Goal: Information Seeking & Learning: Learn about a topic

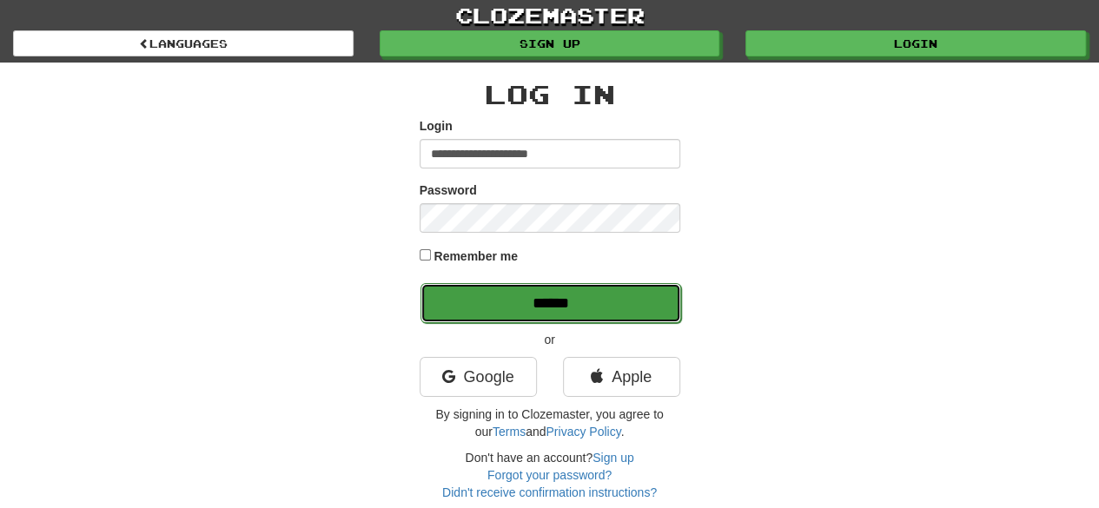
click at [508, 309] on input "******" at bounding box center [551, 303] width 261 height 40
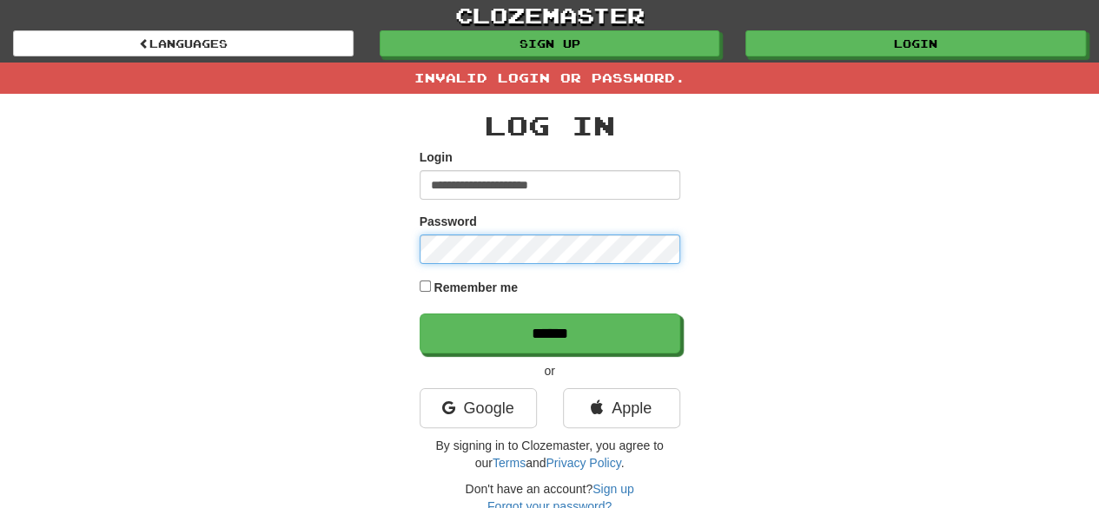
click at [420, 314] on input "******" at bounding box center [550, 334] width 261 height 40
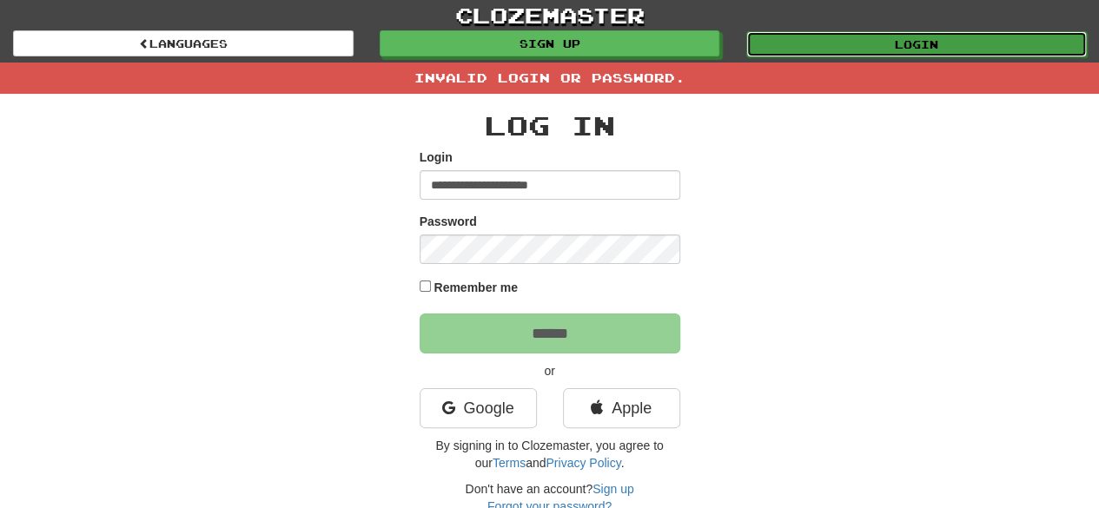
click at [933, 50] on link "Login" at bounding box center [917, 44] width 341 height 26
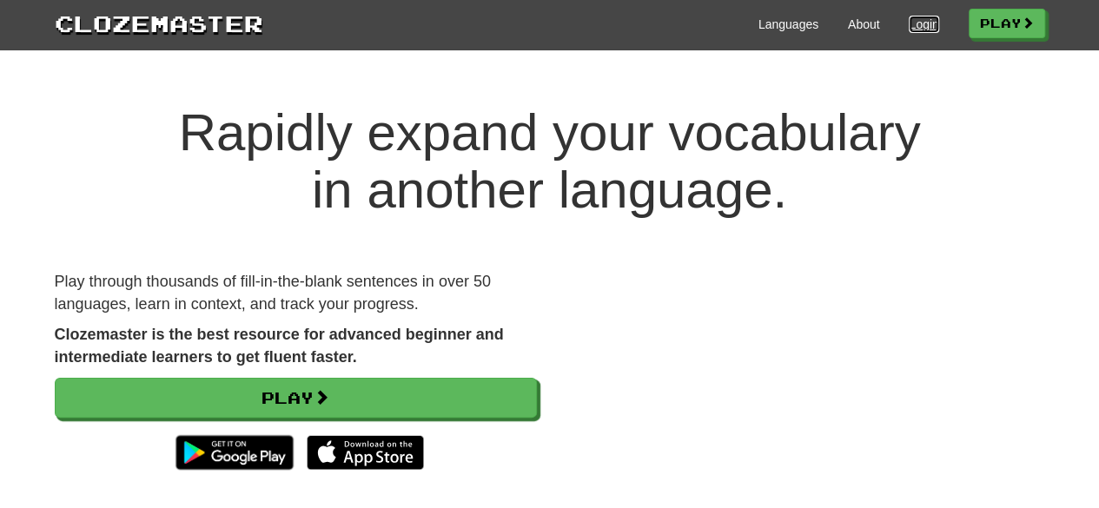
click at [912, 25] on link "Login" at bounding box center [924, 24] width 30 height 17
click at [483, 191] on h1 "Rapidly expand your vocabulary in another language." at bounding box center [549, 161] width 1099 height 115
click at [786, 30] on link "Languages" at bounding box center [789, 24] width 60 height 17
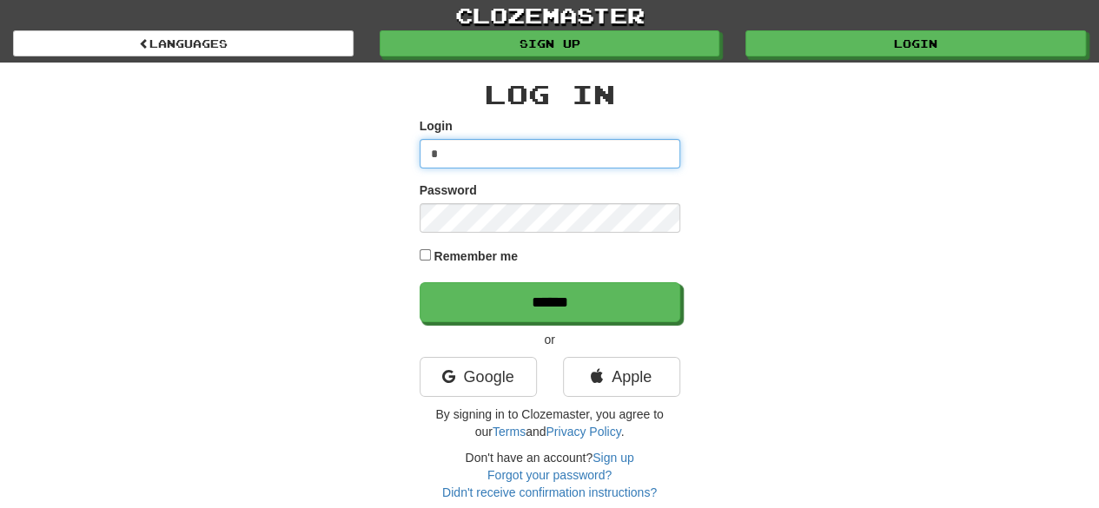
type input "**********"
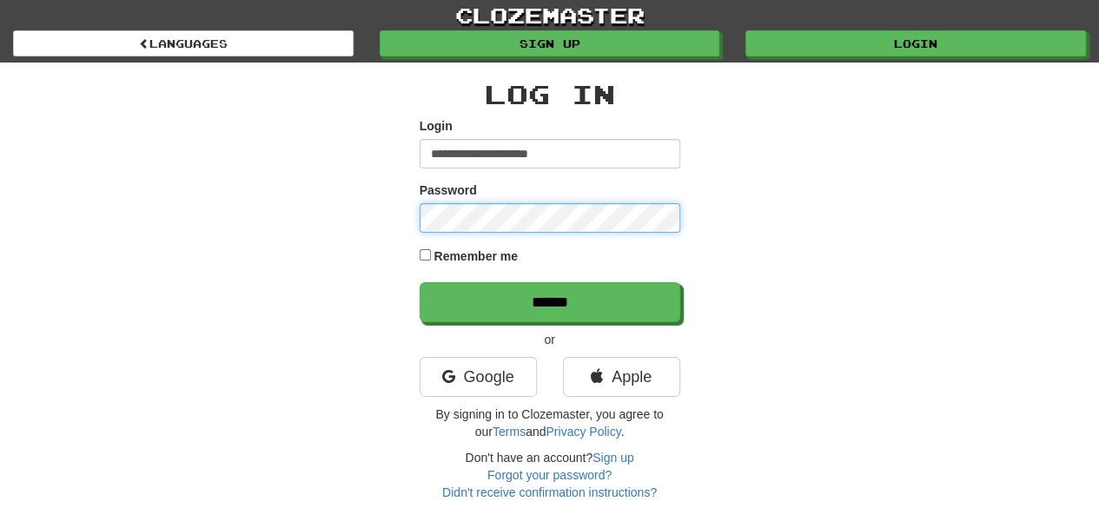
click at [420, 282] on input "******" at bounding box center [550, 302] width 261 height 40
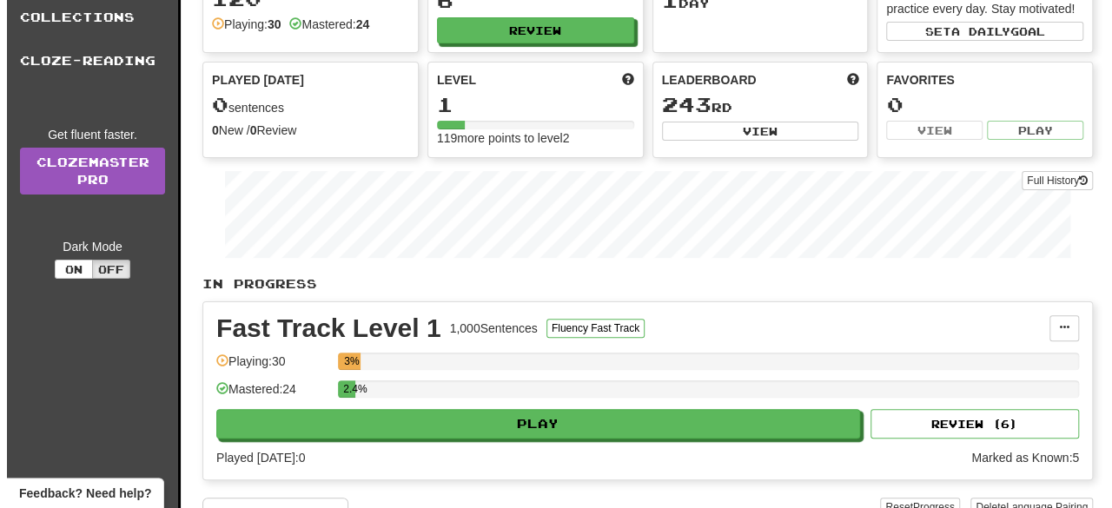
scroll to position [108, 0]
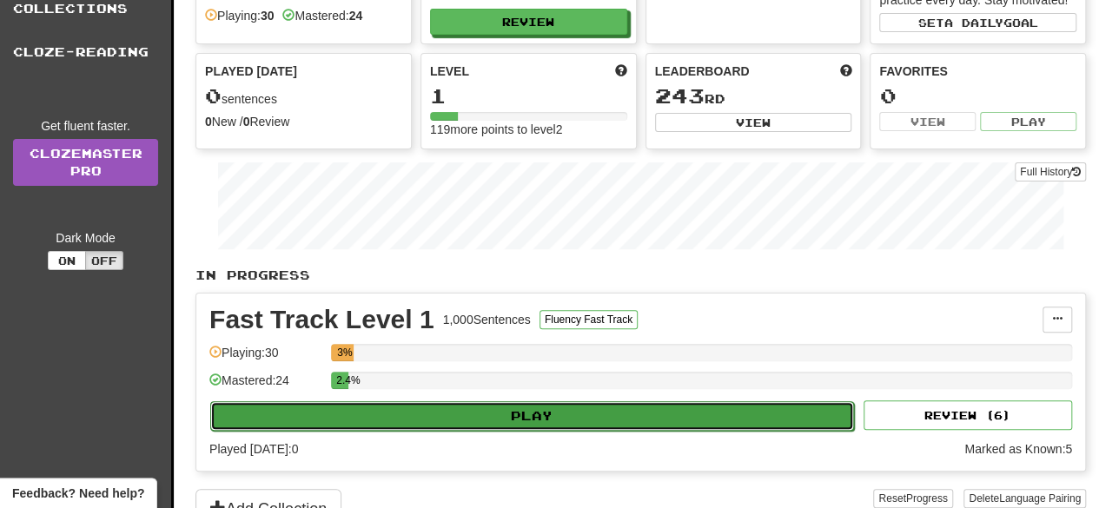
click at [538, 409] on button "Play" at bounding box center [532, 417] width 644 height 30
select select "**"
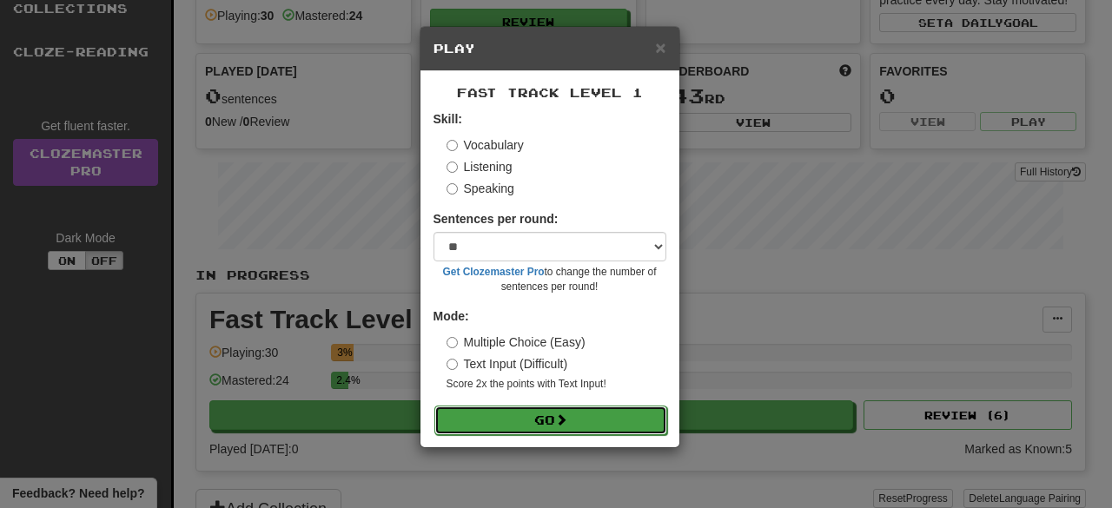
click at [569, 410] on button "Go" at bounding box center [551, 421] width 233 height 30
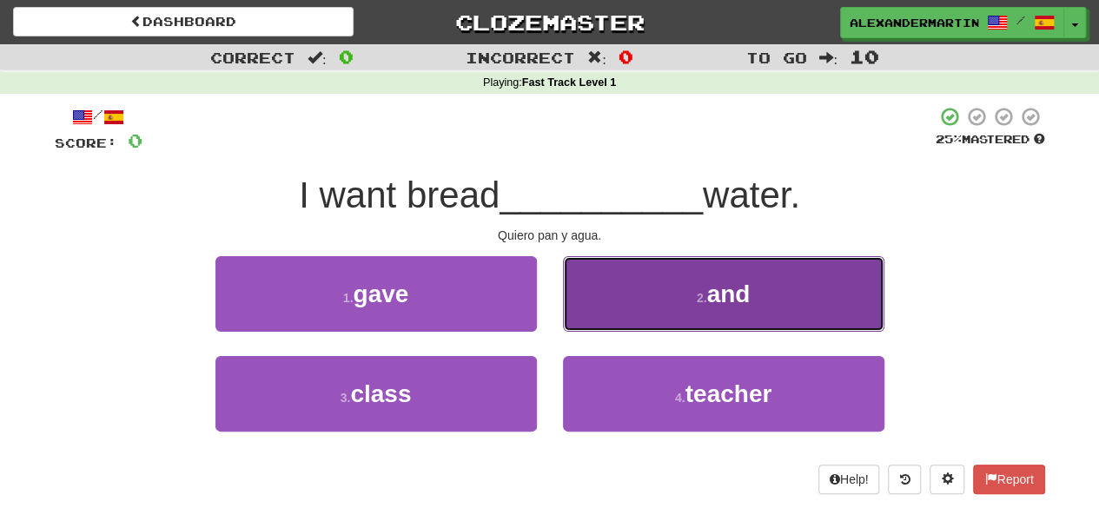
click at [647, 275] on button "2 . and" at bounding box center [724, 294] width 322 height 76
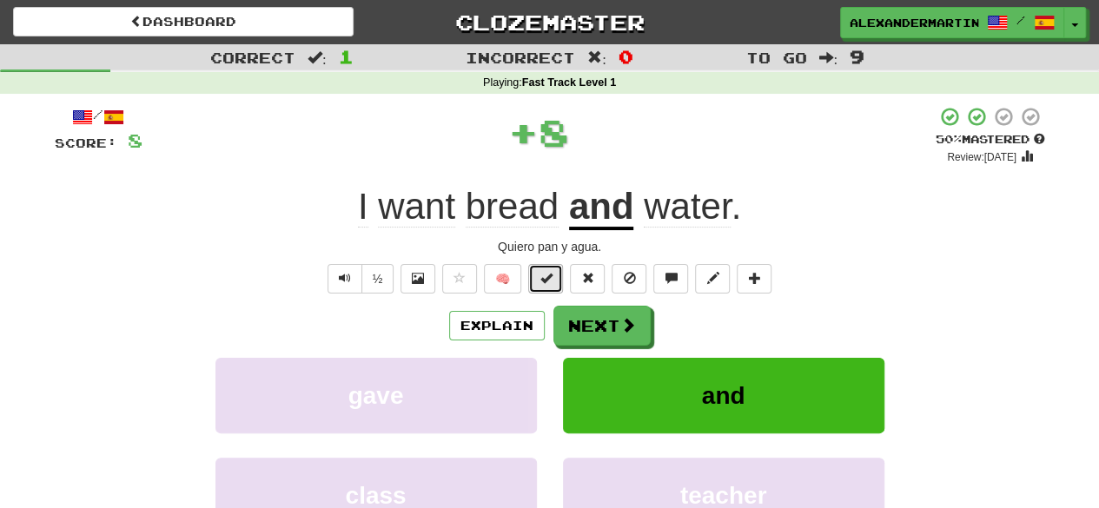
click at [538, 279] on button at bounding box center [545, 279] width 35 height 30
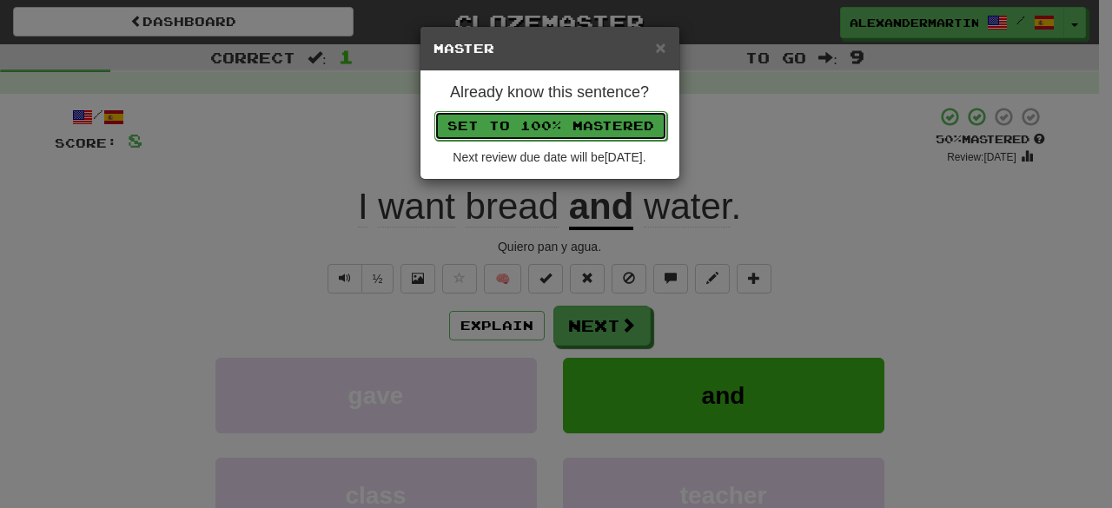
click at [537, 128] on button "Set to 100% Mastered" at bounding box center [551, 126] width 233 height 30
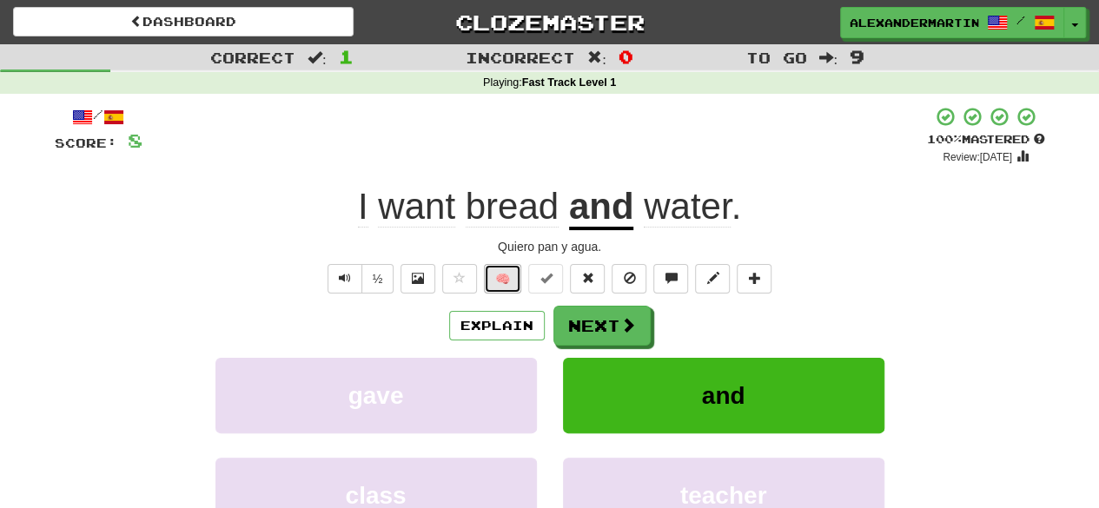
click at [509, 275] on button "🧠" at bounding box center [502, 279] width 37 height 30
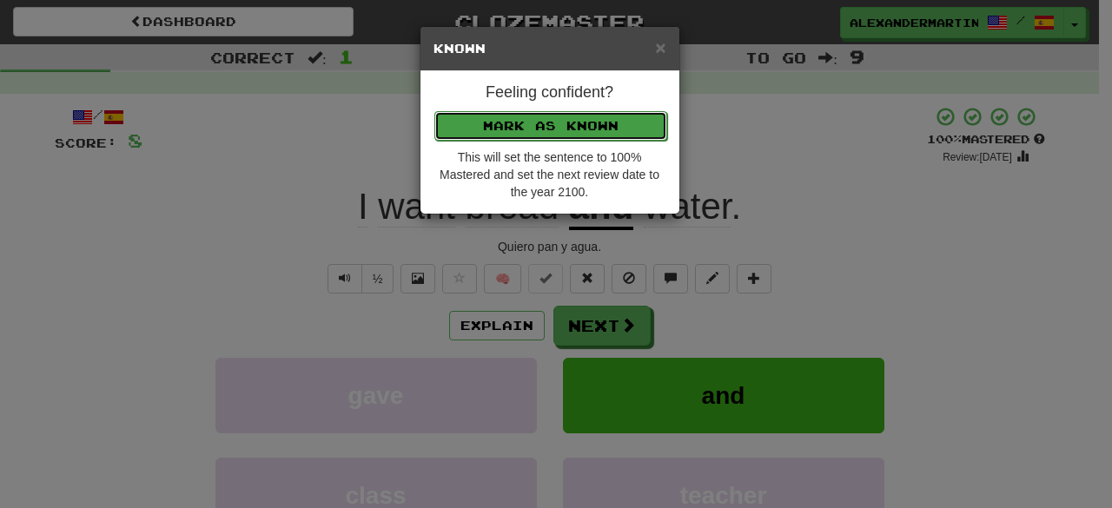
click at [531, 122] on button "Mark as Known" at bounding box center [551, 126] width 233 height 30
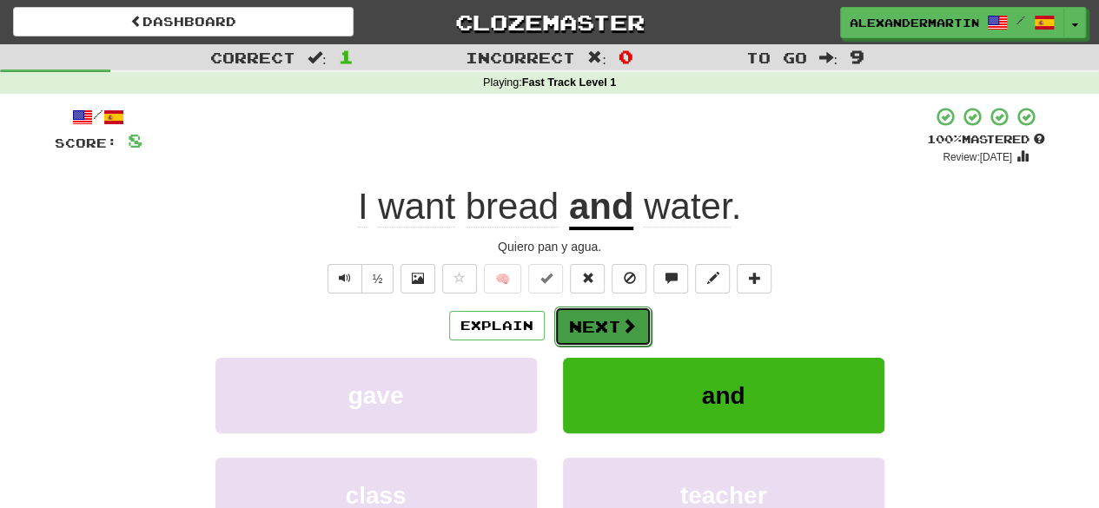
click at [633, 319] on span at bounding box center [629, 326] width 16 height 16
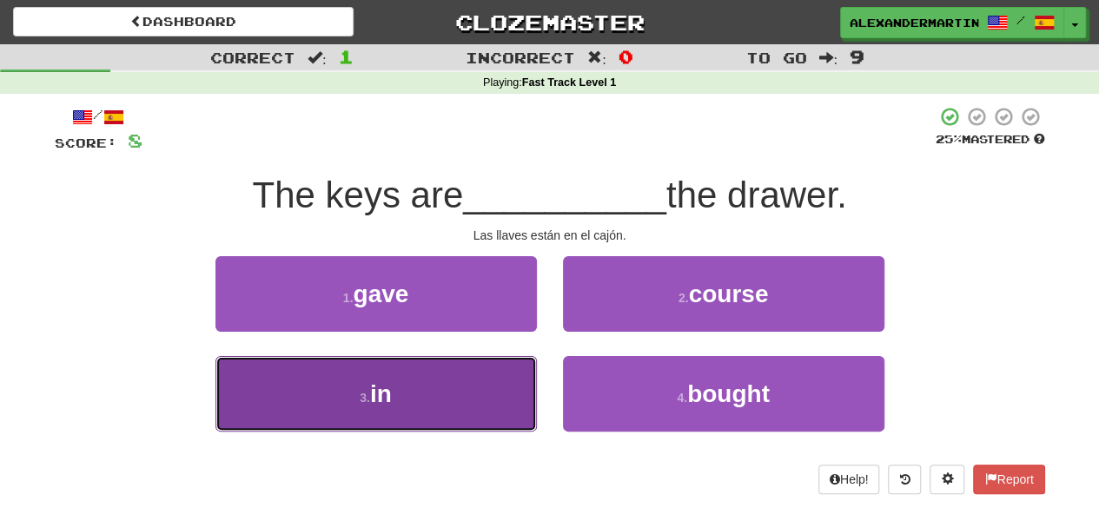
click at [464, 386] on button "3 . in" at bounding box center [377, 394] width 322 height 76
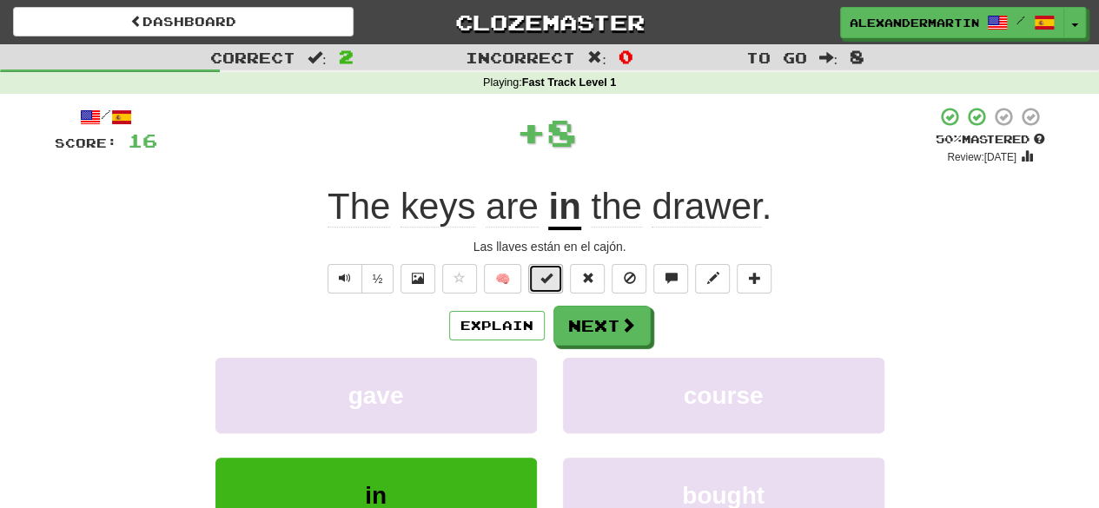
click at [542, 277] on span at bounding box center [546, 278] width 12 height 12
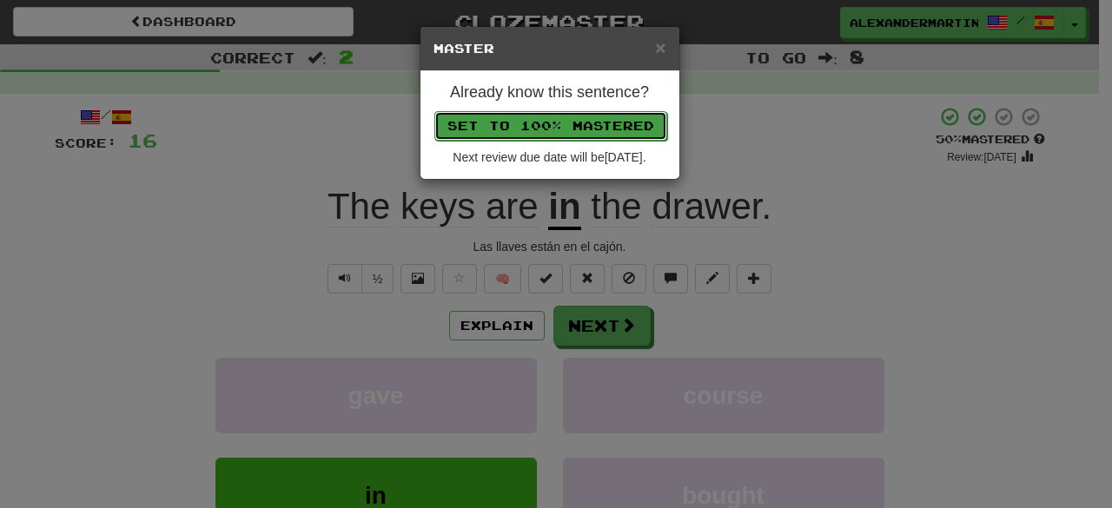
click at [535, 130] on button "Set to 100% Mastered" at bounding box center [551, 126] width 233 height 30
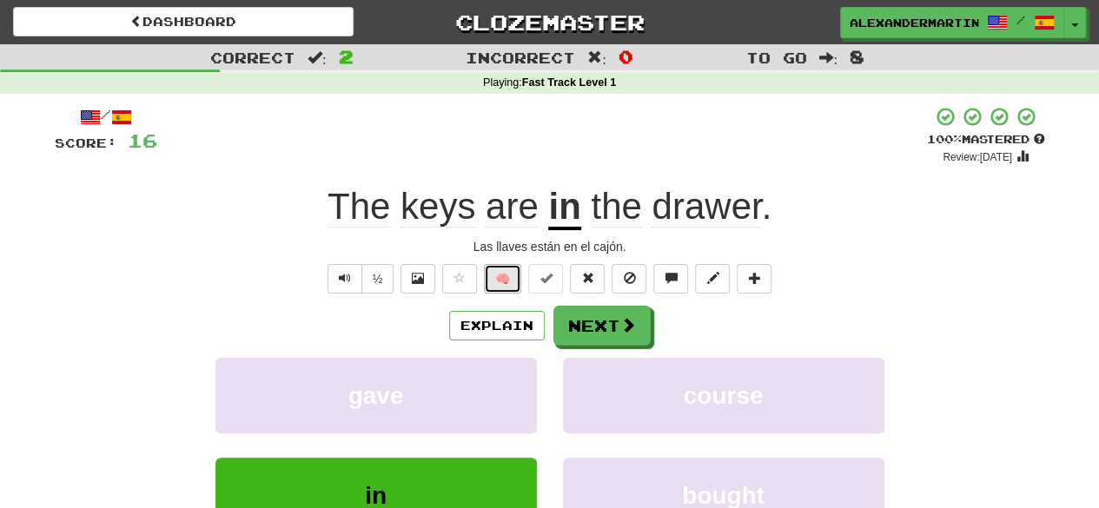
click at [515, 276] on button "🧠" at bounding box center [502, 279] width 37 height 30
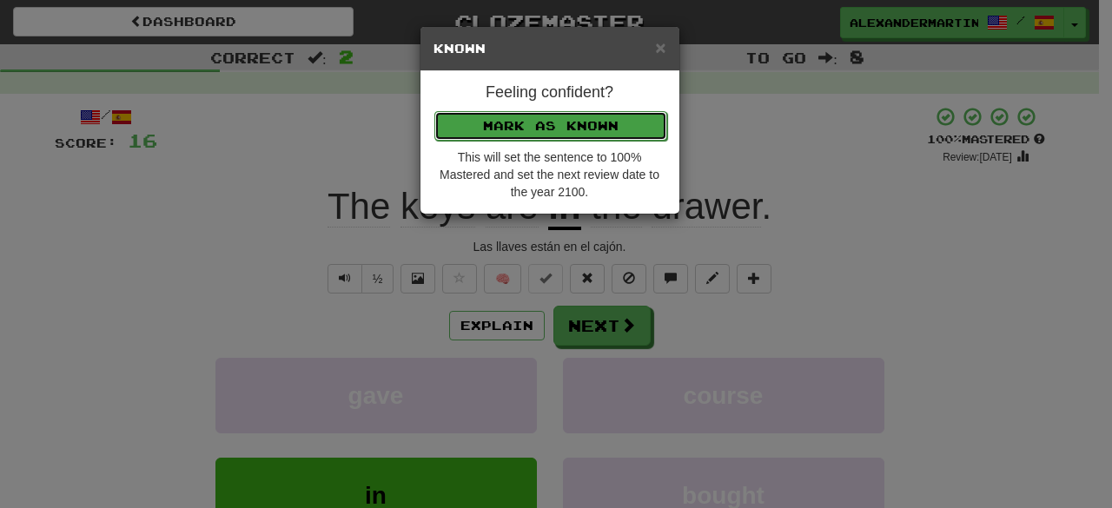
click at [550, 133] on button "Mark as Known" at bounding box center [551, 126] width 233 height 30
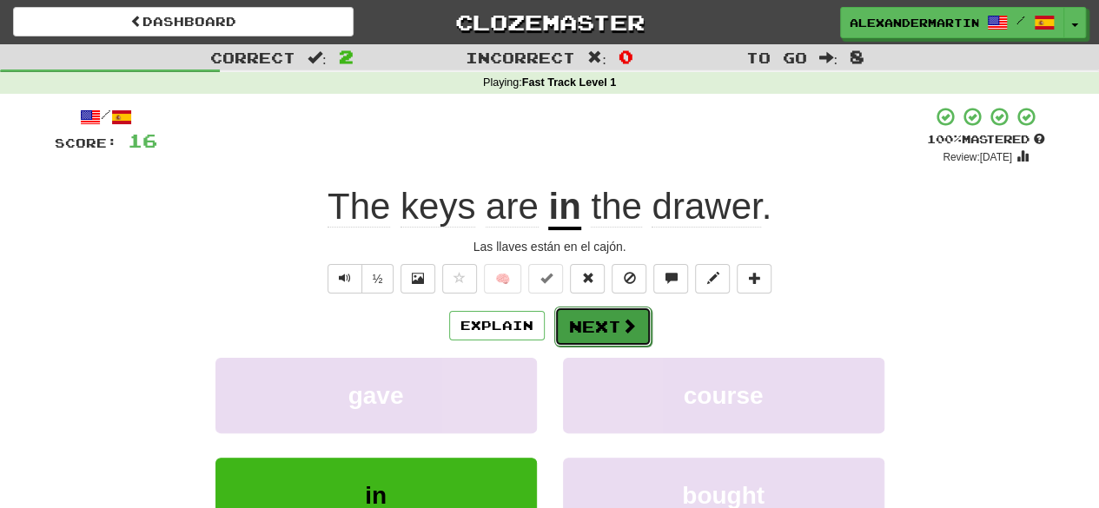
click at [601, 340] on button "Next" at bounding box center [602, 327] width 97 height 40
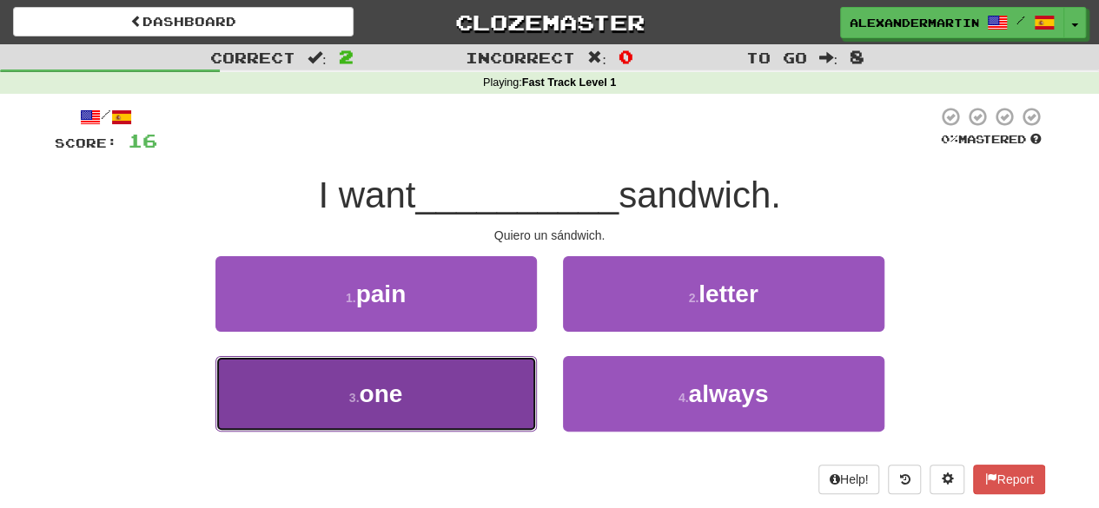
click at [475, 401] on button "3 . one" at bounding box center [377, 394] width 322 height 76
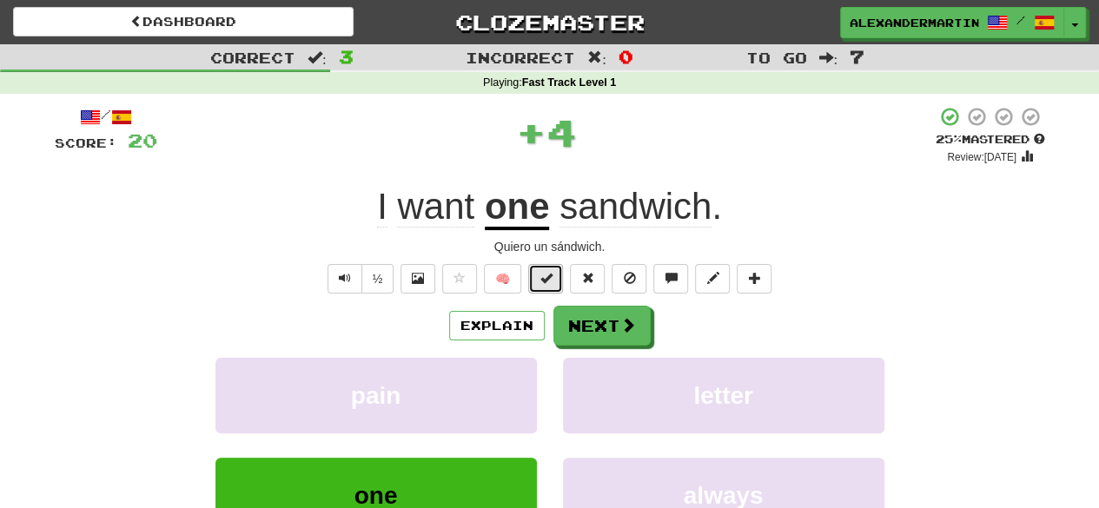
click at [537, 274] on button at bounding box center [545, 279] width 35 height 30
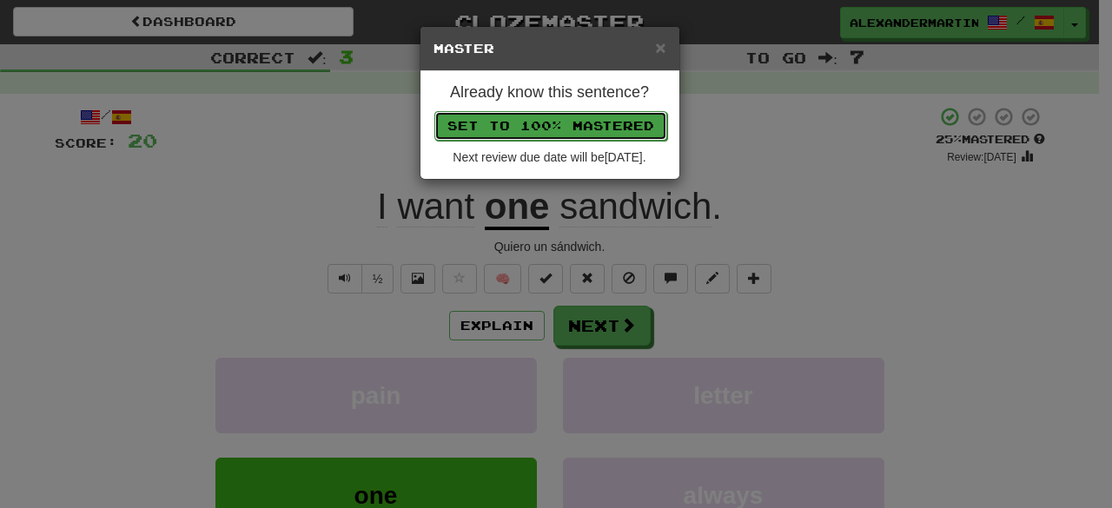
click at [581, 135] on button "Set to 100% Mastered" at bounding box center [551, 126] width 233 height 30
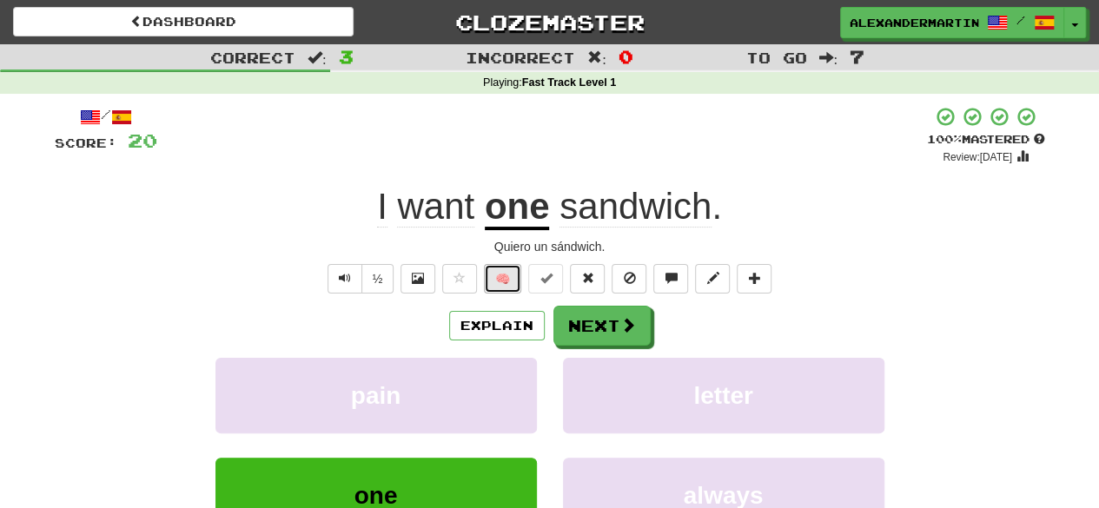
click at [521, 275] on button "🧠" at bounding box center [502, 279] width 37 height 30
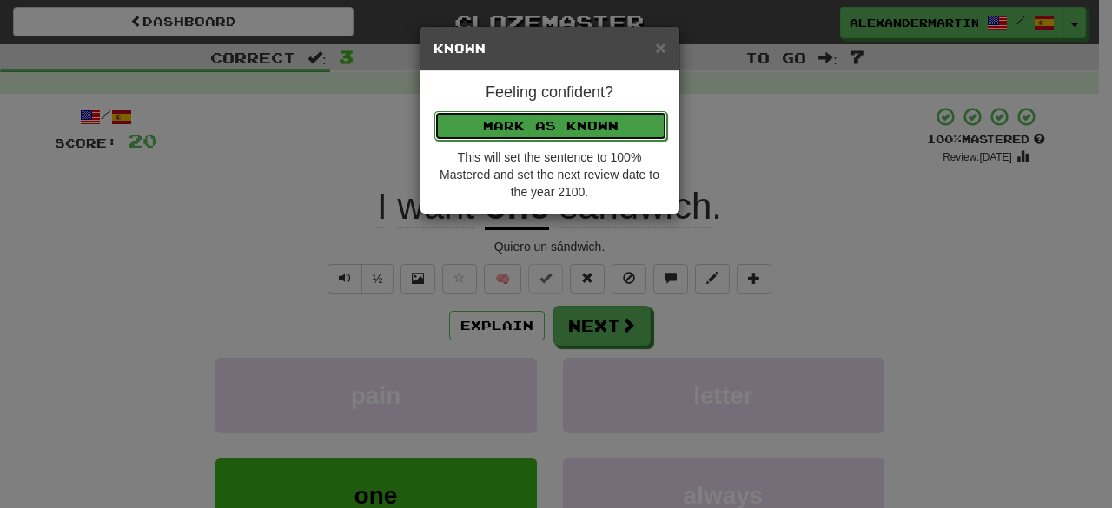
click at [551, 124] on button "Mark as Known" at bounding box center [551, 126] width 233 height 30
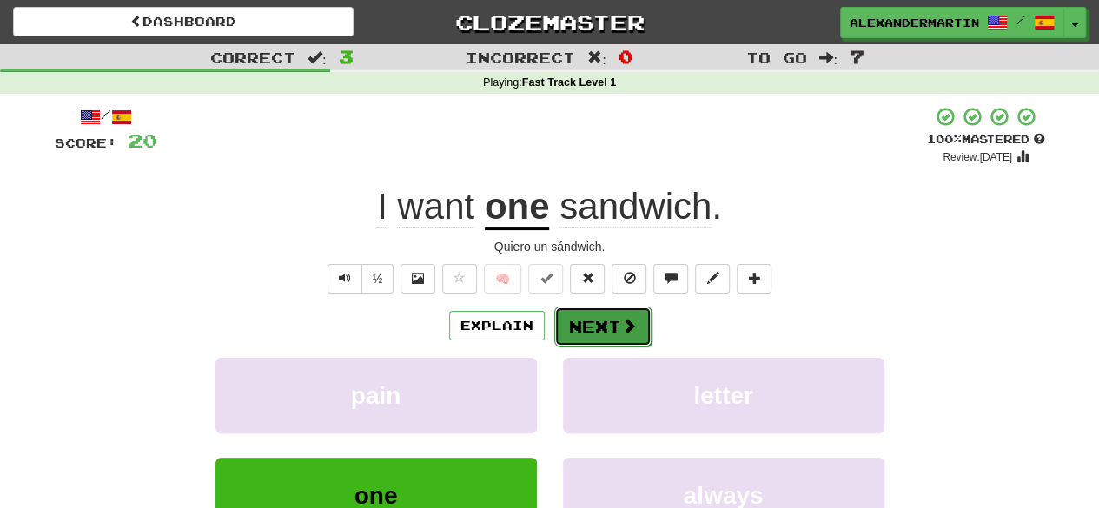
click at [589, 314] on button "Next" at bounding box center [602, 327] width 97 height 40
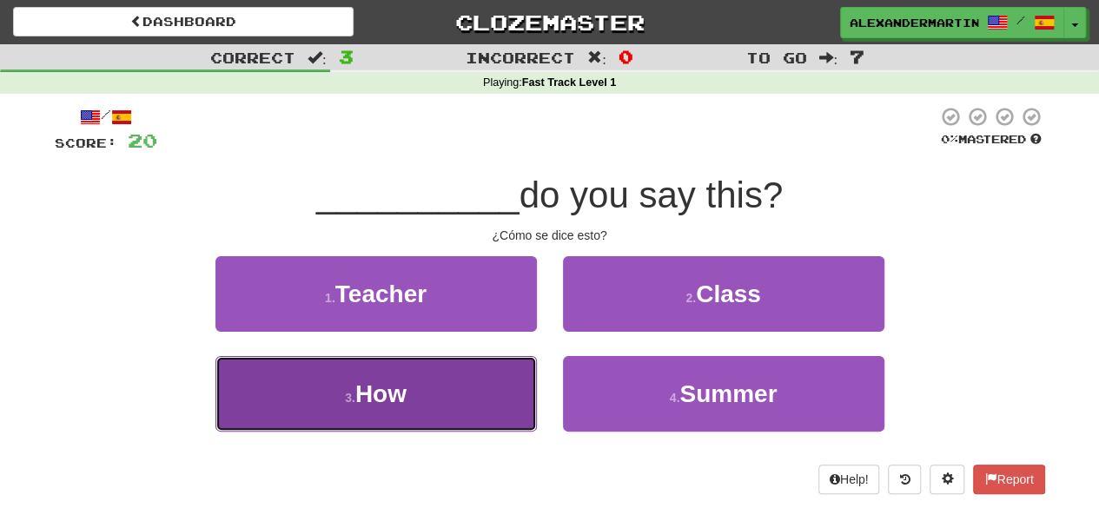
click at [482, 402] on button "3 . How" at bounding box center [377, 394] width 322 height 76
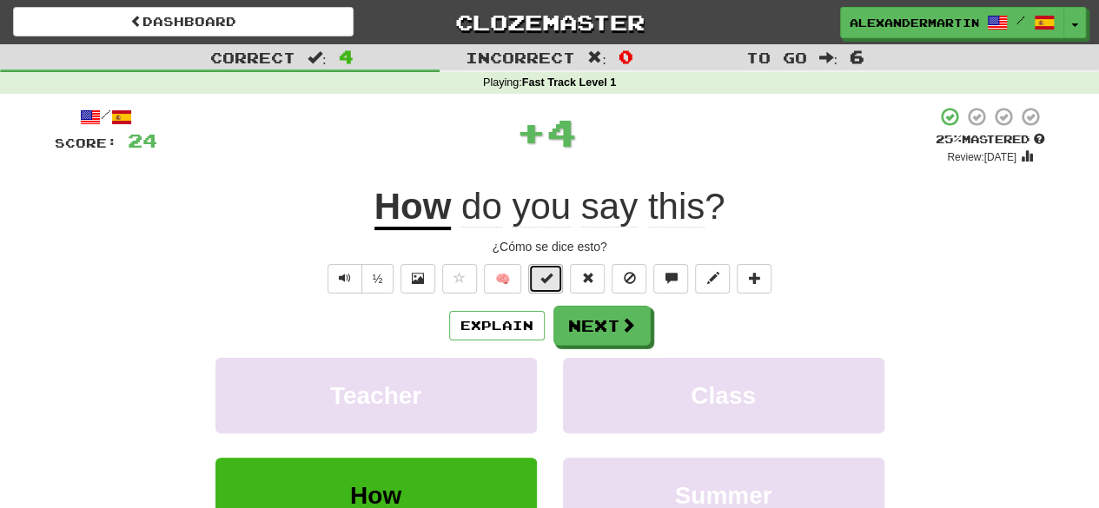
click at [544, 276] on span at bounding box center [546, 278] width 12 height 12
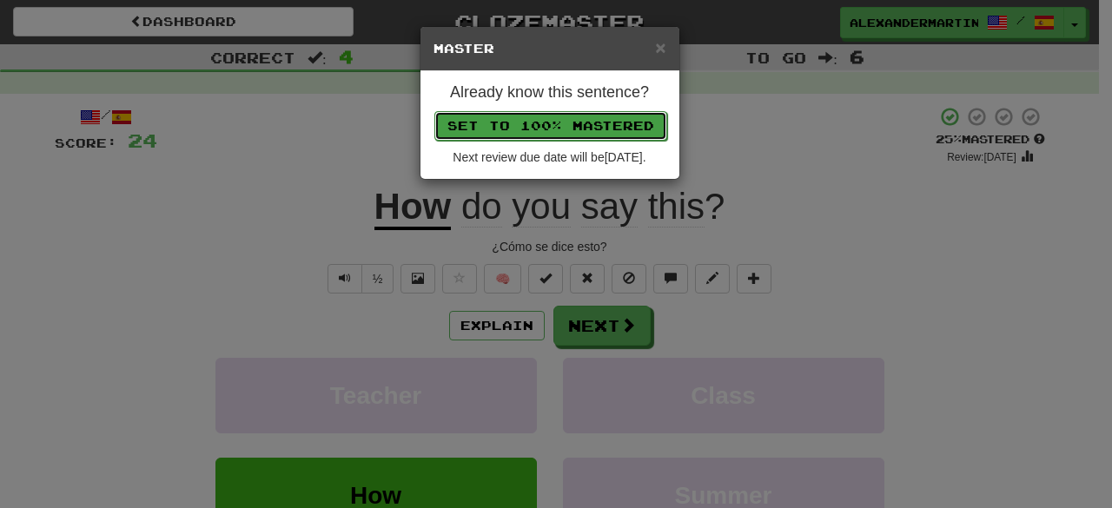
click at [531, 126] on button "Set to 100% Mastered" at bounding box center [551, 126] width 233 height 30
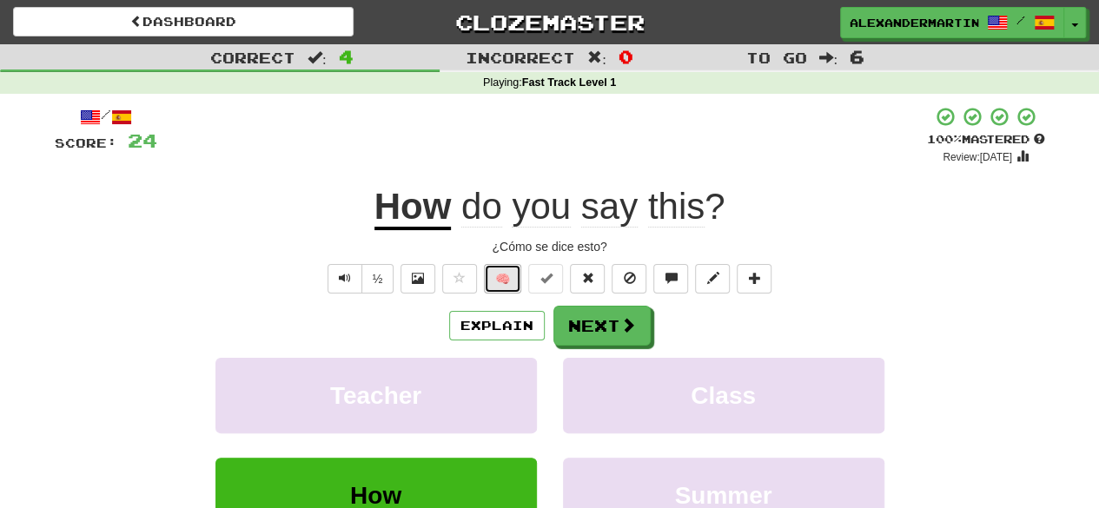
click at [510, 271] on button "🧠" at bounding box center [502, 279] width 37 height 30
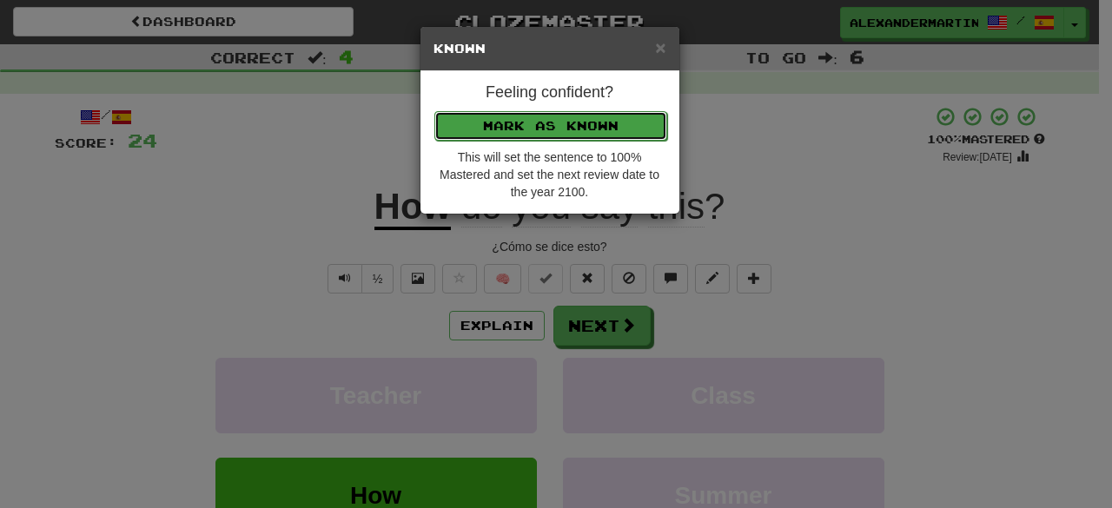
click at [531, 125] on button "Mark as Known" at bounding box center [551, 126] width 233 height 30
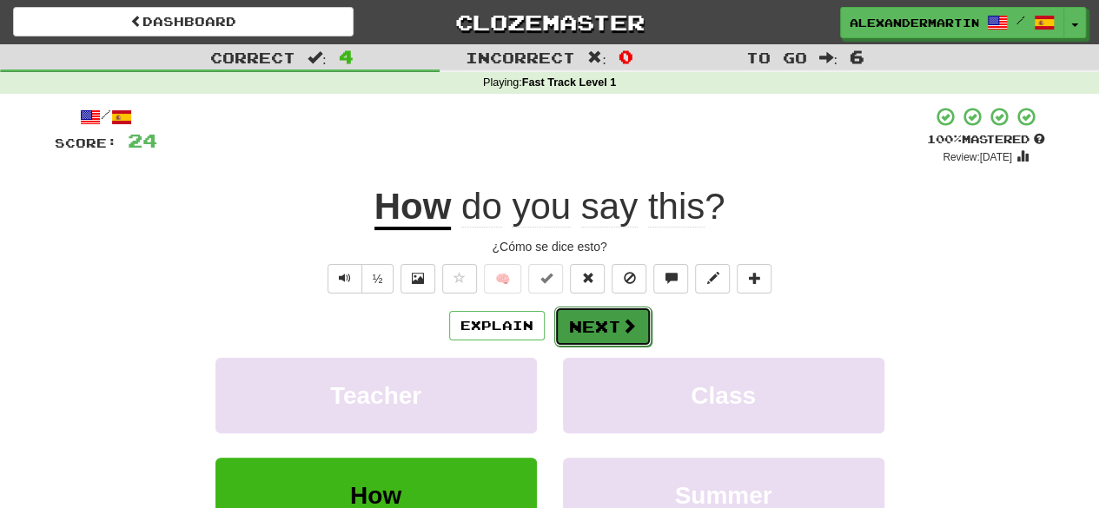
click at [598, 319] on button "Next" at bounding box center [602, 327] width 97 height 40
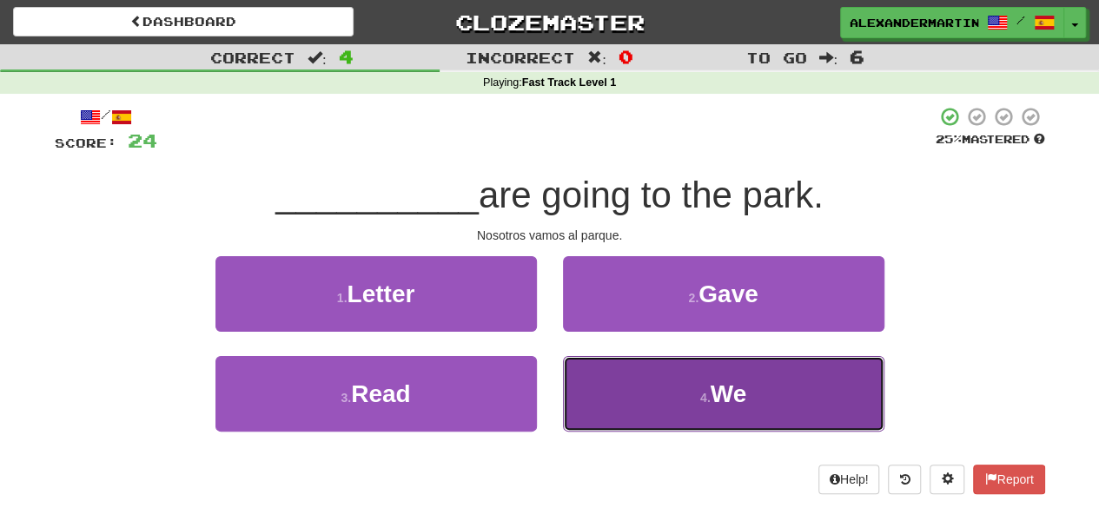
click at [674, 387] on button "4 . We" at bounding box center [724, 394] width 322 height 76
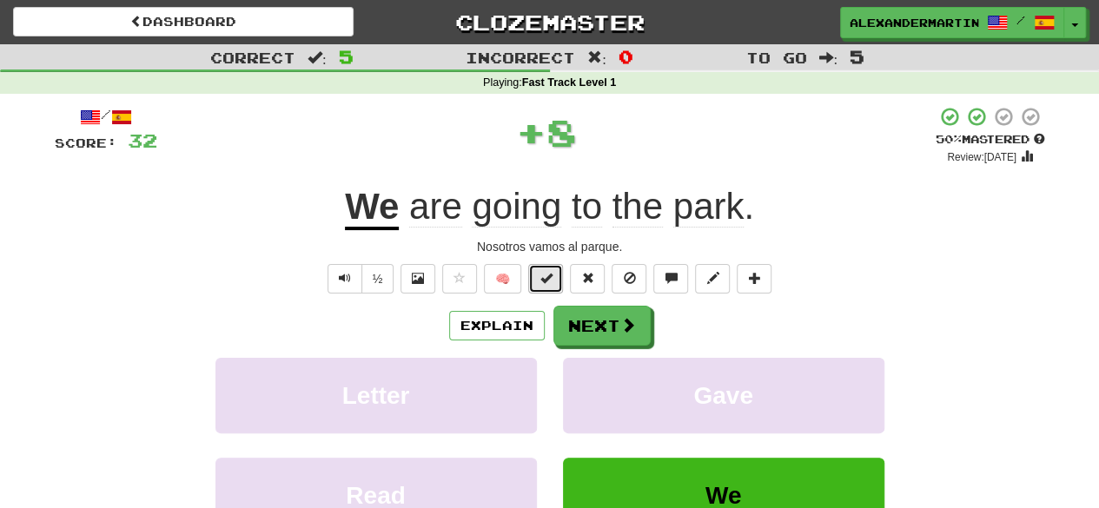
click at [545, 279] on span at bounding box center [546, 278] width 12 height 12
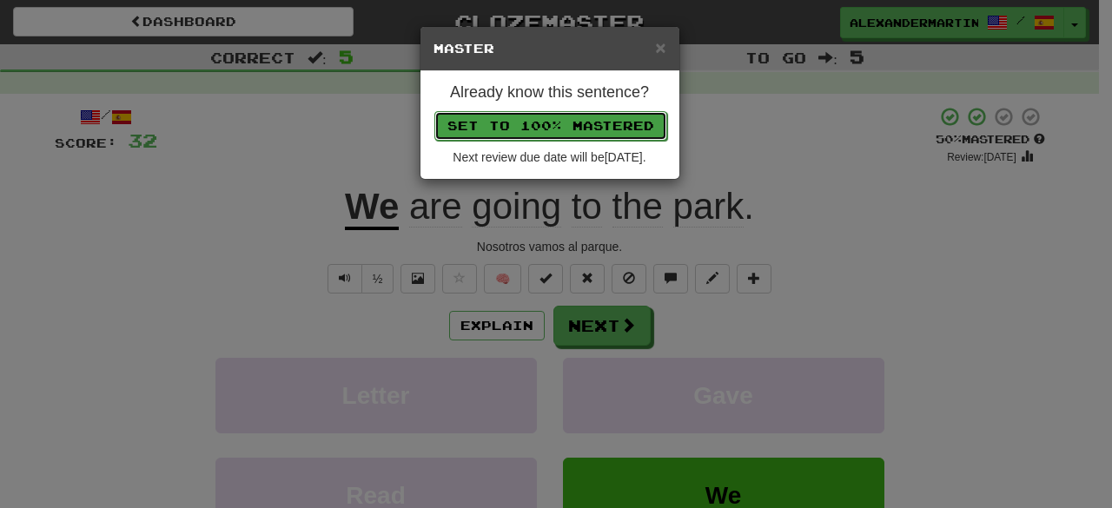
click at [519, 121] on button "Set to 100% Mastered" at bounding box center [551, 126] width 233 height 30
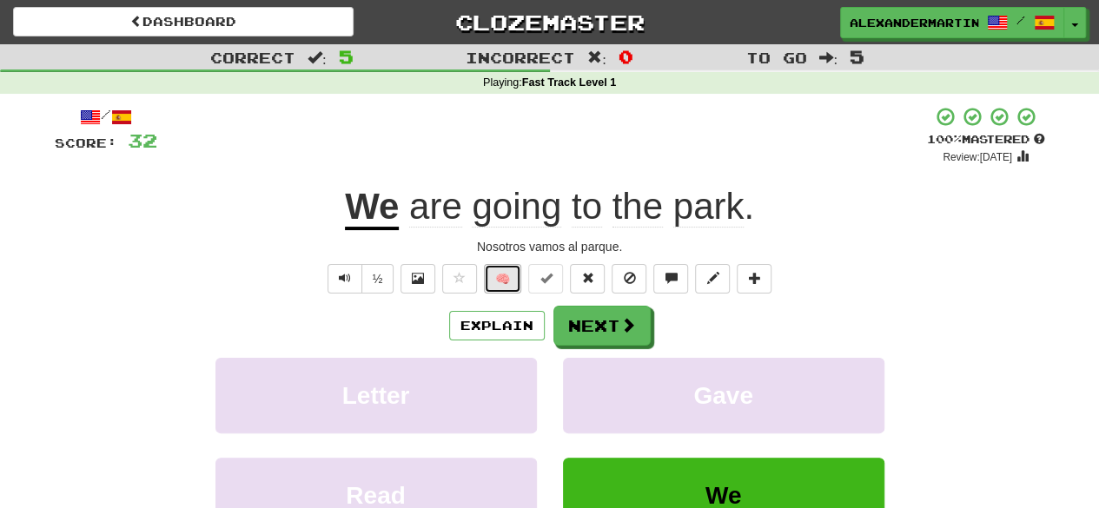
click at [516, 268] on button "🧠" at bounding box center [502, 279] width 37 height 30
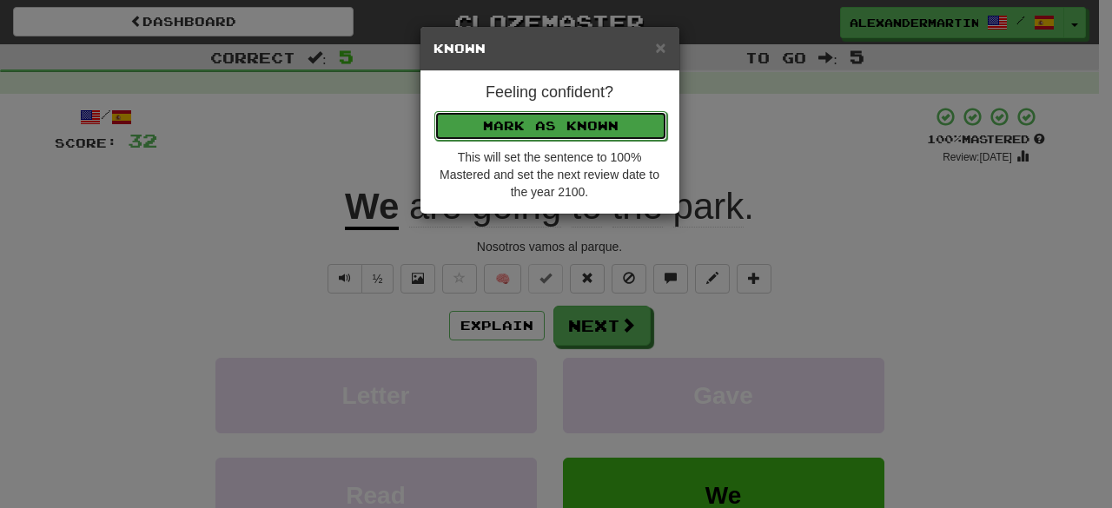
click at [534, 126] on button "Mark as Known" at bounding box center [551, 126] width 233 height 30
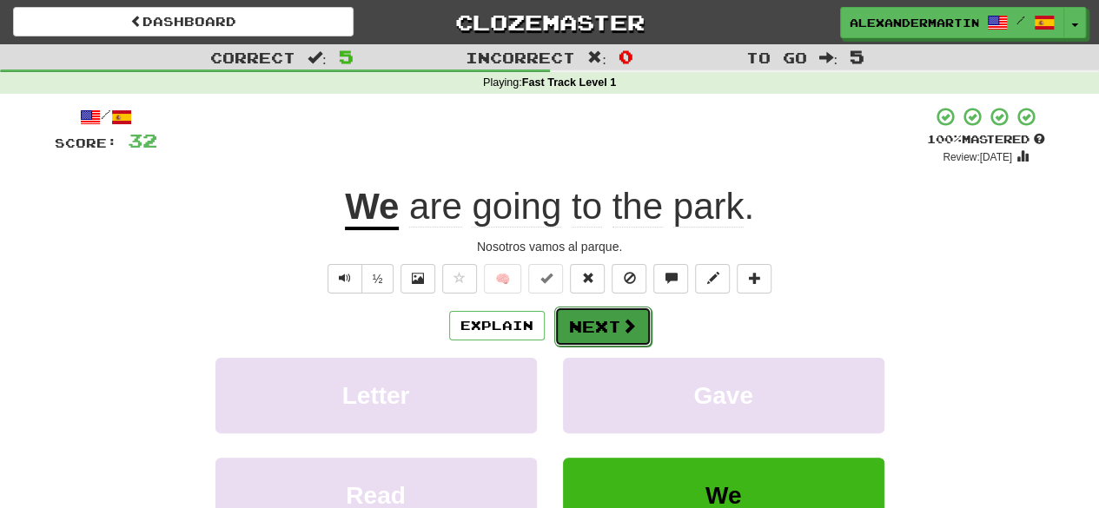
click at [588, 324] on button "Next" at bounding box center [602, 327] width 97 height 40
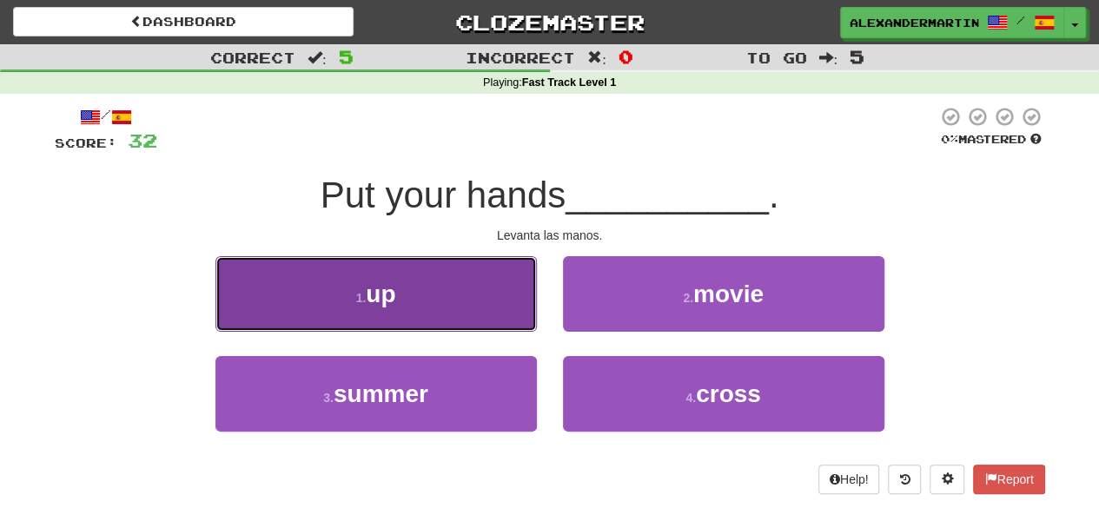
click at [388, 300] on span "up" at bounding box center [381, 294] width 30 height 27
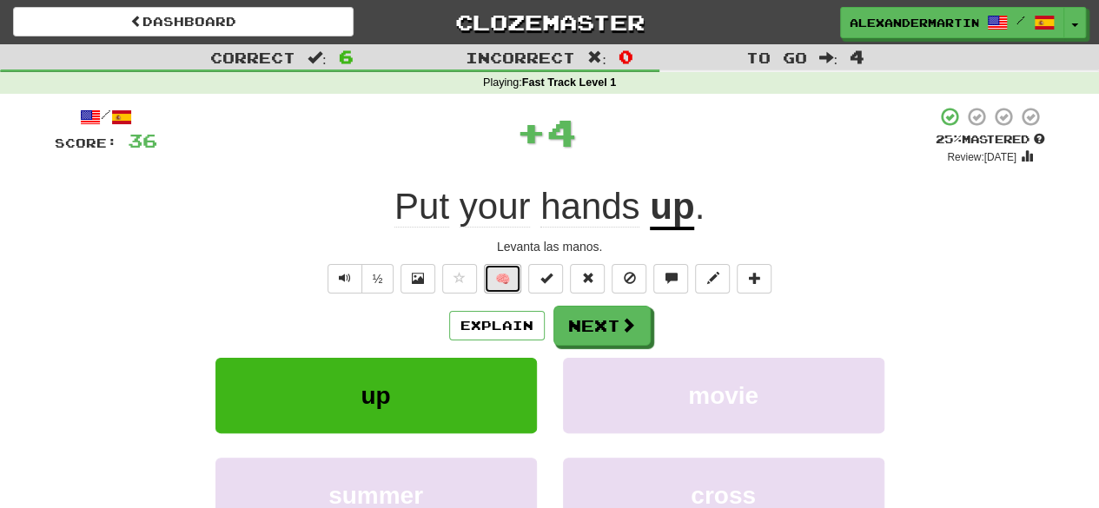
click at [501, 280] on button "🧠" at bounding box center [502, 279] width 37 height 30
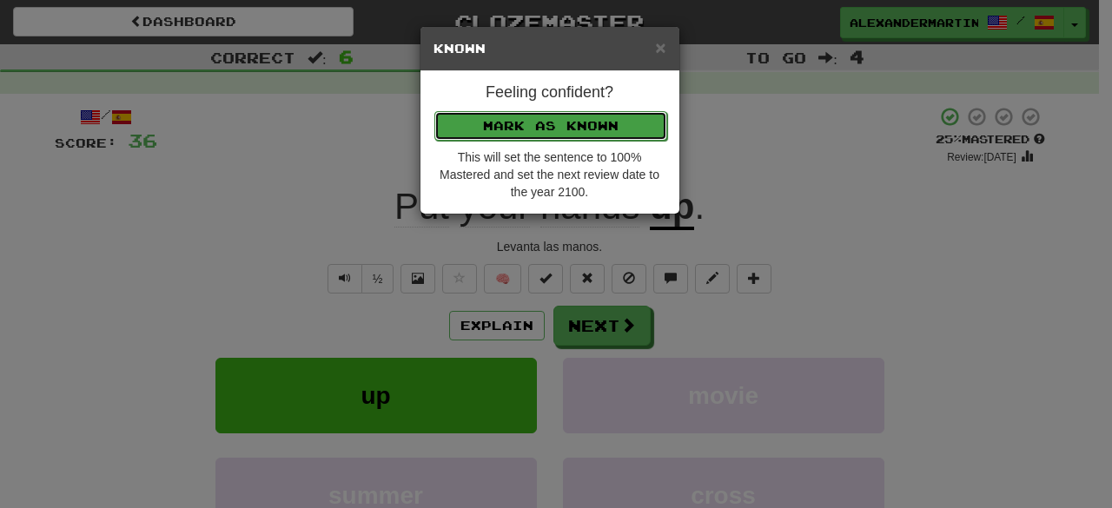
click at [541, 135] on button "Mark as Known" at bounding box center [551, 126] width 233 height 30
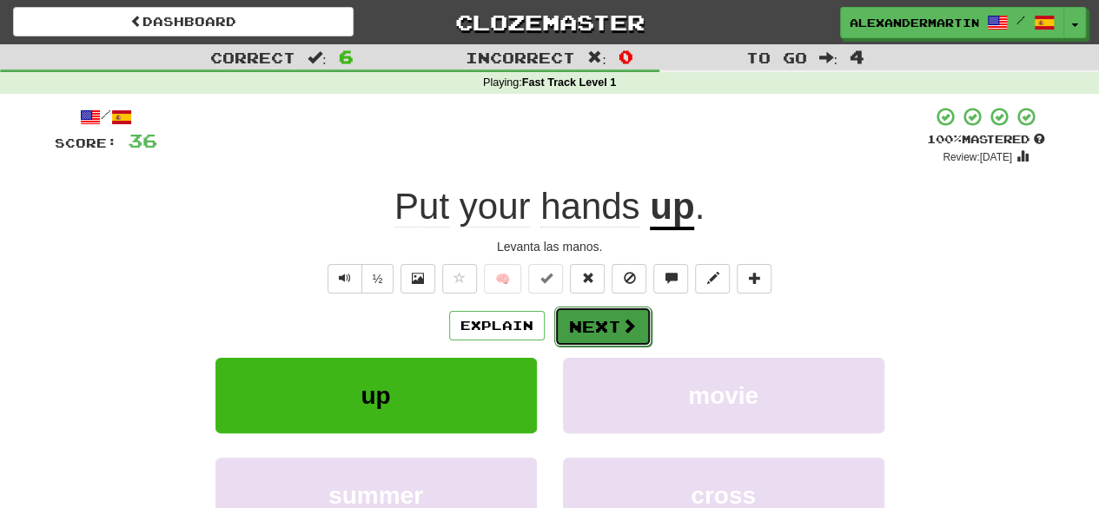
click at [608, 318] on button "Next" at bounding box center [602, 327] width 97 height 40
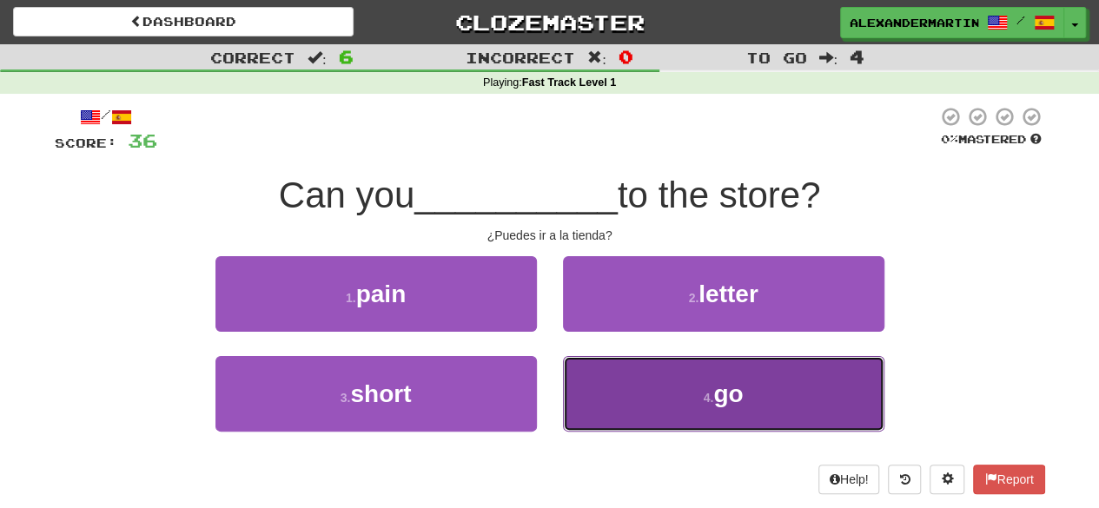
click at [665, 411] on button "4 . go" at bounding box center [724, 394] width 322 height 76
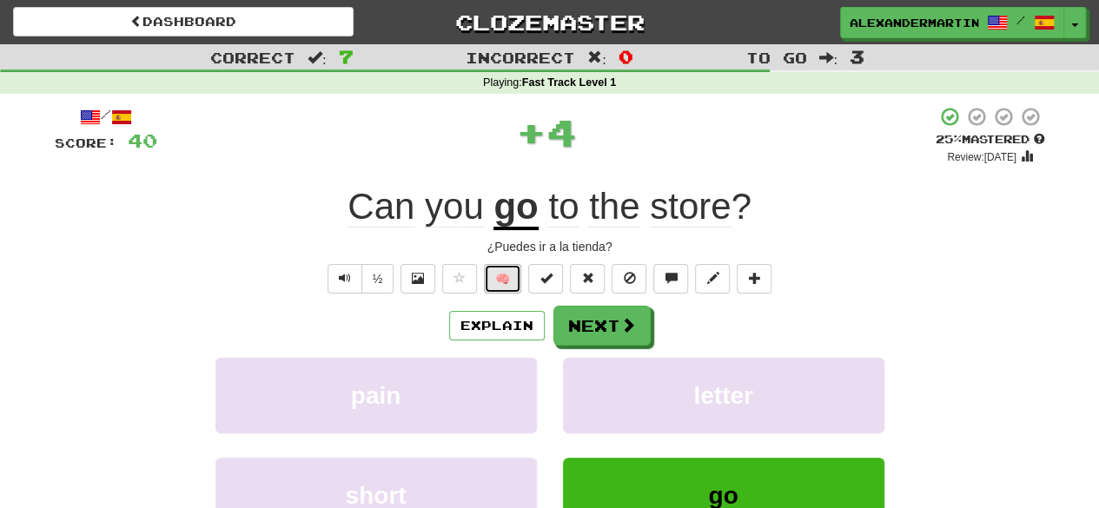
click at [501, 285] on button "🧠" at bounding box center [502, 279] width 37 height 30
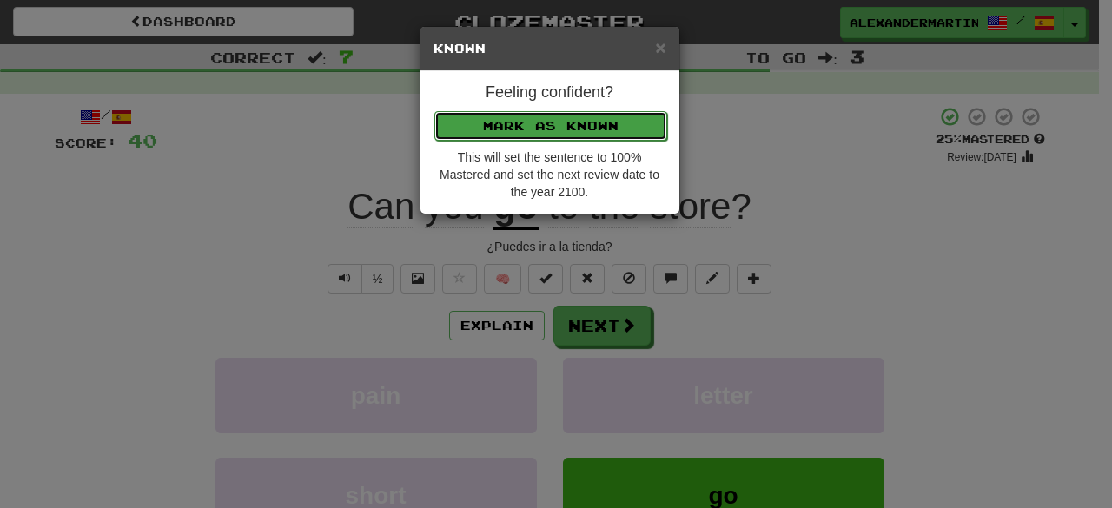
click at [556, 123] on button "Mark as Known" at bounding box center [551, 126] width 233 height 30
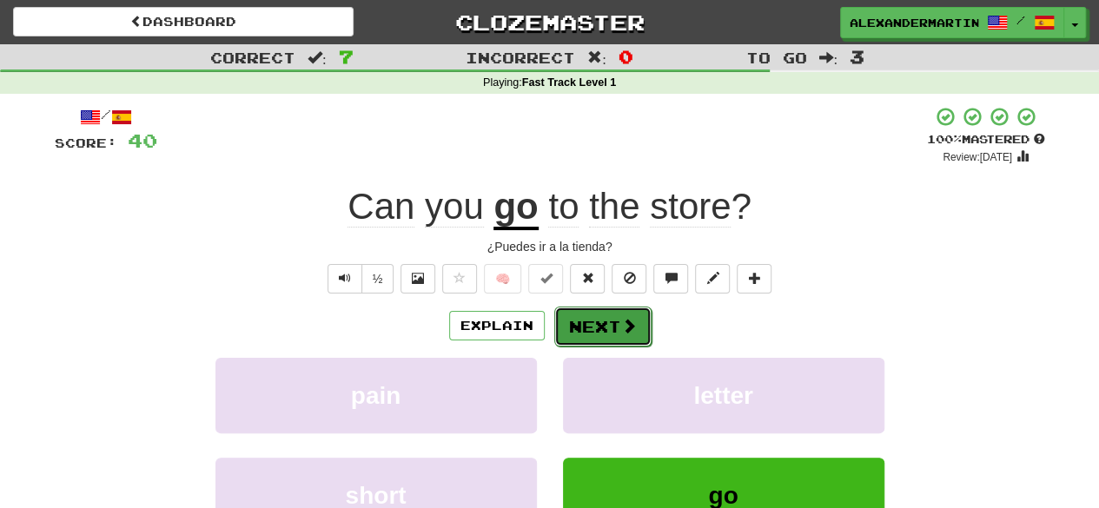
click at [597, 325] on button "Next" at bounding box center [602, 327] width 97 height 40
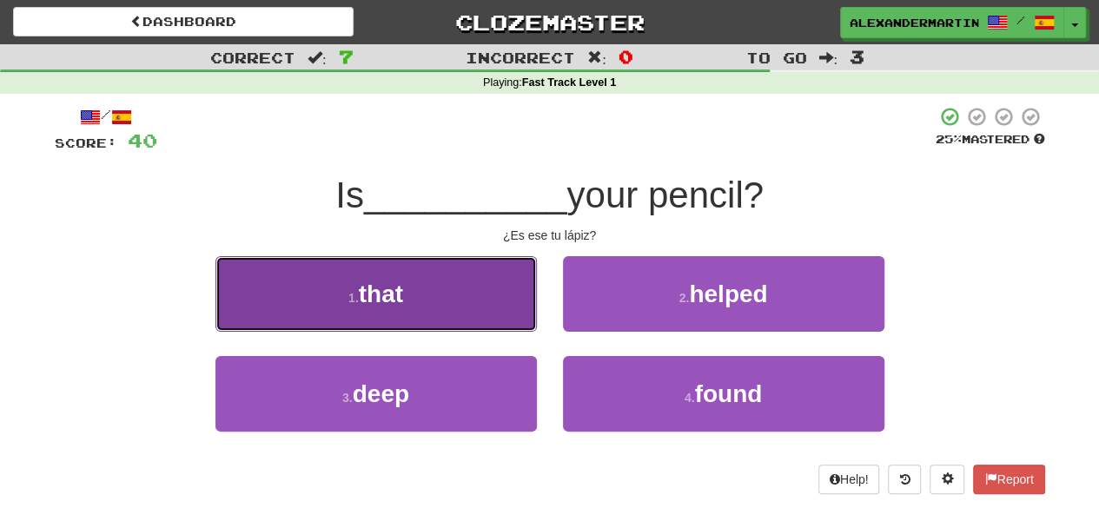
click at [452, 309] on button "1 . that" at bounding box center [377, 294] width 322 height 76
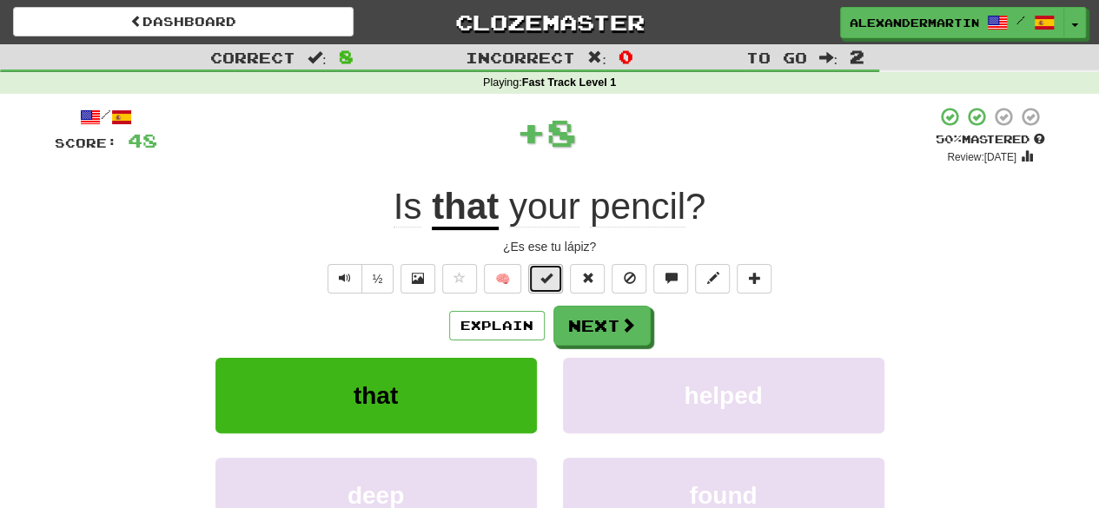
click at [542, 285] on button at bounding box center [545, 279] width 35 height 30
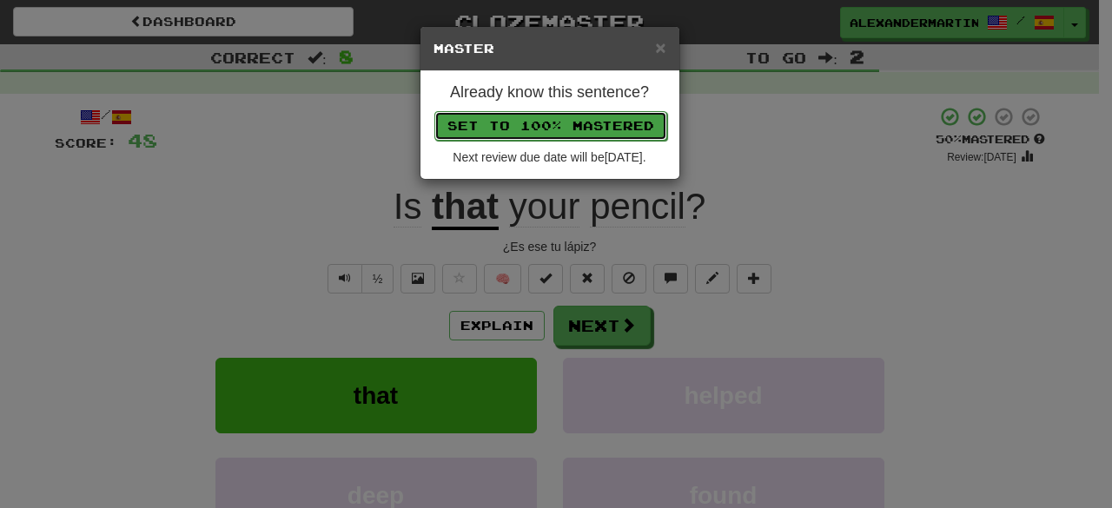
click at [532, 132] on button "Set to 100% Mastered" at bounding box center [551, 126] width 233 height 30
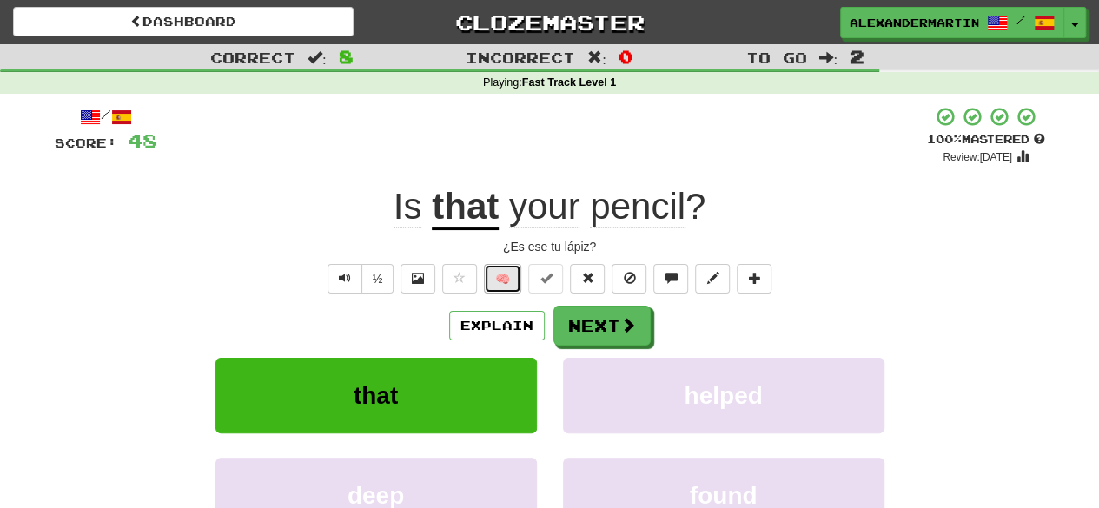
click at [513, 288] on button "🧠" at bounding box center [502, 279] width 37 height 30
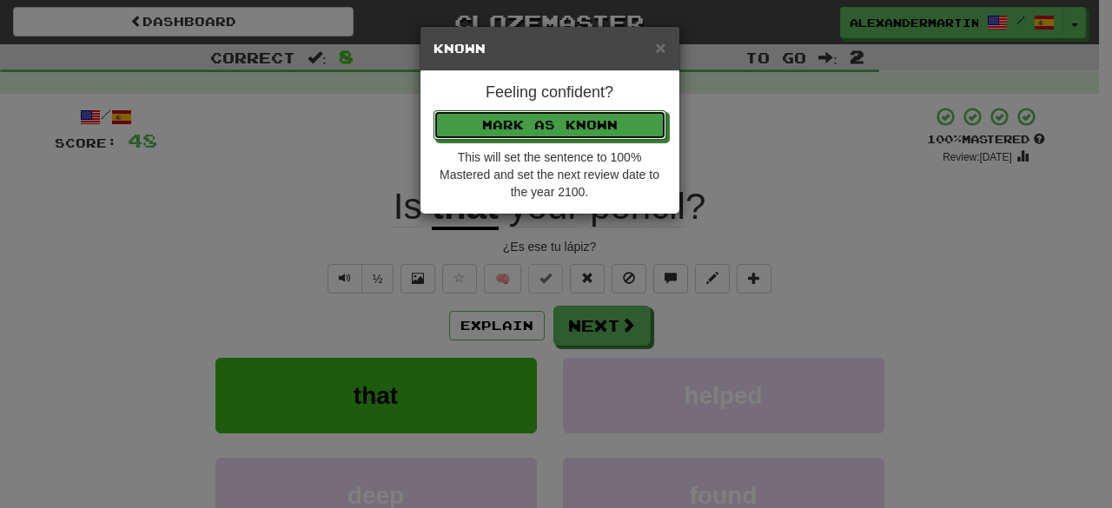
click at [504, 138] on button "Mark as Known" at bounding box center [550, 125] width 233 height 30
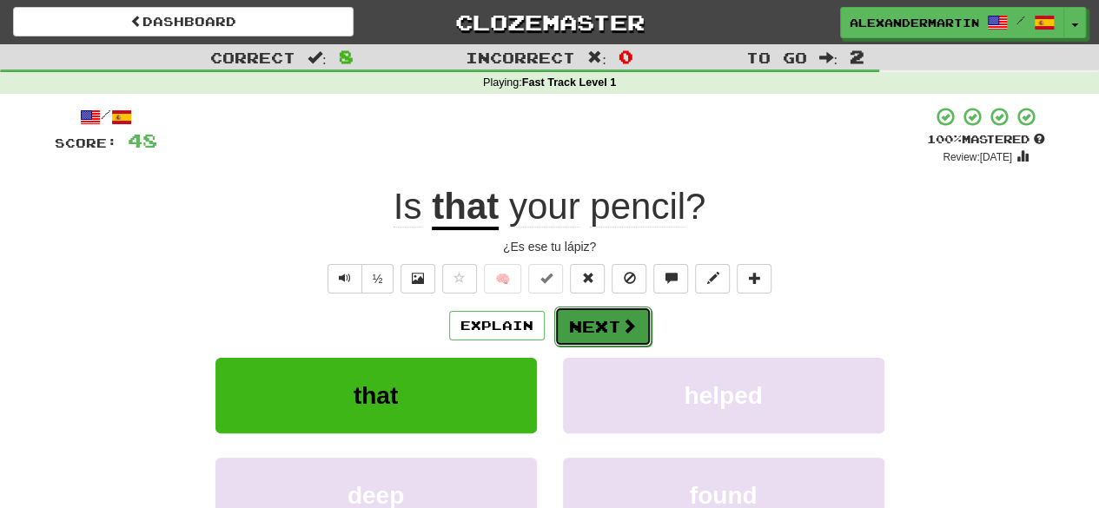
click at [579, 314] on button "Next" at bounding box center [602, 327] width 97 height 40
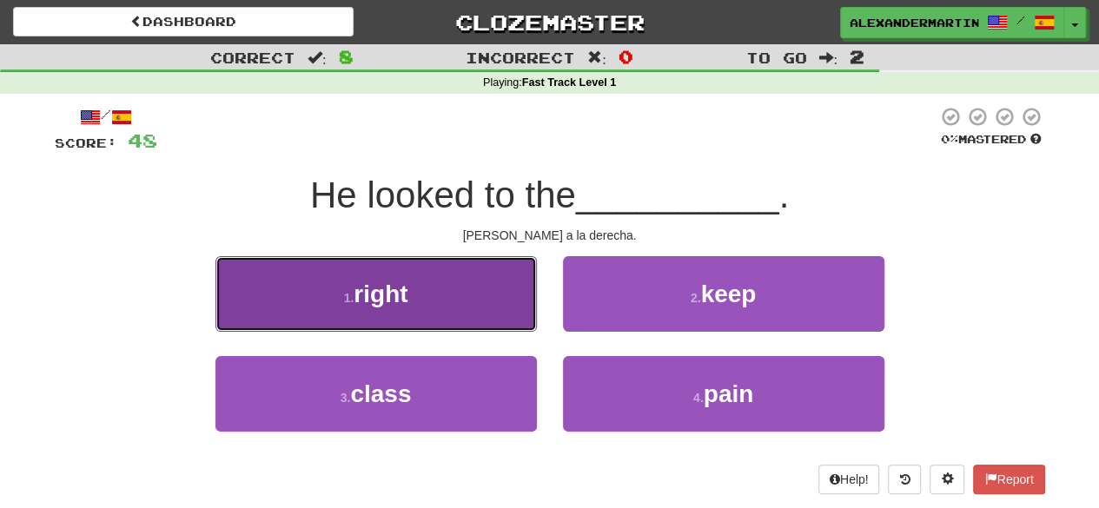
click at [448, 303] on button "1 . right" at bounding box center [377, 294] width 322 height 76
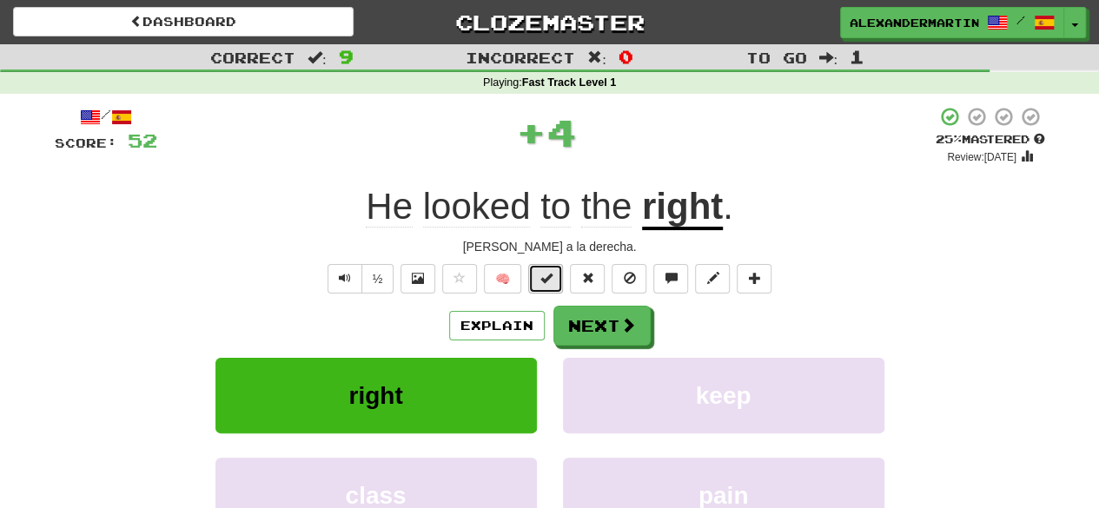
click at [542, 289] on button at bounding box center [545, 279] width 35 height 30
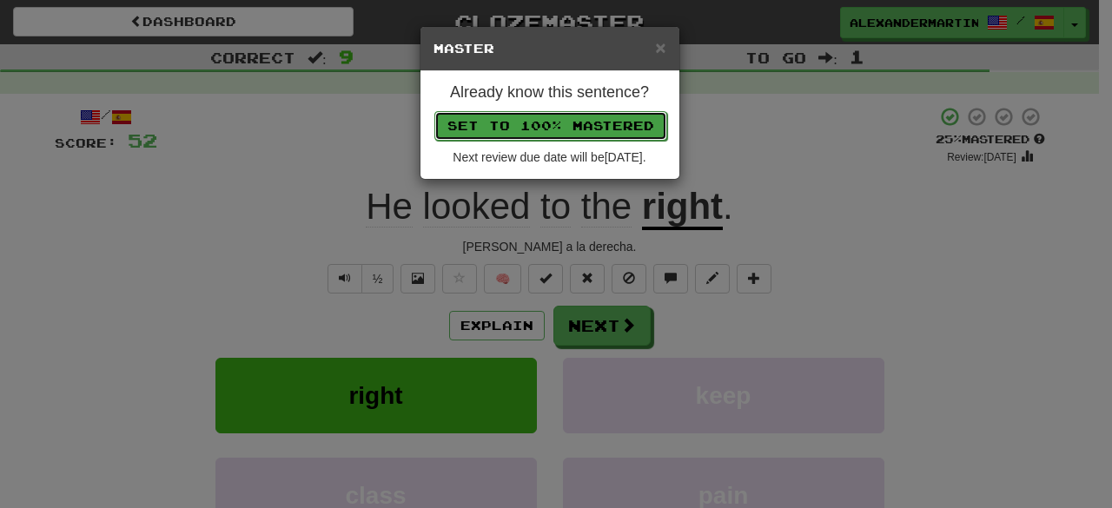
click at [525, 123] on button "Set to 100% Mastered" at bounding box center [551, 126] width 233 height 30
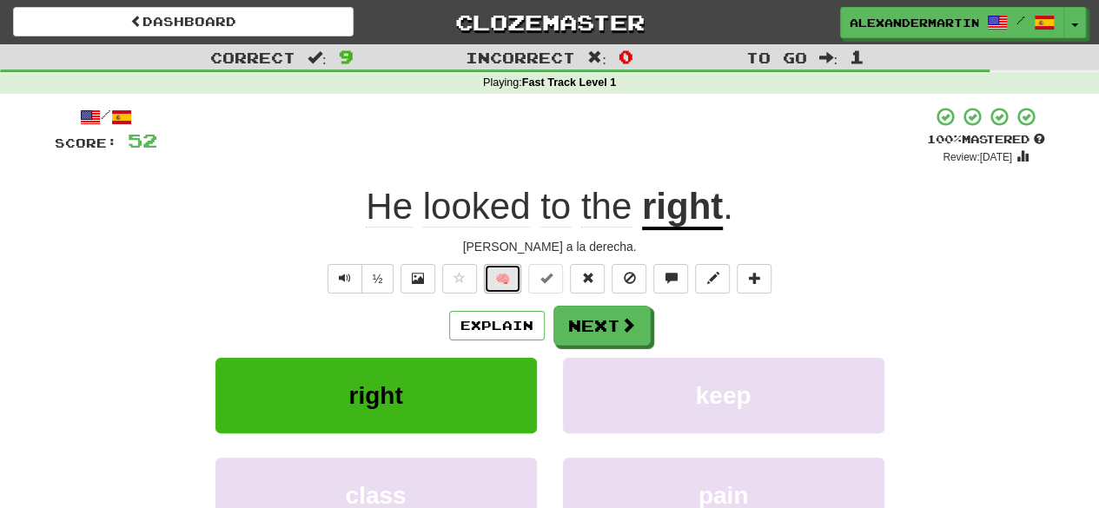
click at [509, 279] on button "🧠" at bounding box center [502, 279] width 37 height 30
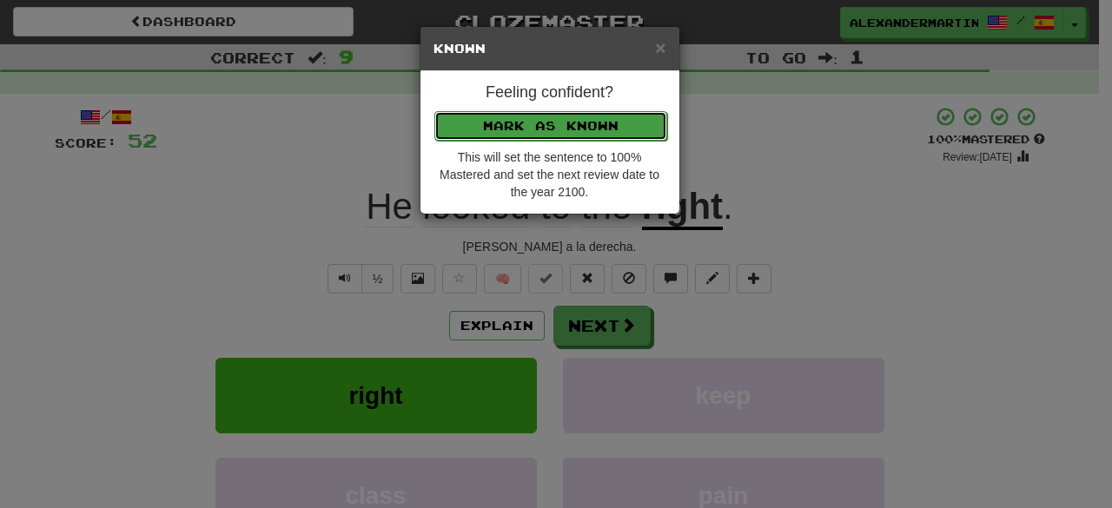
click at [521, 129] on button "Mark as Known" at bounding box center [551, 126] width 233 height 30
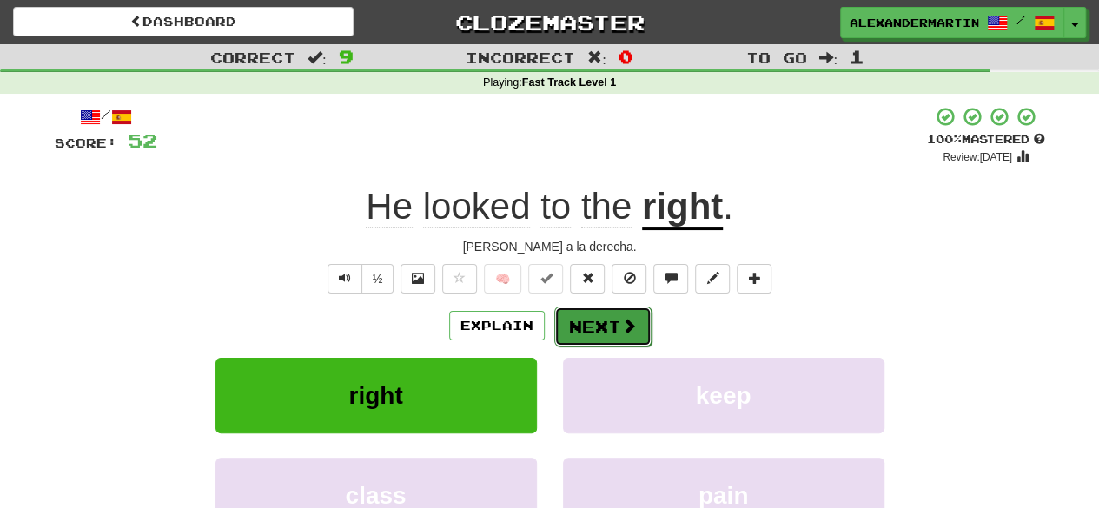
click at [579, 318] on button "Next" at bounding box center [602, 327] width 97 height 40
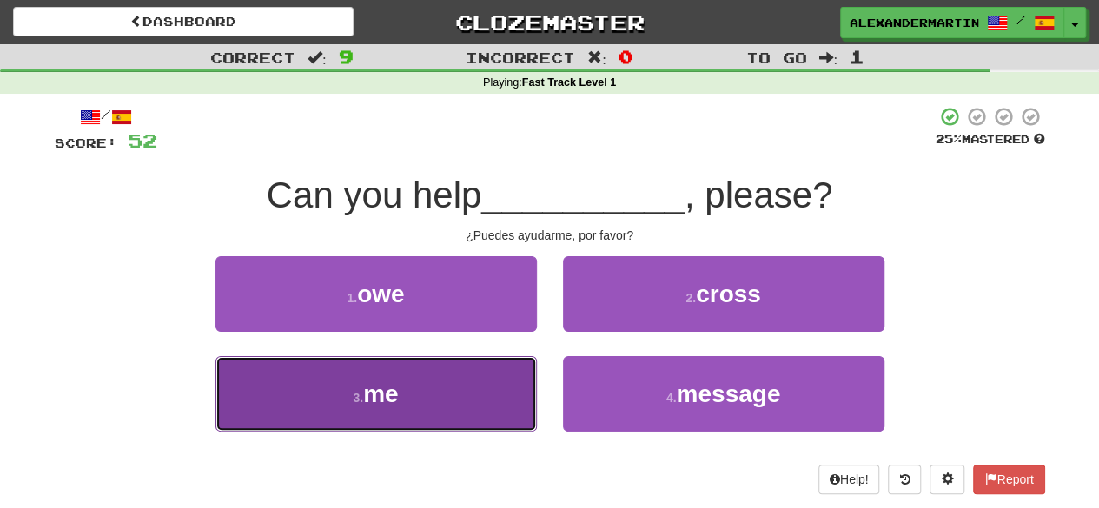
click at [460, 418] on button "3 . me" at bounding box center [377, 394] width 322 height 76
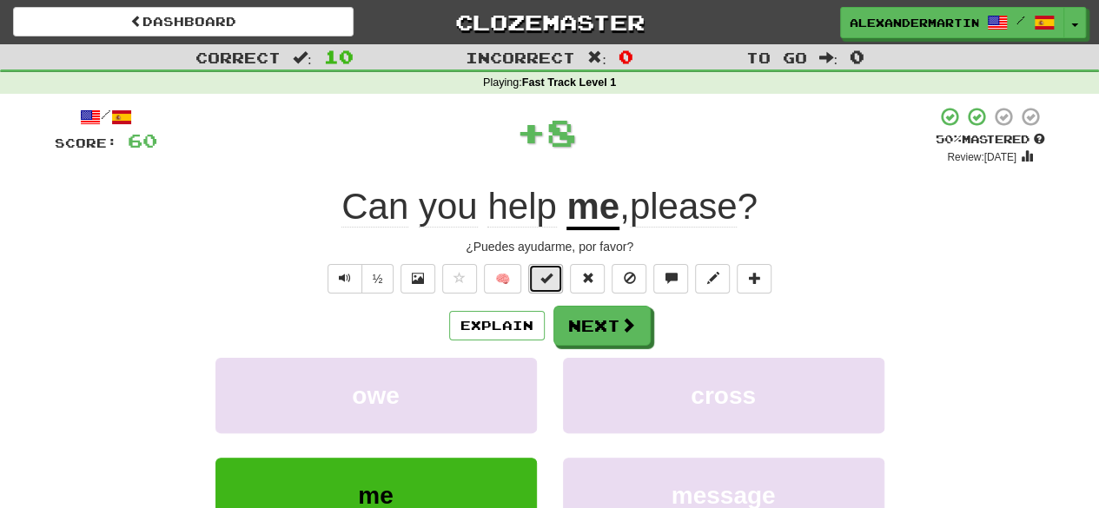
click at [535, 270] on button at bounding box center [545, 279] width 35 height 30
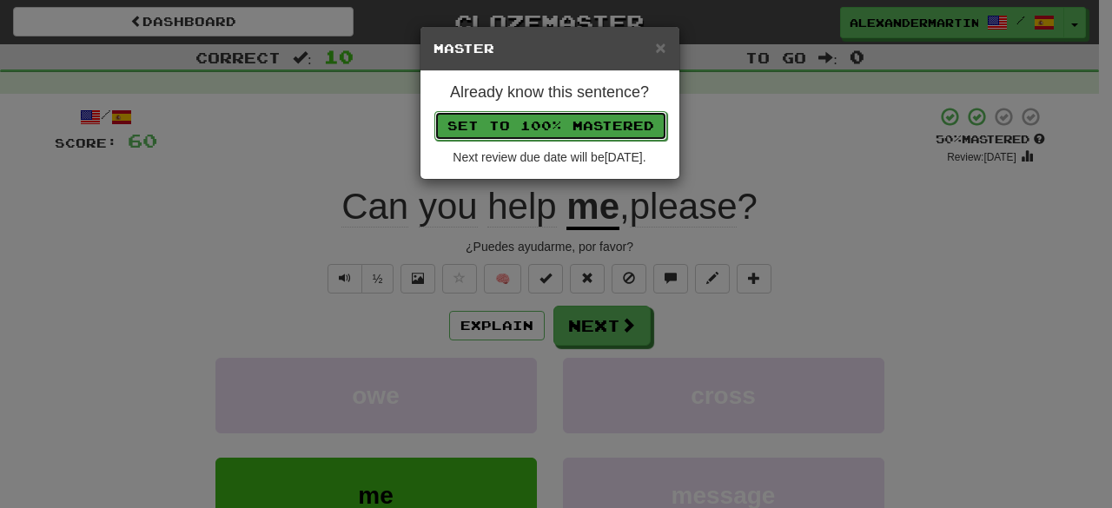
click at [534, 121] on button "Set to 100% Mastered" at bounding box center [551, 126] width 233 height 30
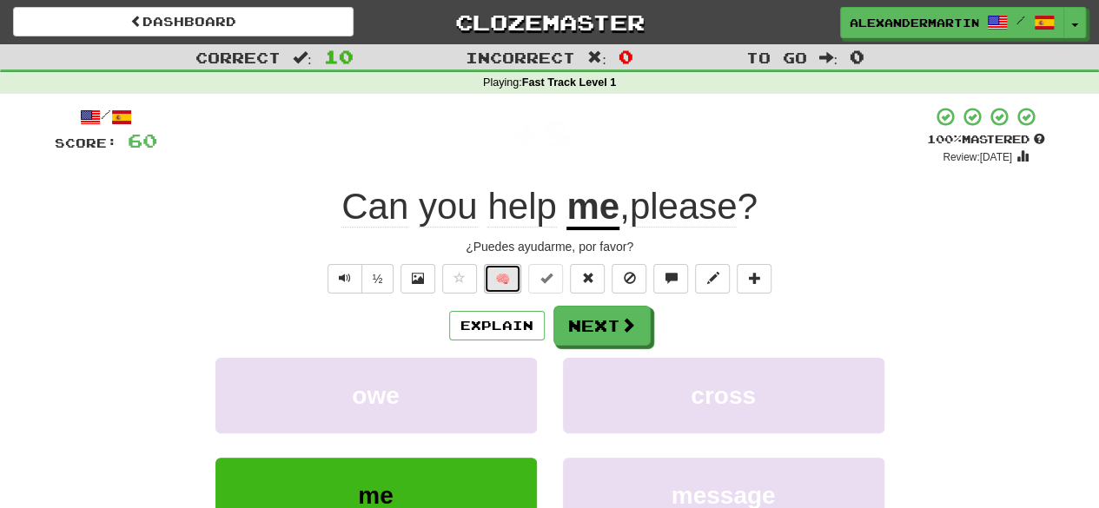
click at [506, 283] on button "🧠" at bounding box center [502, 279] width 37 height 30
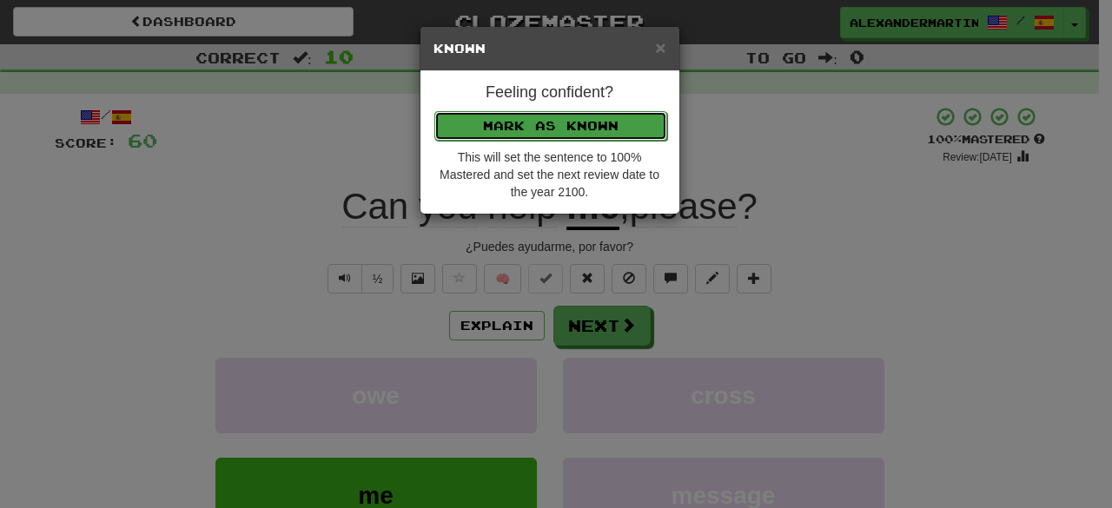
click at [533, 129] on button "Mark as Known" at bounding box center [551, 126] width 233 height 30
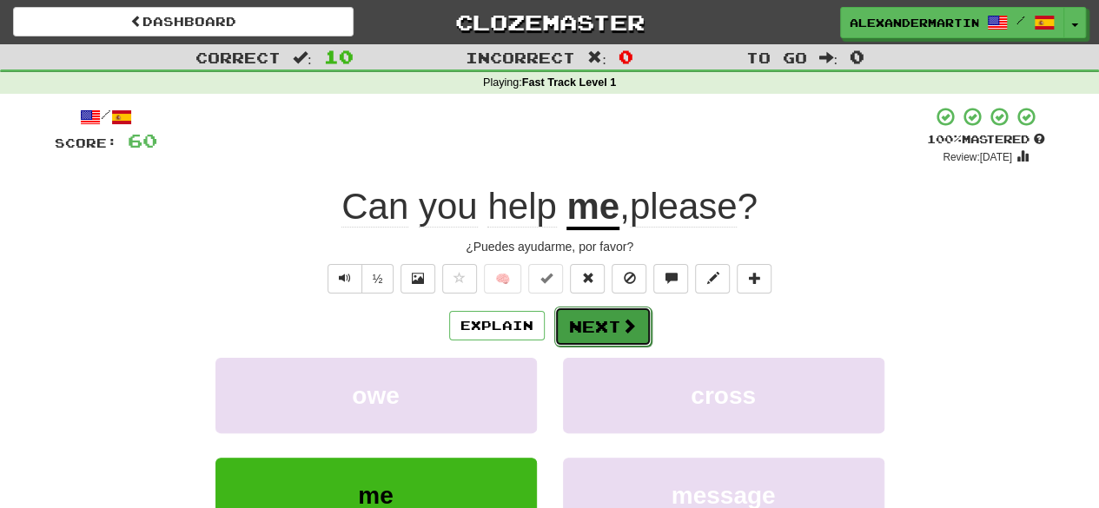
click at [600, 315] on button "Next" at bounding box center [602, 327] width 97 height 40
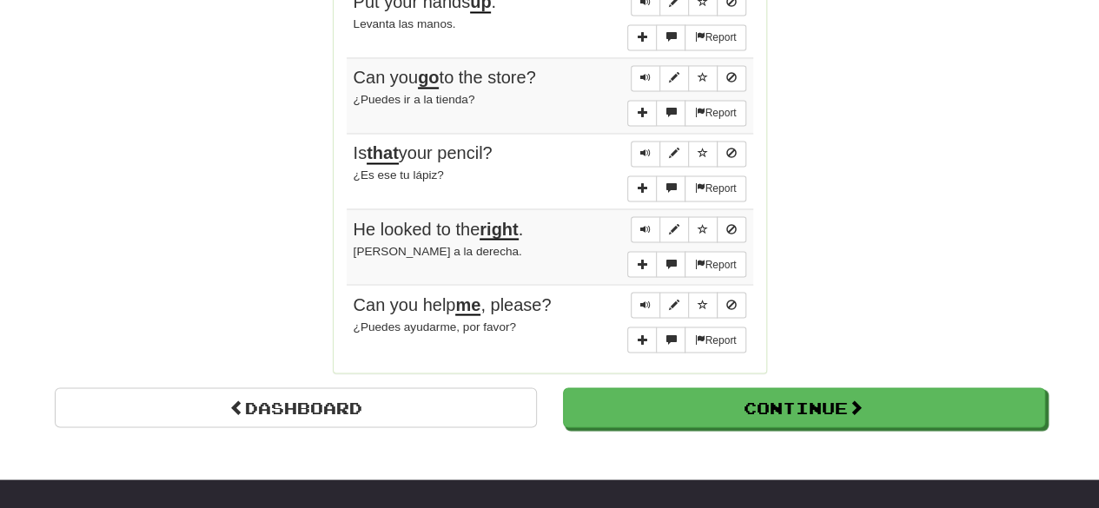
scroll to position [1433, 0]
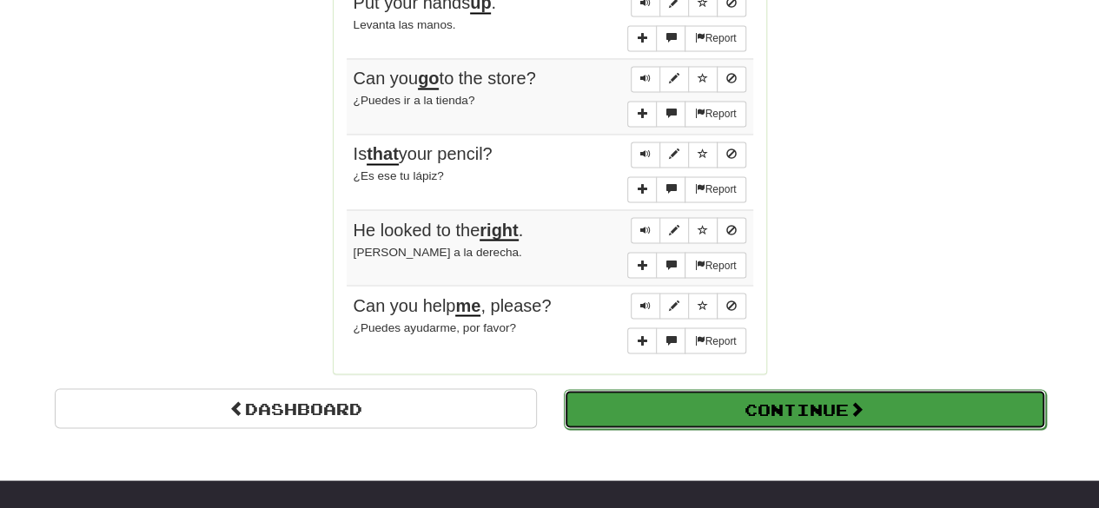
click at [772, 389] on button "Continue" at bounding box center [805, 409] width 482 height 40
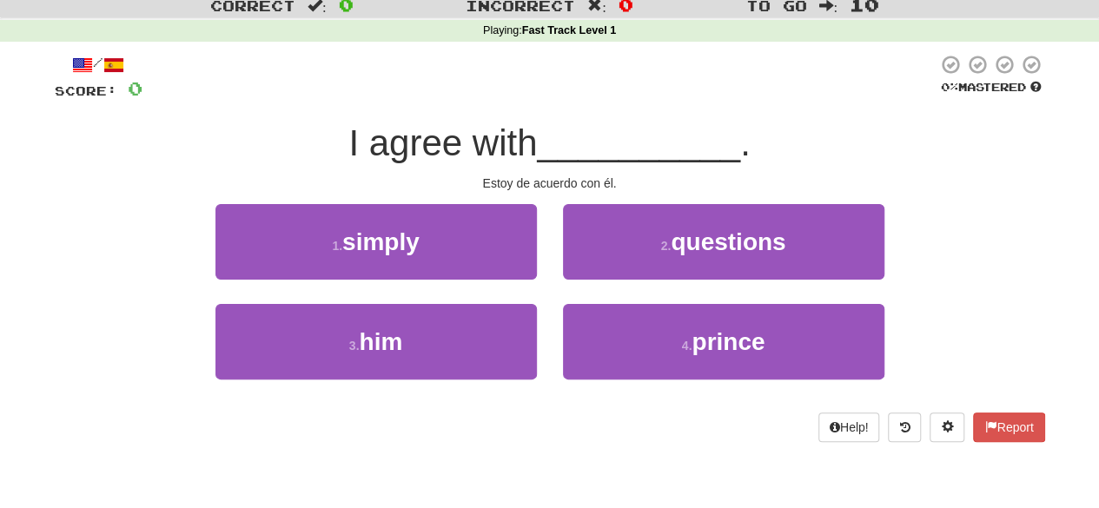
scroll to position [0, 0]
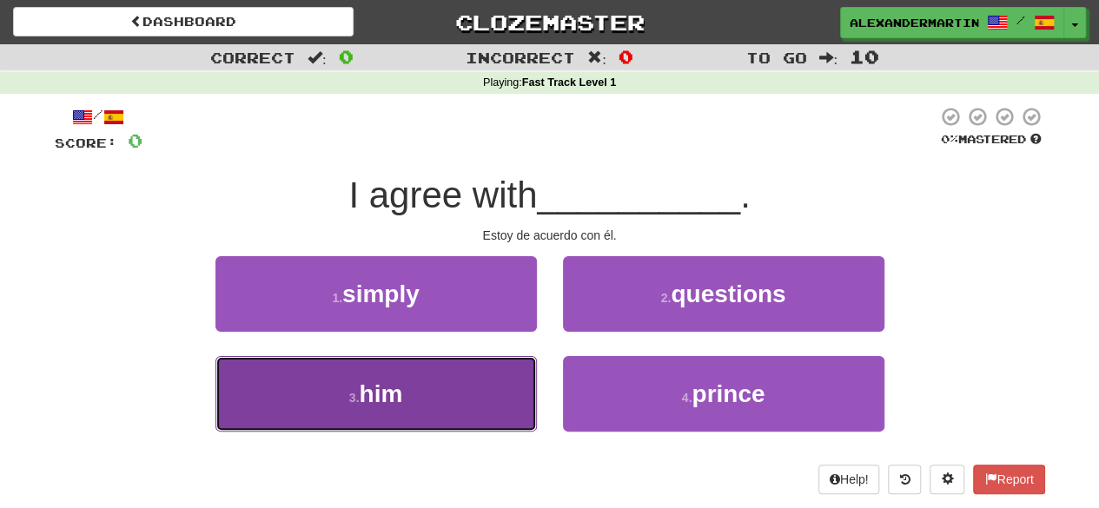
click at [492, 396] on button "3 . him" at bounding box center [377, 394] width 322 height 76
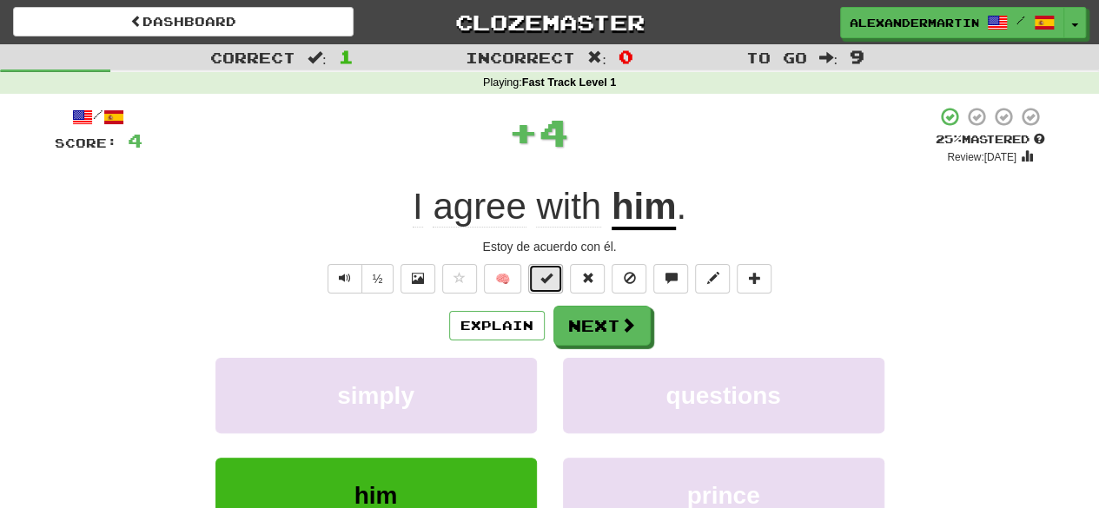
click at [561, 282] on button at bounding box center [545, 279] width 35 height 30
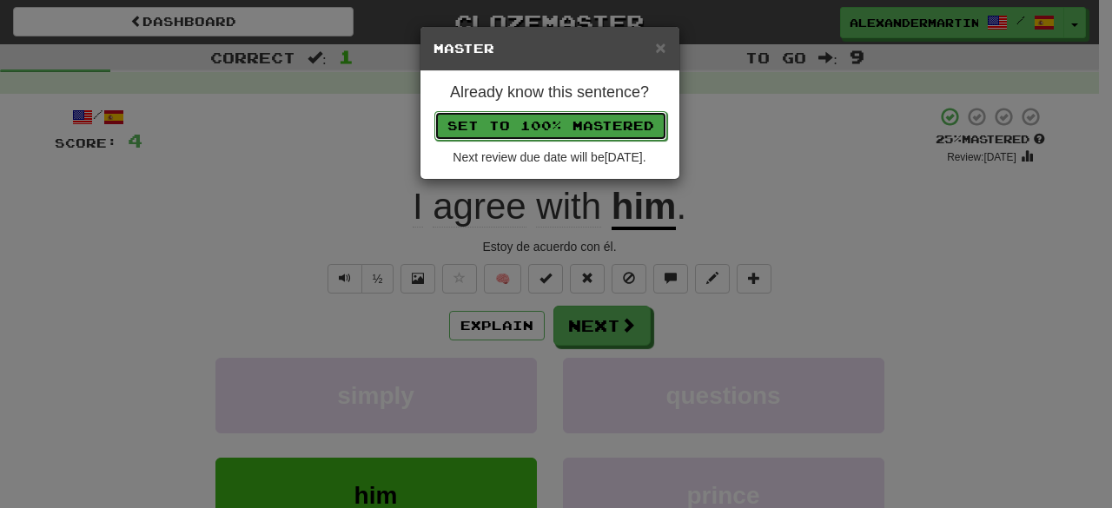
click at [568, 136] on button "Set to 100% Mastered" at bounding box center [551, 126] width 233 height 30
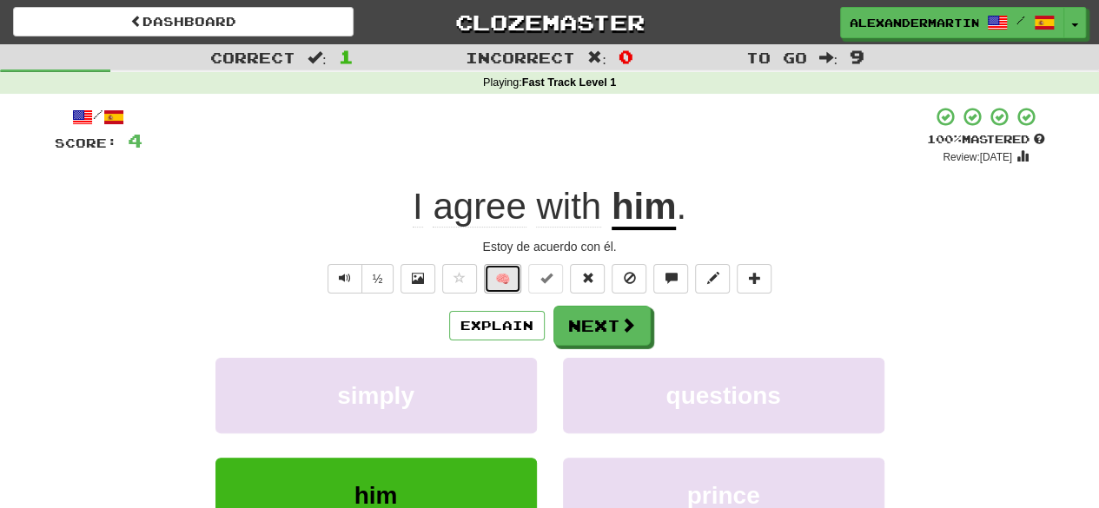
click at [508, 270] on button "🧠" at bounding box center [502, 279] width 37 height 30
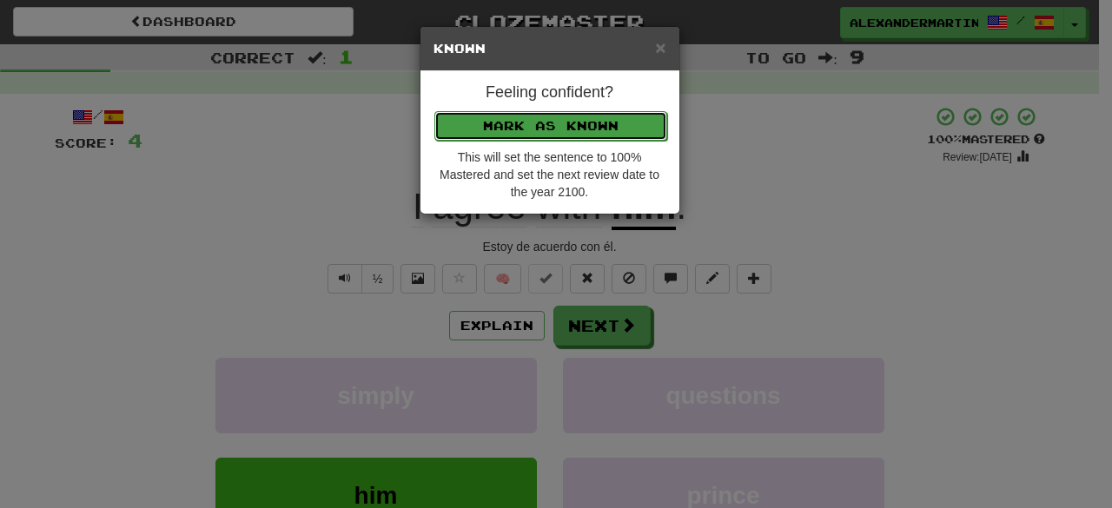
click at [584, 119] on button "Mark as Known" at bounding box center [551, 126] width 233 height 30
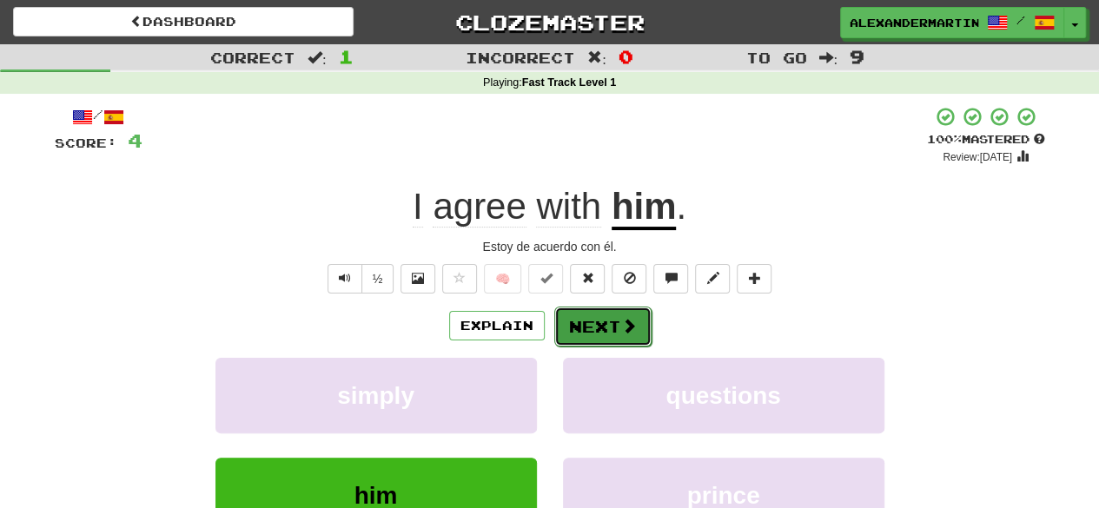
click at [589, 322] on button "Next" at bounding box center [602, 327] width 97 height 40
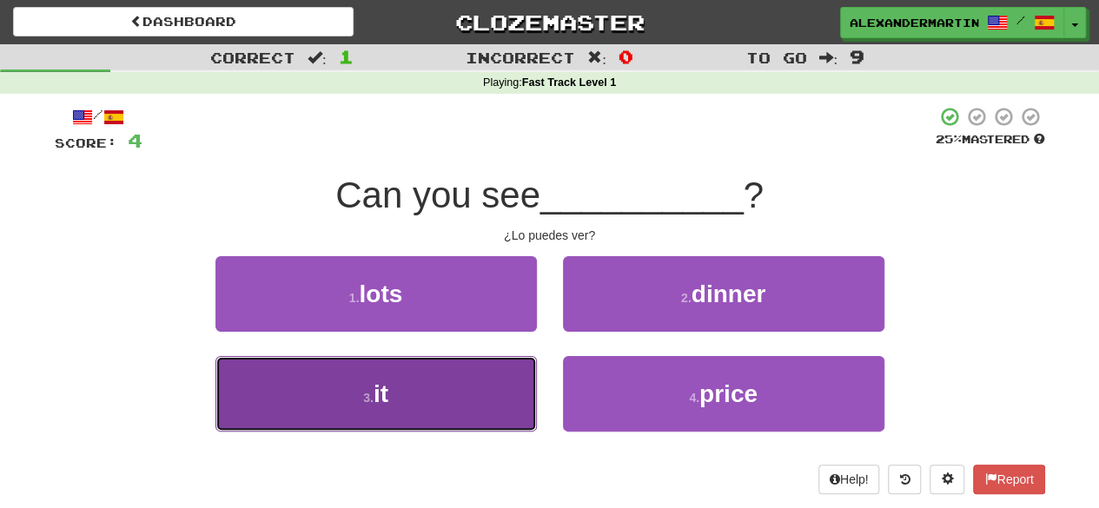
click at [463, 416] on button "3 . it" at bounding box center [377, 394] width 322 height 76
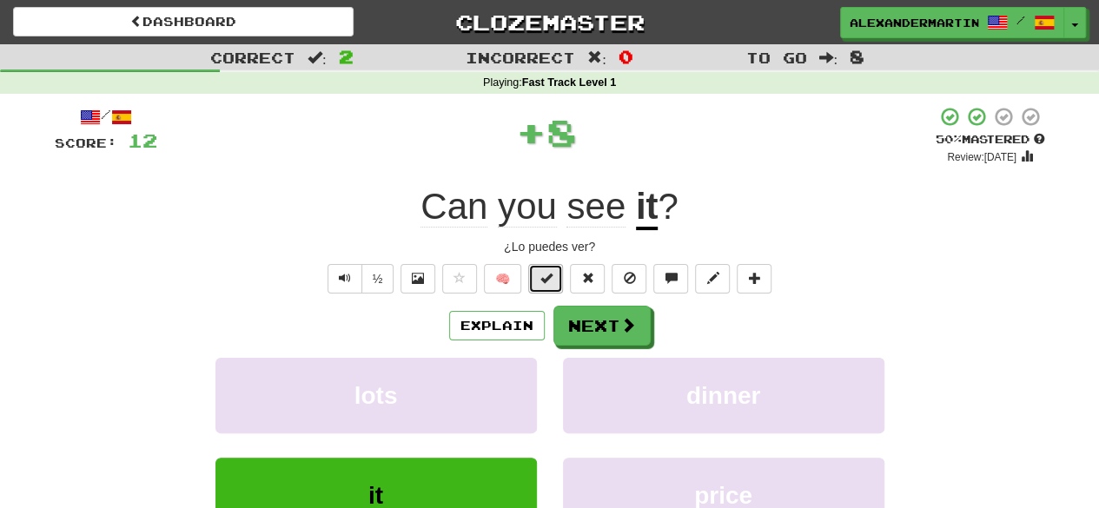
click at [535, 284] on button at bounding box center [545, 279] width 35 height 30
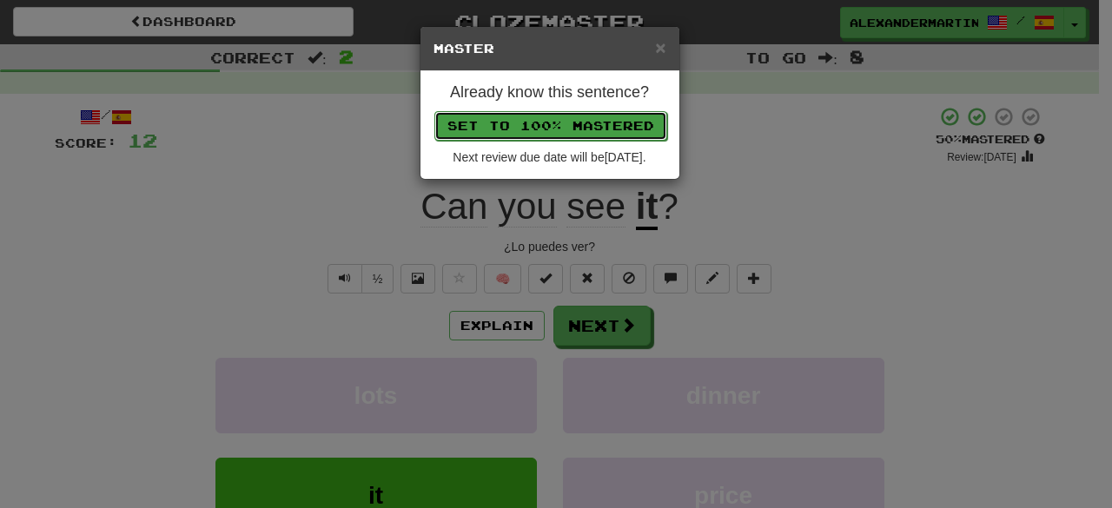
click at [587, 124] on button "Set to 100% Mastered" at bounding box center [551, 126] width 233 height 30
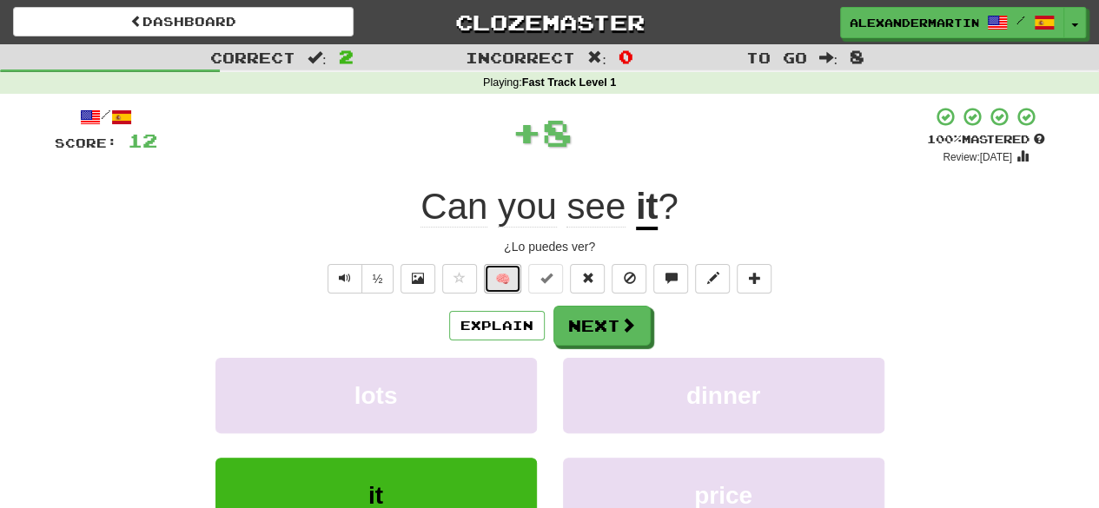
click at [518, 271] on button "🧠" at bounding box center [502, 279] width 37 height 30
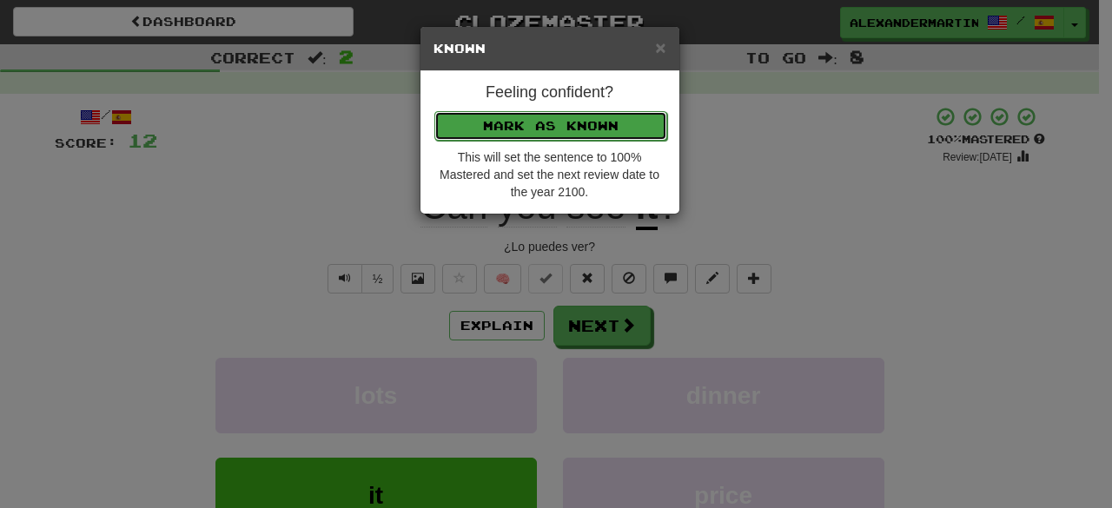
click at [574, 118] on button "Mark as Known" at bounding box center [551, 126] width 233 height 30
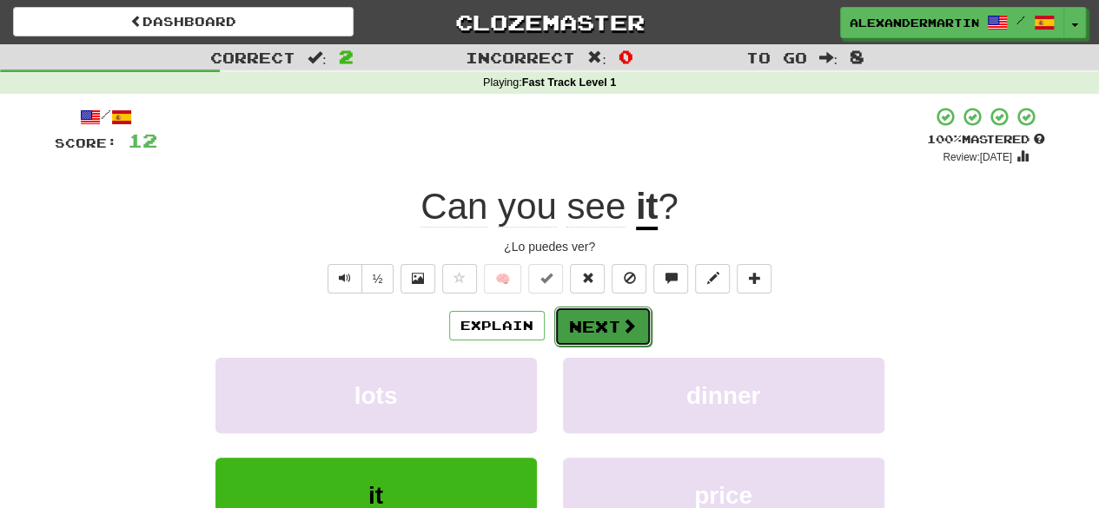
click at [598, 327] on button "Next" at bounding box center [602, 327] width 97 height 40
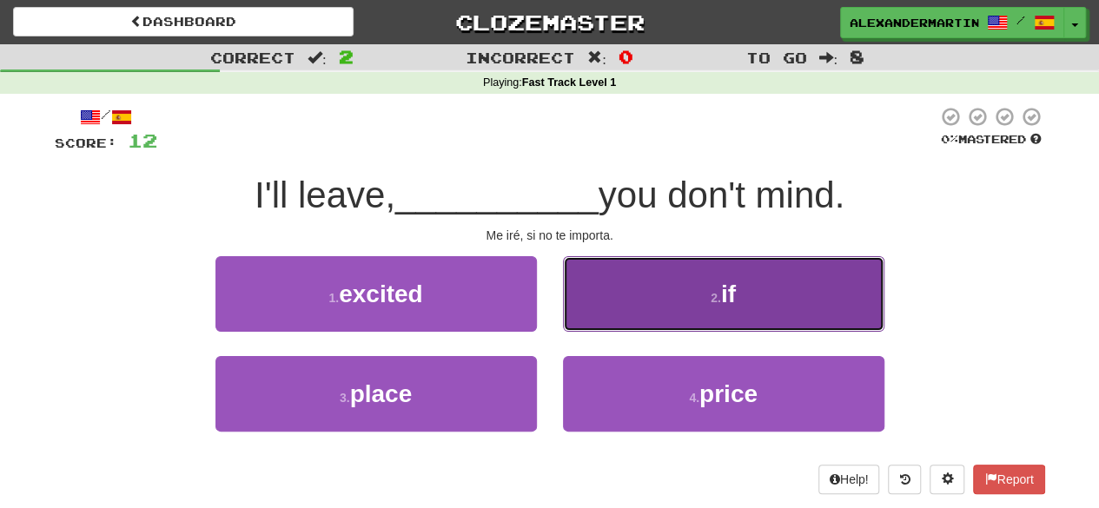
click at [691, 297] on button "2 . if" at bounding box center [724, 294] width 322 height 76
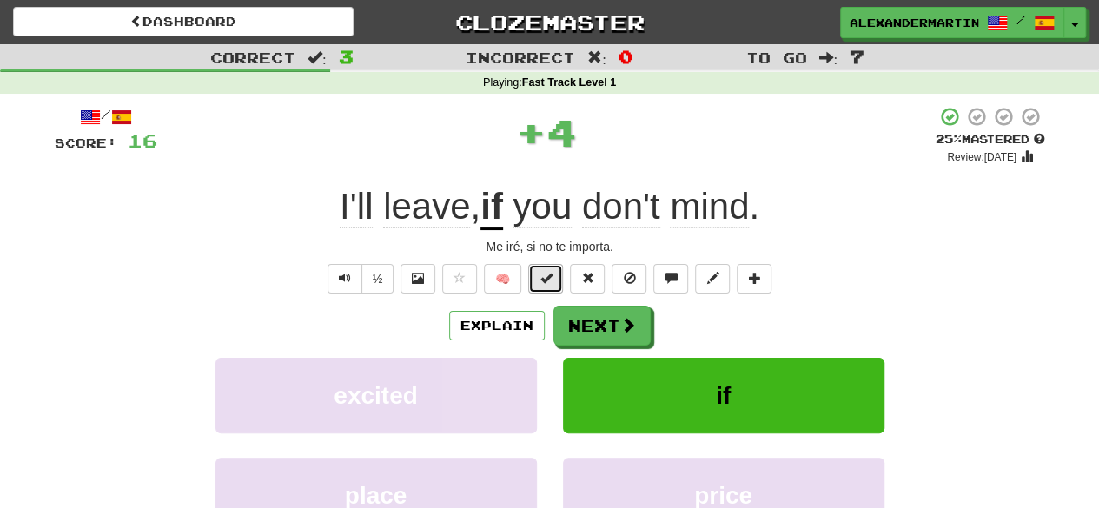
click at [548, 277] on span at bounding box center [546, 278] width 12 height 12
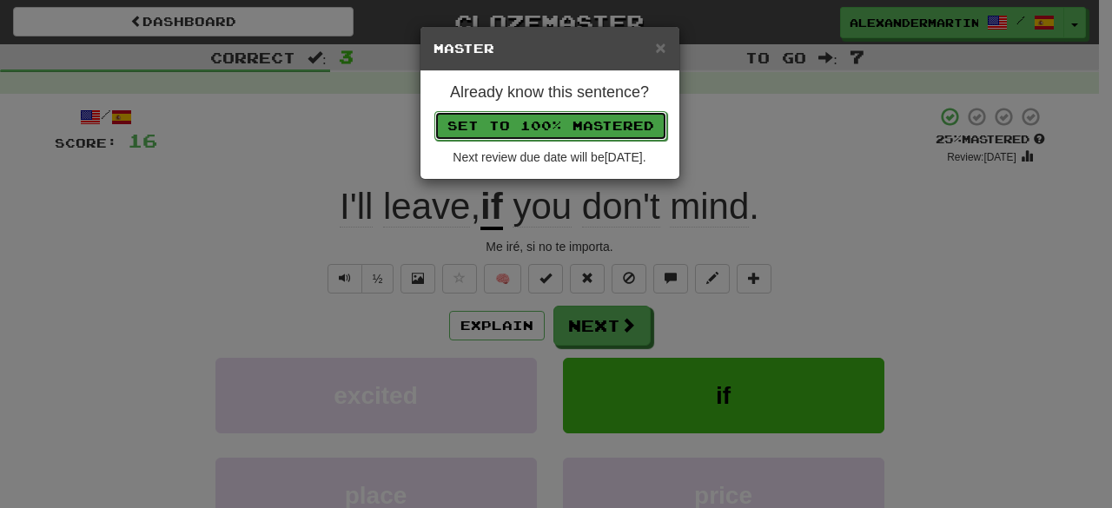
click at [568, 128] on button "Set to 100% Mastered" at bounding box center [551, 126] width 233 height 30
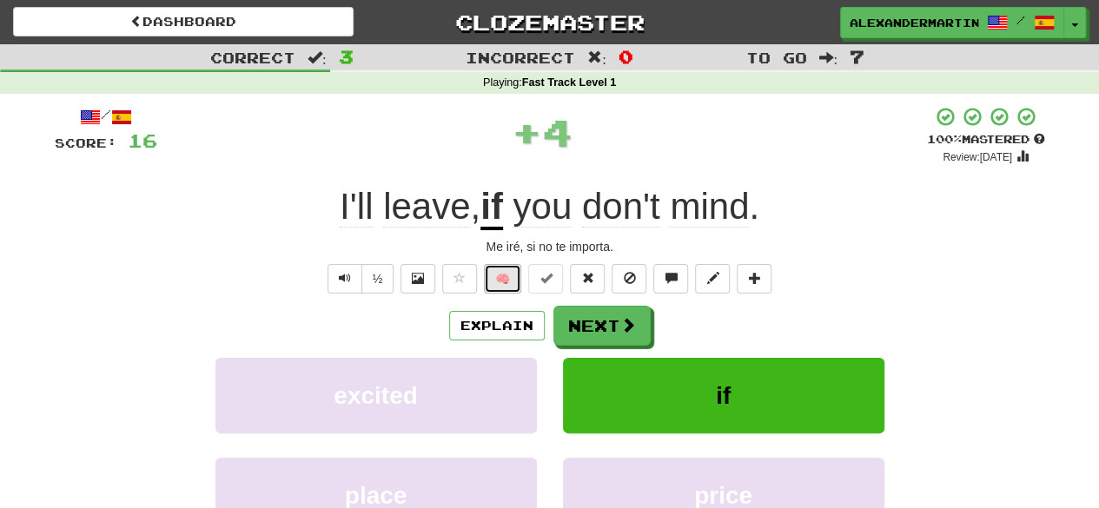
click at [514, 280] on button "🧠" at bounding box center [502, 279] width 37 height 30
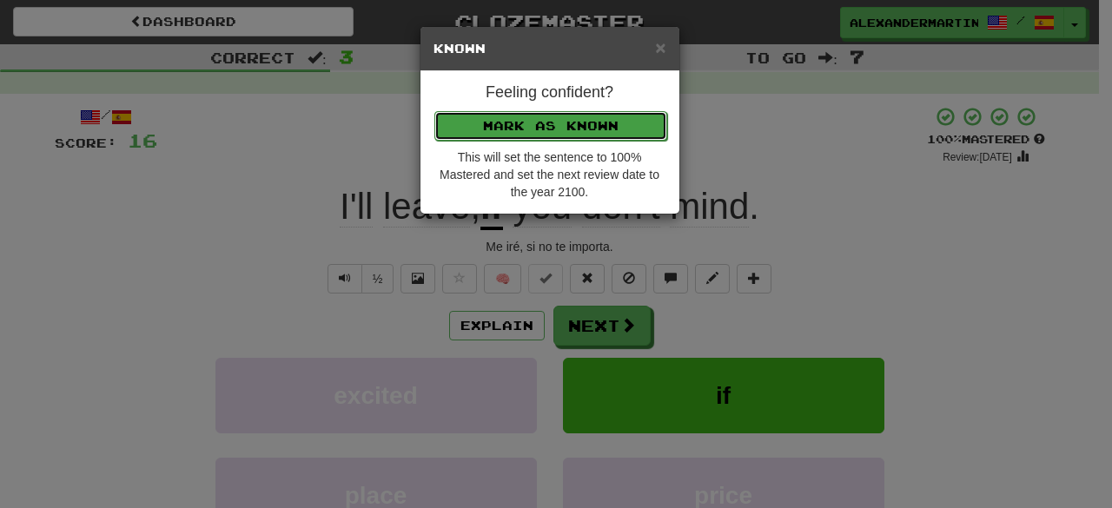
click at [565, 135] on button "Mark as Known" at bounding box center [551, 126] width 233 height 30
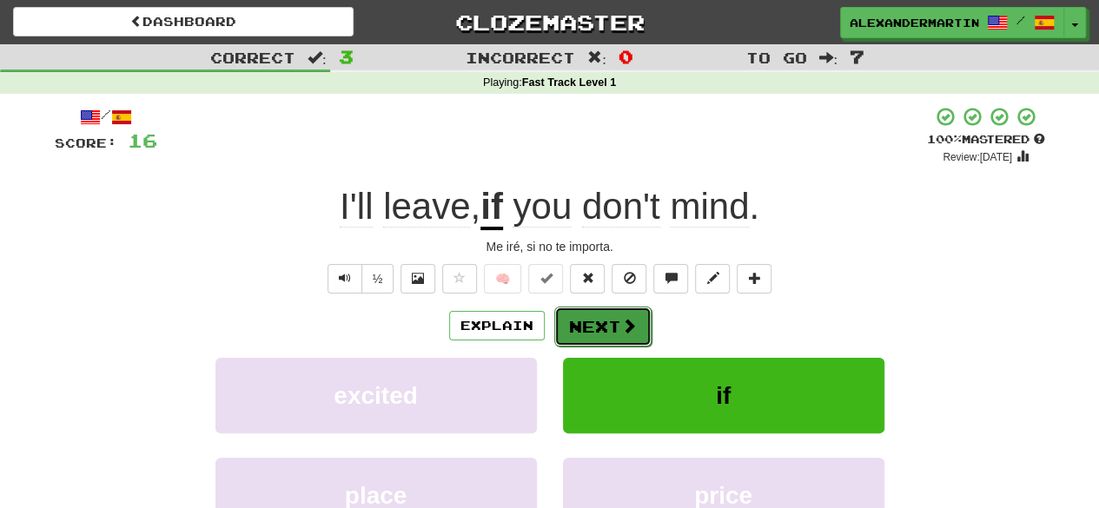
click at [590, 326] on button "Next" at bounding box center [602, 327] width 97 height 40
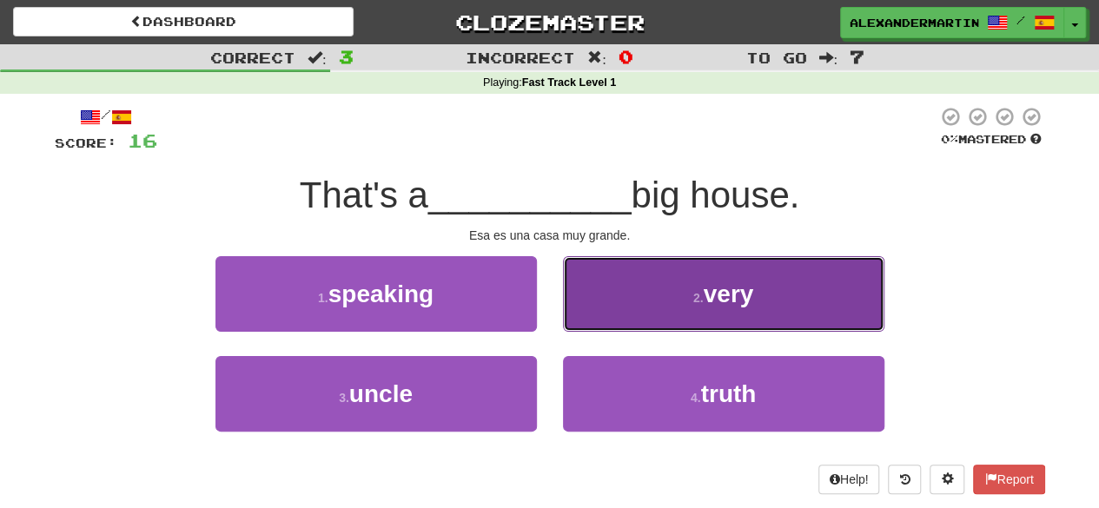
click at [704, 295] on small "2 ." at bounding box center [699, 298] width 10 height 14
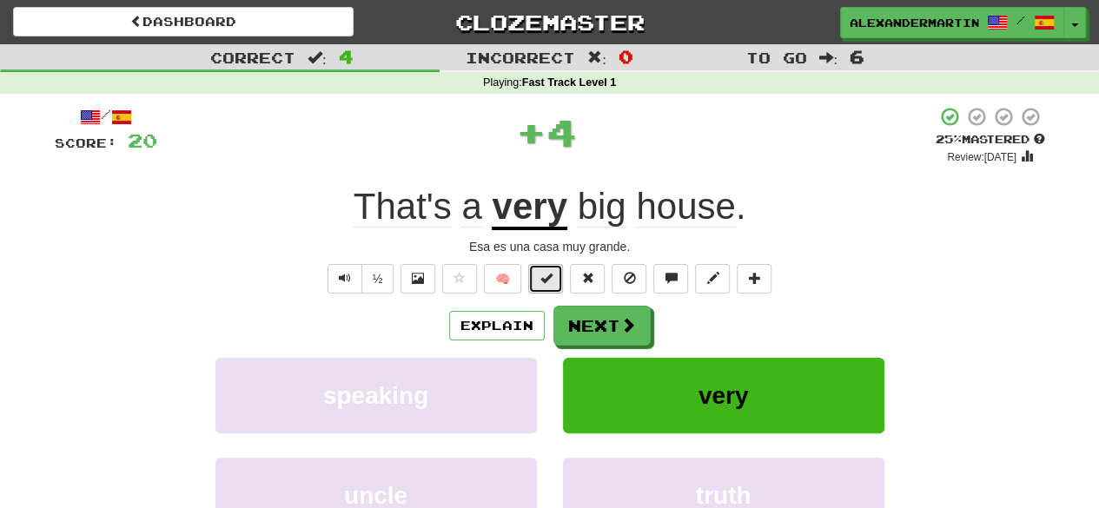
click at [546, 284] on span at bounding box center [546, 278] width 12 height 12
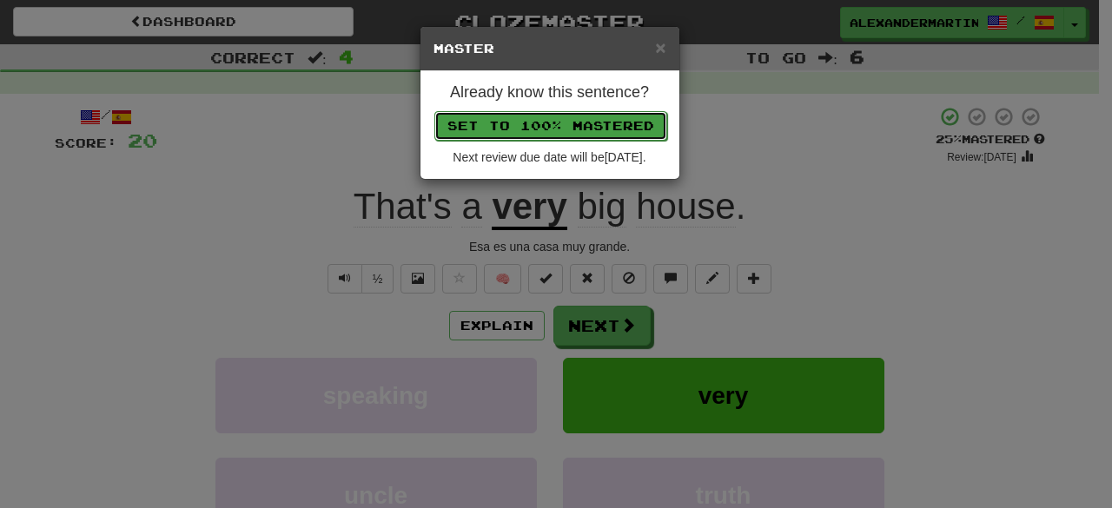
click at [557, 136] on button "Set to 100% Mastered" at bounding box center [551, 126] width 233 height 30
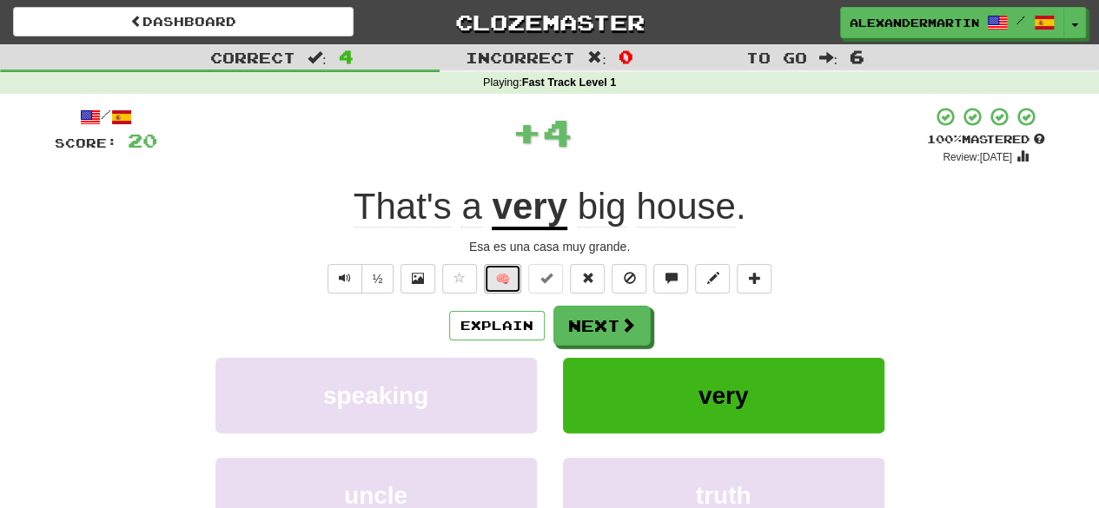
click at [509, 277] on button "🧠" at bounding box center [502, 279] width 37 height 30
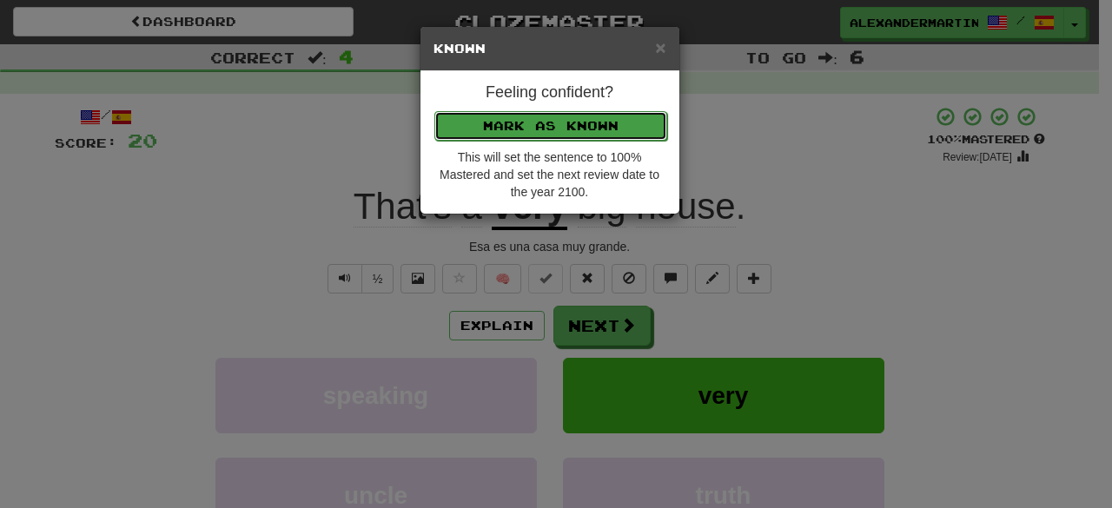
click at [553, 136] on button "Mark as Known" at bounding box center [551, 126] width 233 height 30
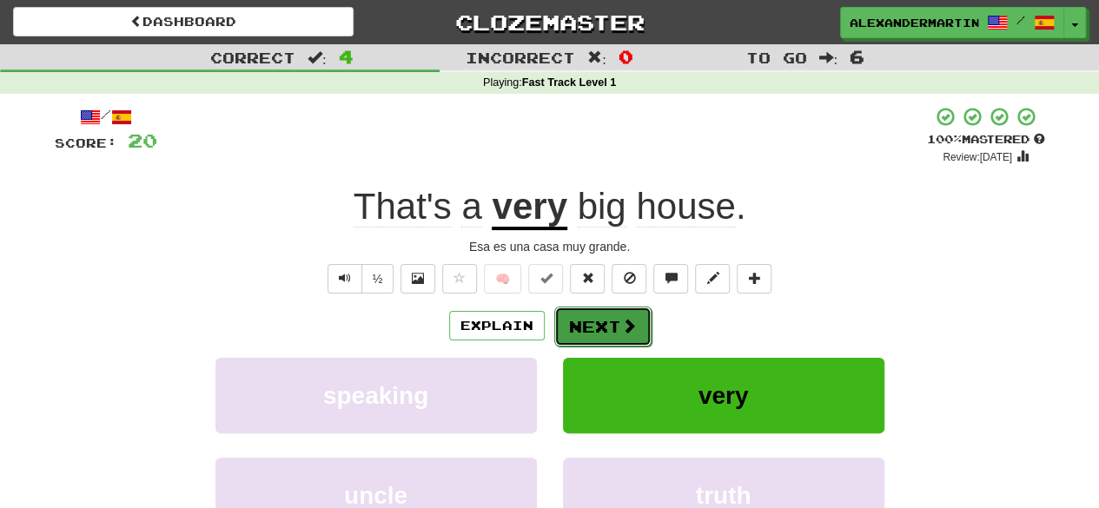
click at [599, 329] on button "Next" at bounding box center [602, 327] width 97 height 40
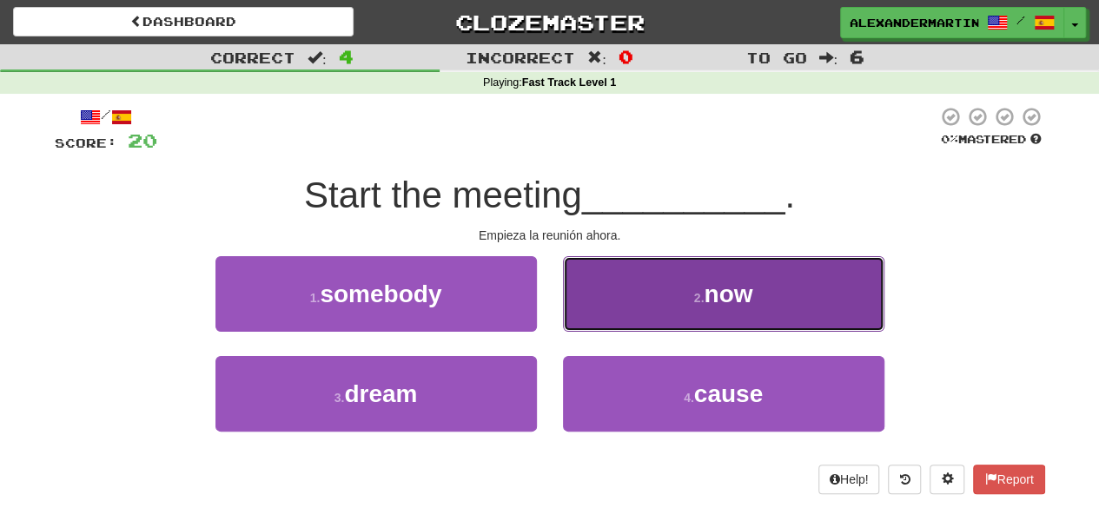
click at [693, 307] on button "2 . now" at bounding box center [724, 294] width 322 height 76
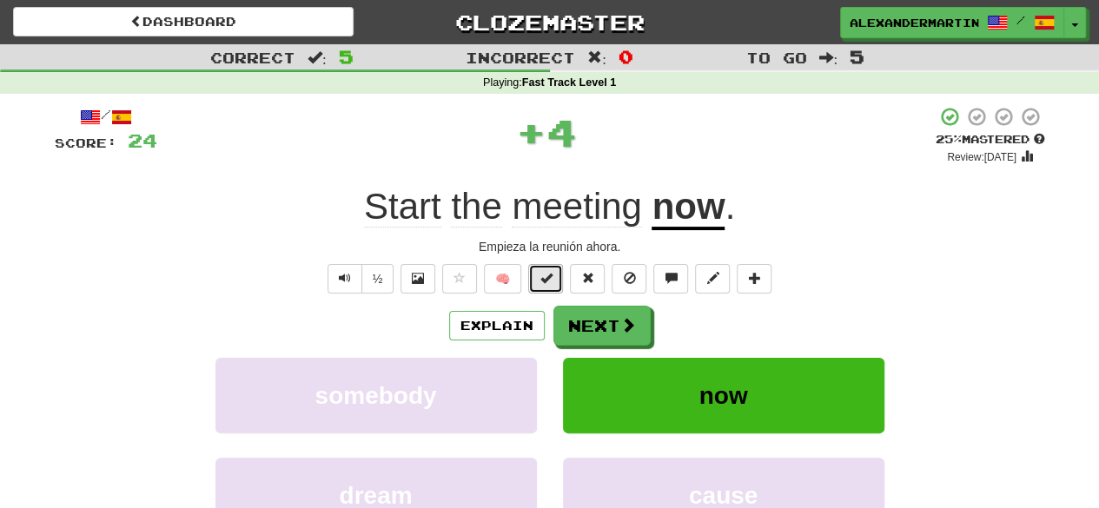
click at [548, 282] on span at bounding box center [546, 278] width 12 height 12
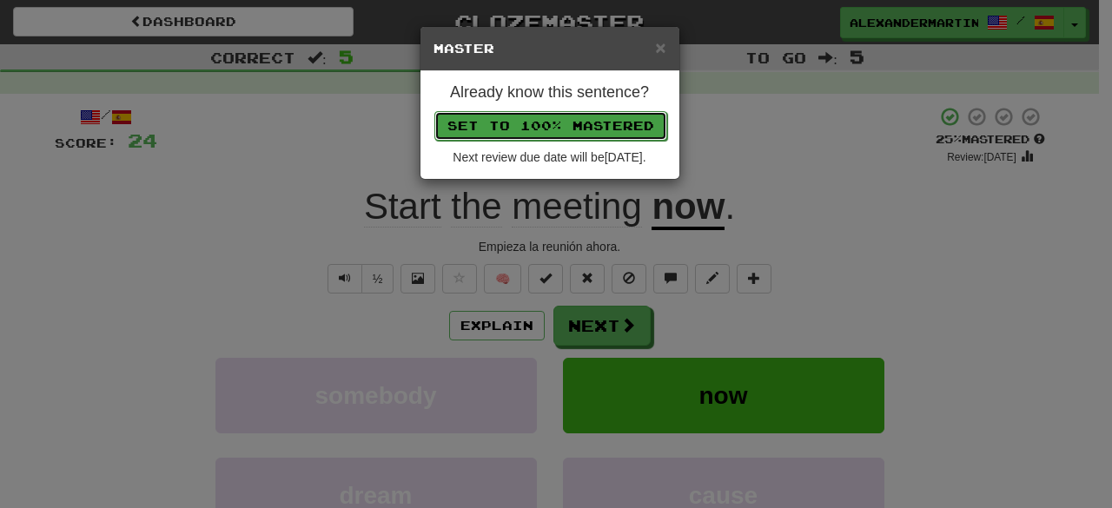
click at [537, 119] on button "Set to 100% Mastered" at bounding box center [551, 126] width 233 height 30
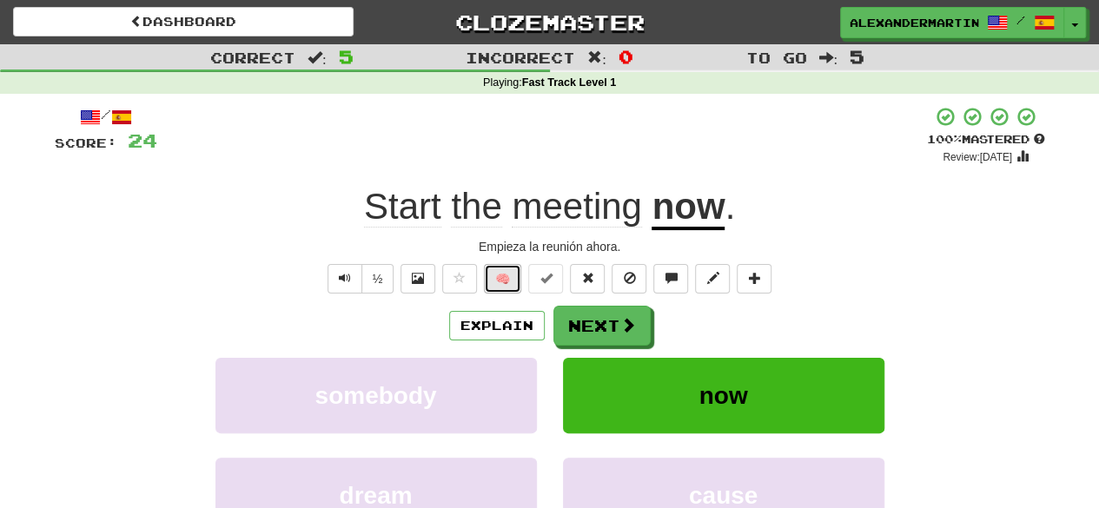
click at [509, 270] on button "🧠" at bounding box center [502, 279] width 37 height 30
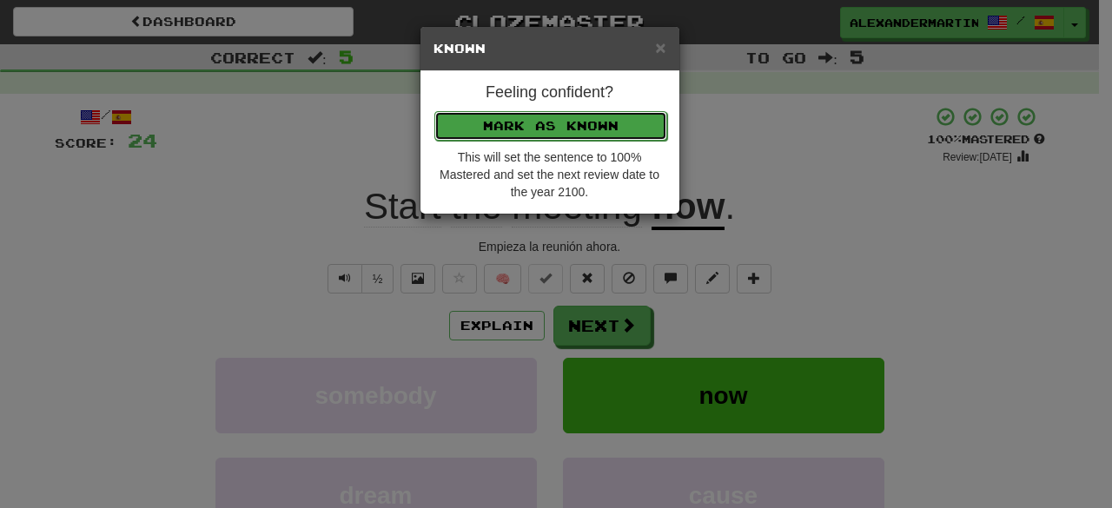
click at [560, 133] on button "Mark as Known" at bounding box center [551, 126] width 233 height 30
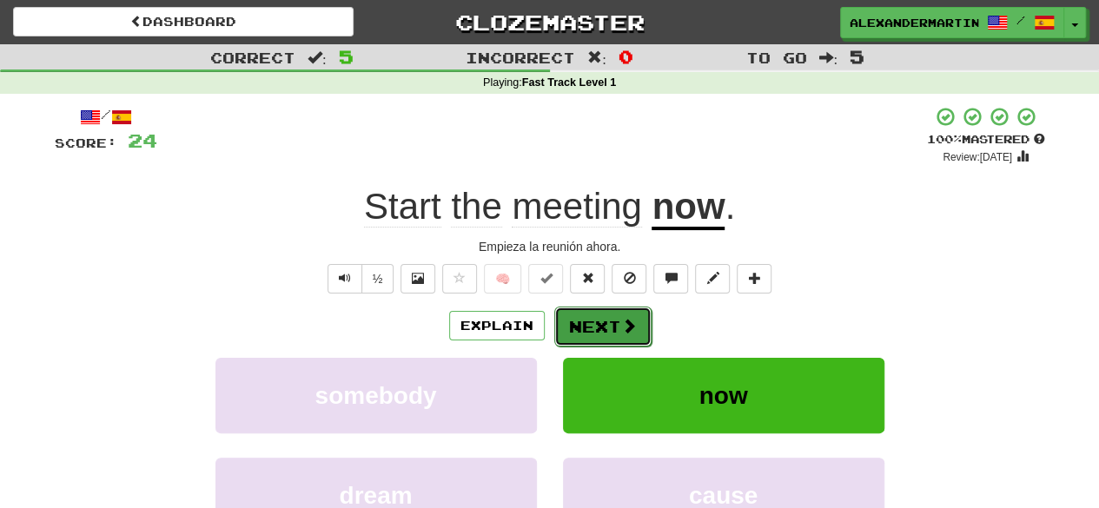
click at [581, 320] on button "Next" at bounding box center [602, 327] width 97 height 40
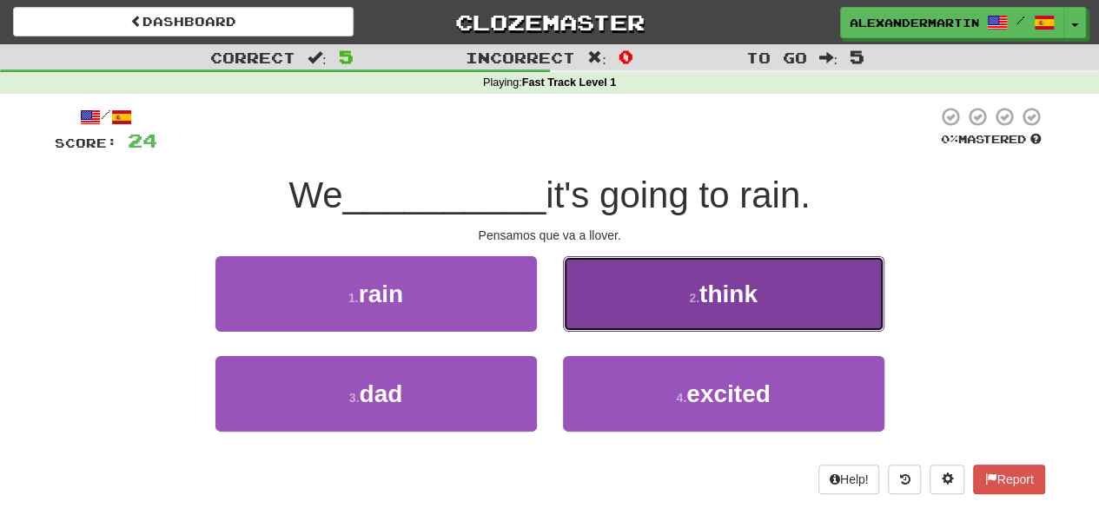
click at [697, 293] on small "2 ." at bounding box center [694, 298] width 10 height 14
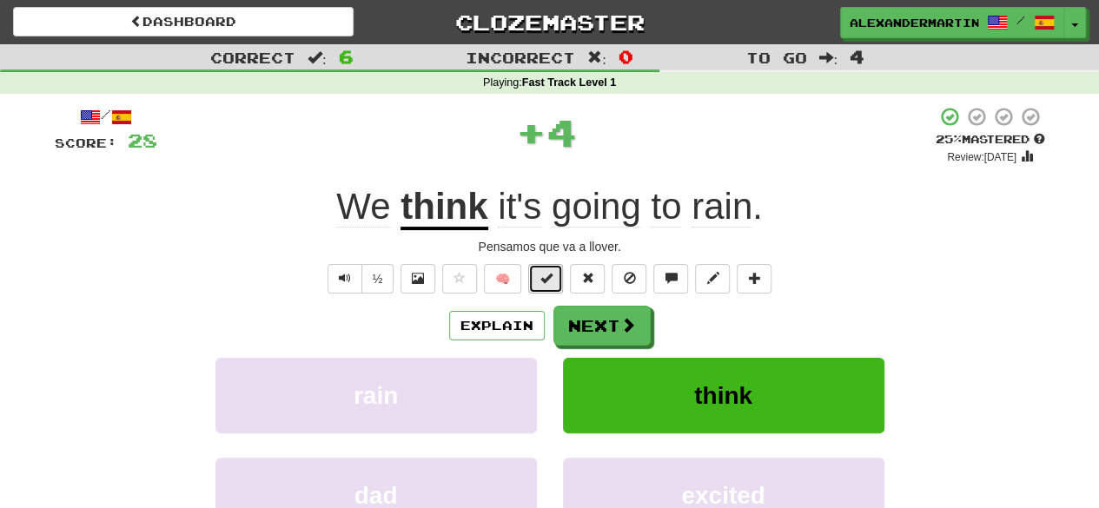
click at [558, 270] on button at bounding box center [545, 279] width 35 height 30
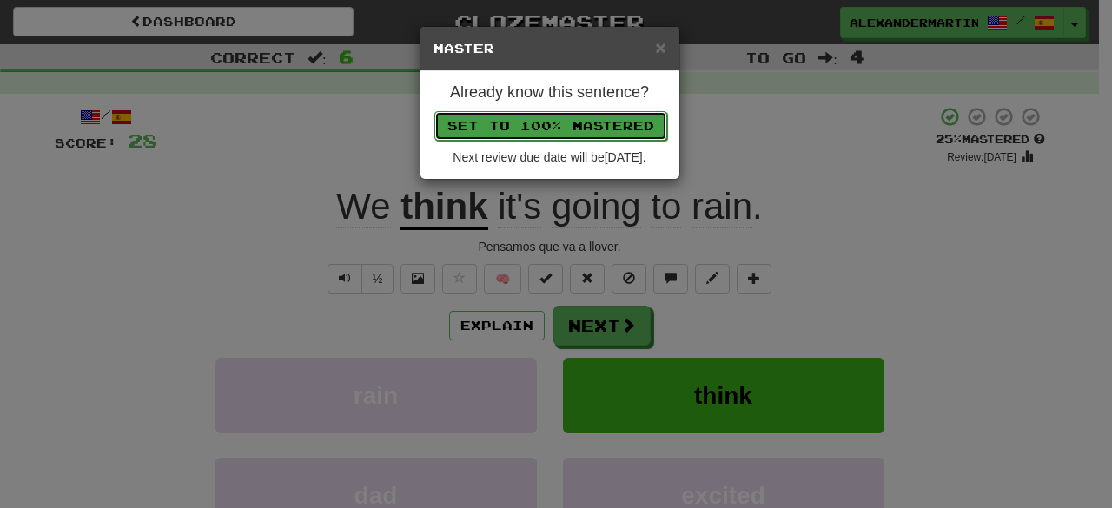
click at [571, 132] on button "Set to 100% Mastered" at bounding box center [551, 126] width 233 height 30
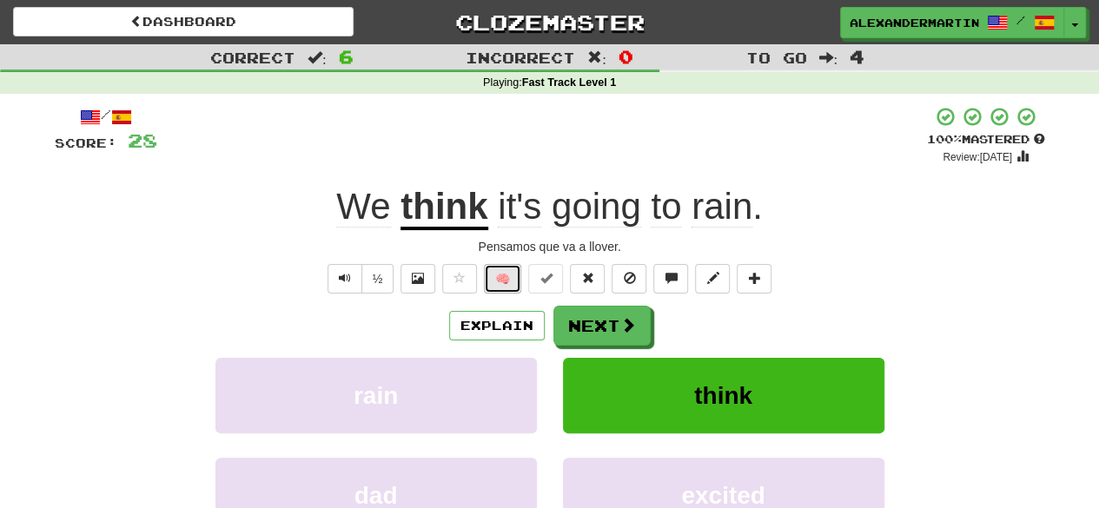
click at [518, 282] on button "🧠" at bounding box center [502, 279] width 37 height 30
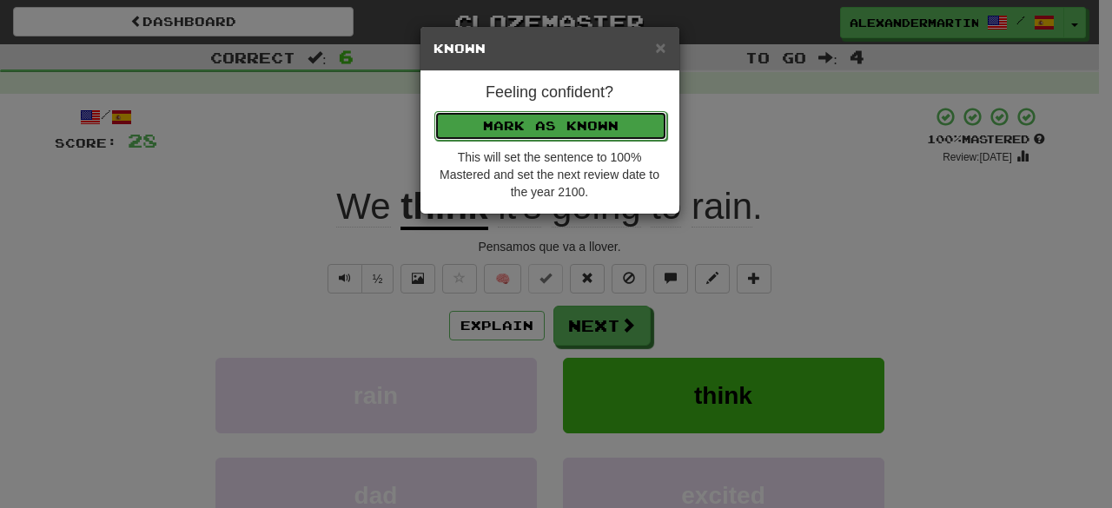
click at [558, 129] on button "Mark as Known" at bounding box center [551, 126] width 233 height 30
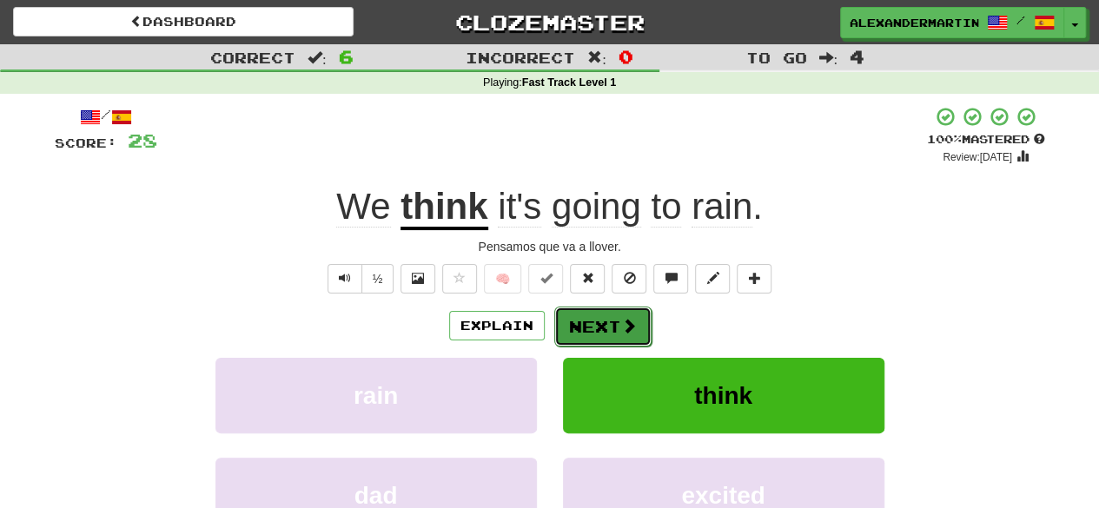
click at [587, 322] on button "Next" at bounding box center [602, 327] width 97 height 40
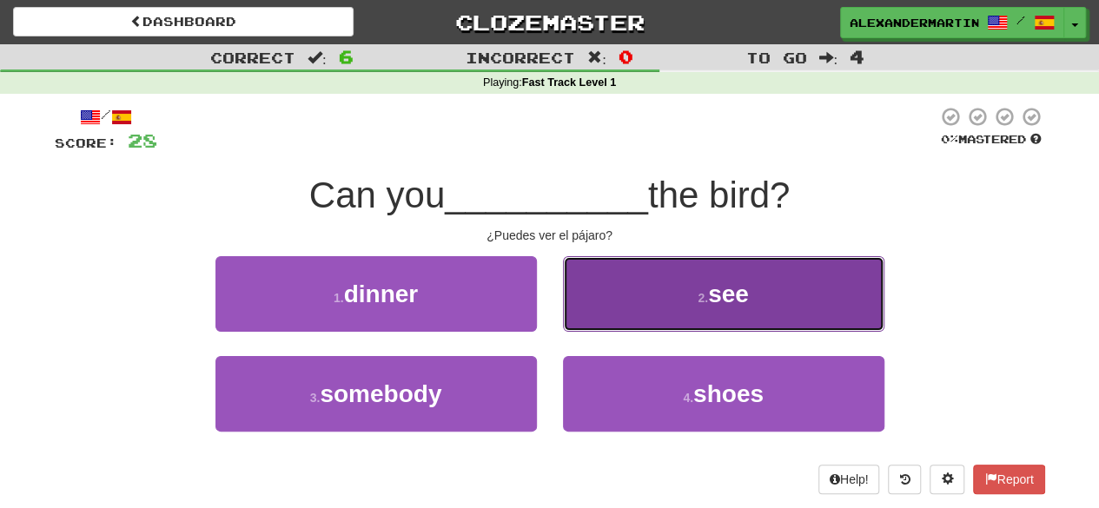
click at [692, 314] on button "2 . see" at bounding box center [724, 294] width 322 height 76
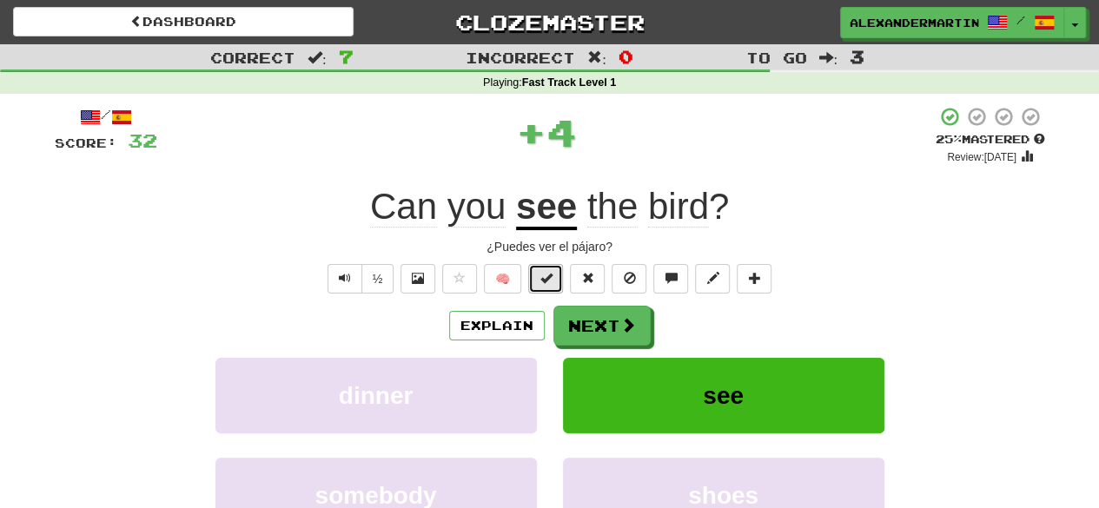
click at [559, 282] on button at bounding box center [545, 279] width 35 height 30
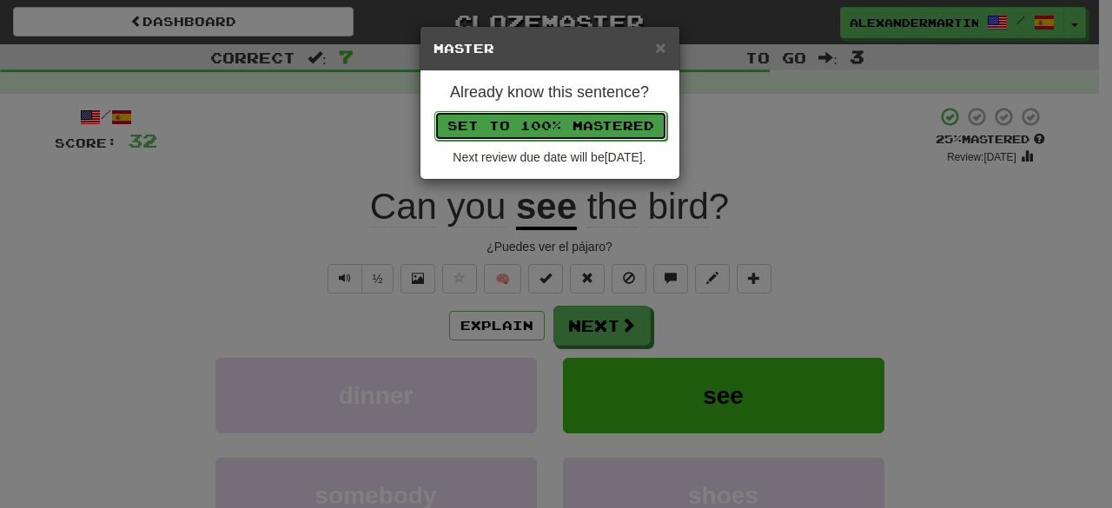
click at [541, 133] on button "Set to 100% Mastered" at bounding box center [551, 126] width 233 height 30
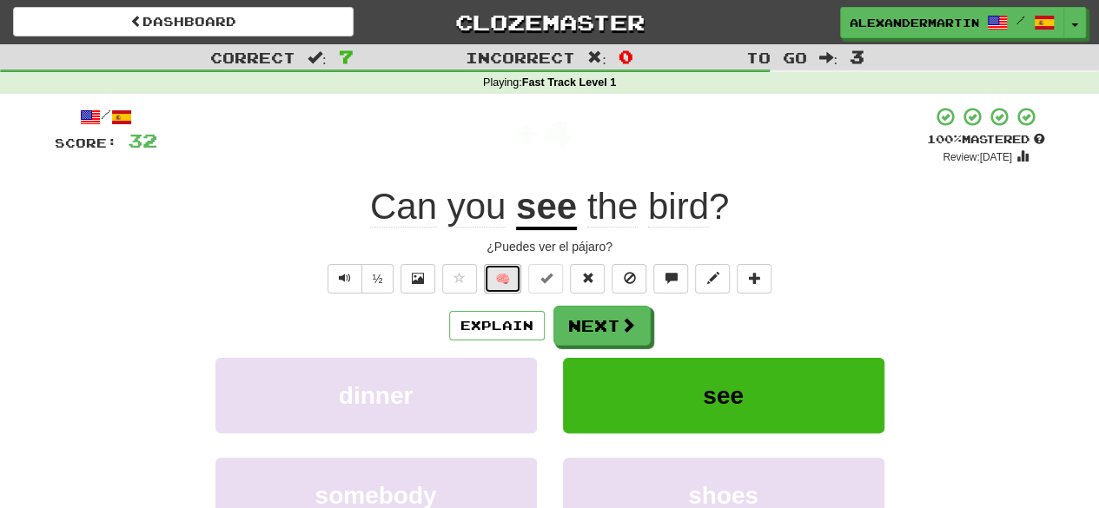
click at [518, 280] on button "🧠" at bounding box center [502, 279] width 37 height 30
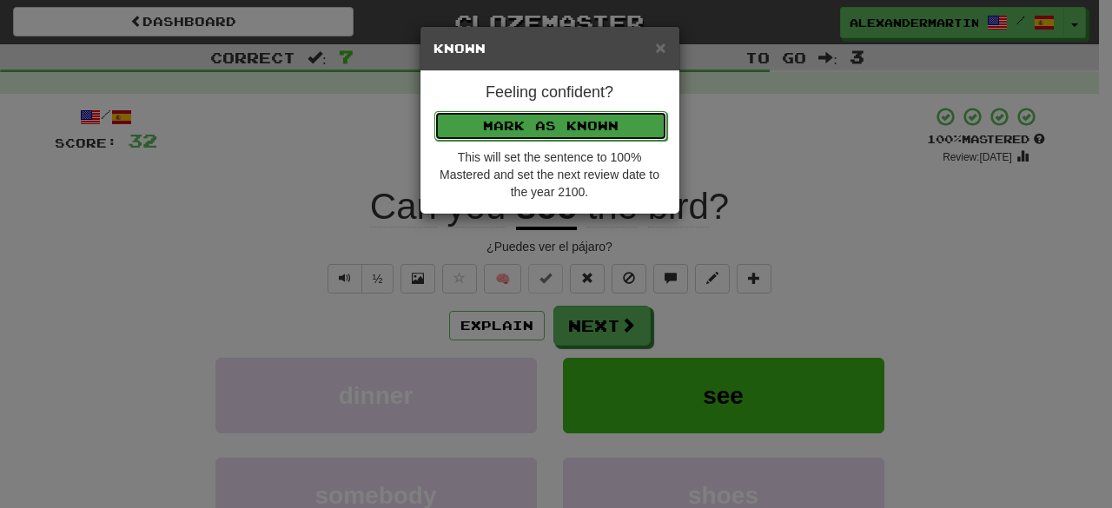
click at [548, 128] on button "Mark as Known" at bounding box center [551, 126] width 233 height 30
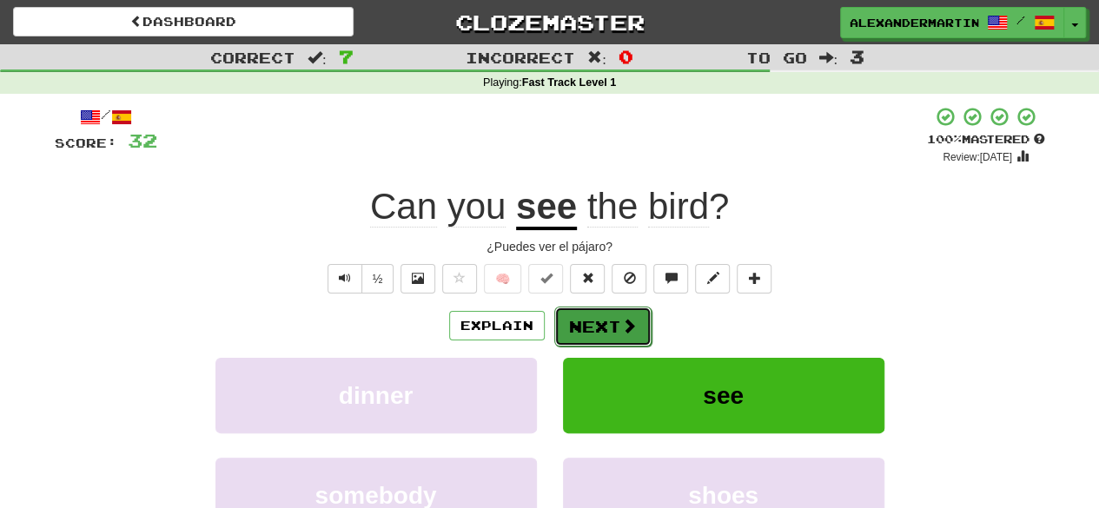
click at [587, 319] on button "Next" at bounding box center [602, 327] width 97 height 40
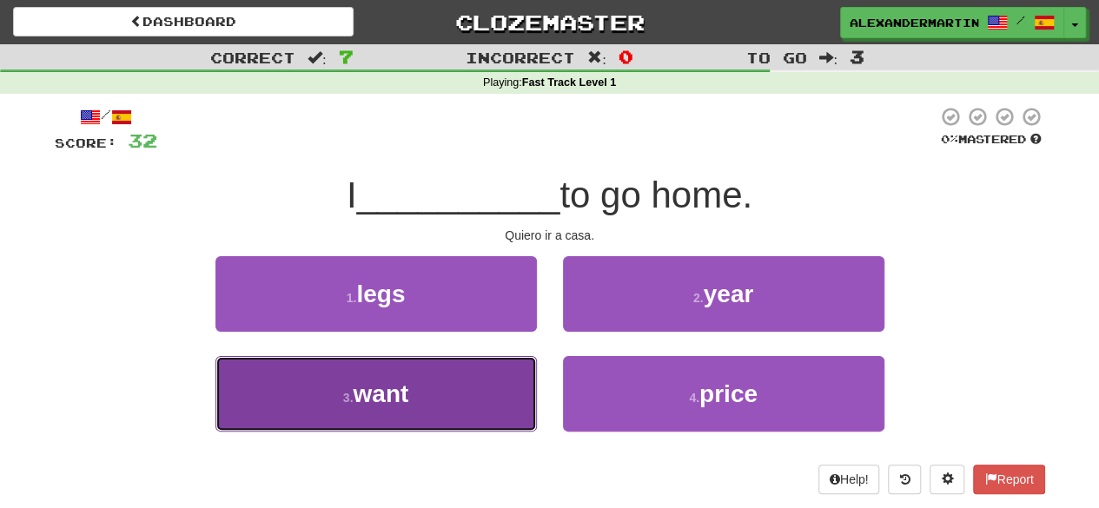
click at [472, 392] on button "3 . want" at bounding box center [377, 394] width 322 height 76
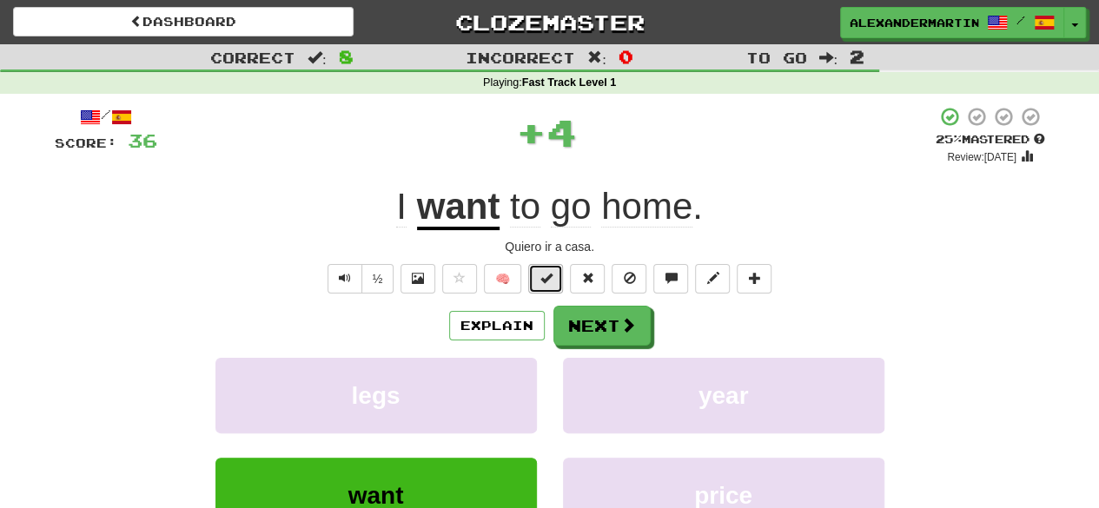
click at [558, 272] on button at bounding box center [545, 279] width 35 height 30
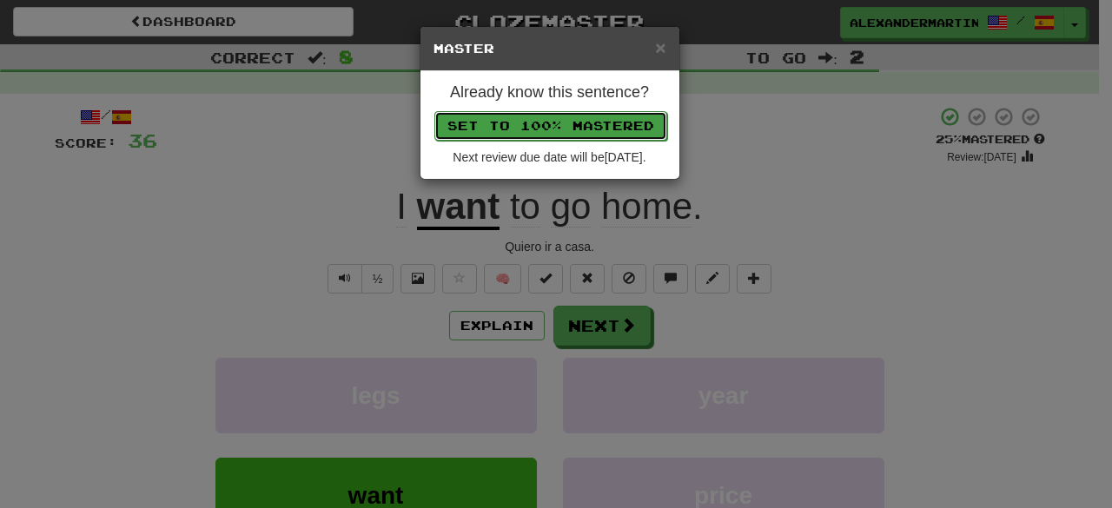
click at [563, 128] on button "Set to 100% Mastered" at bounding box center [551, 126] width 233 height 30
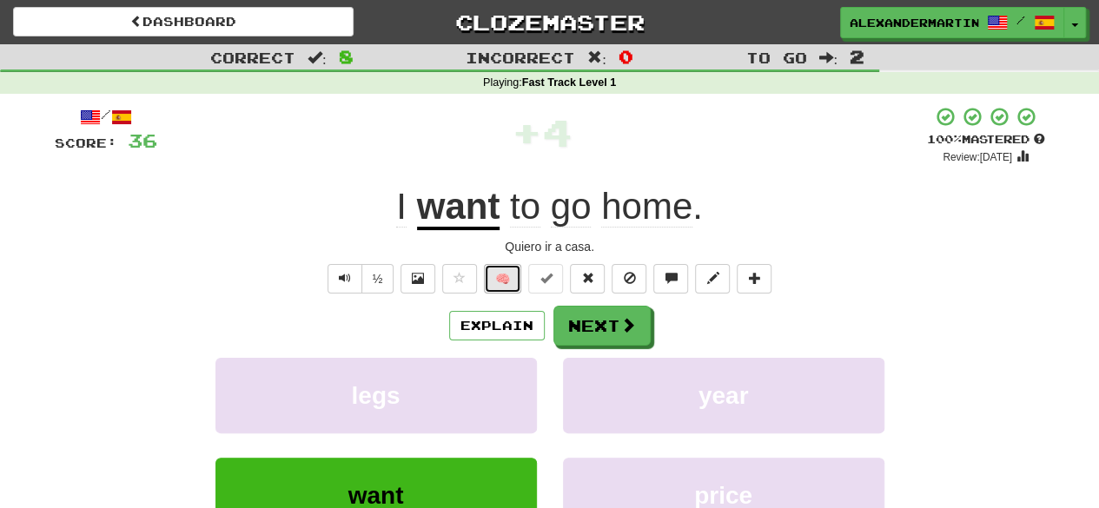
click at [500, 279] on button "🧠" at bounding box center [502, 279] width 37 height 30
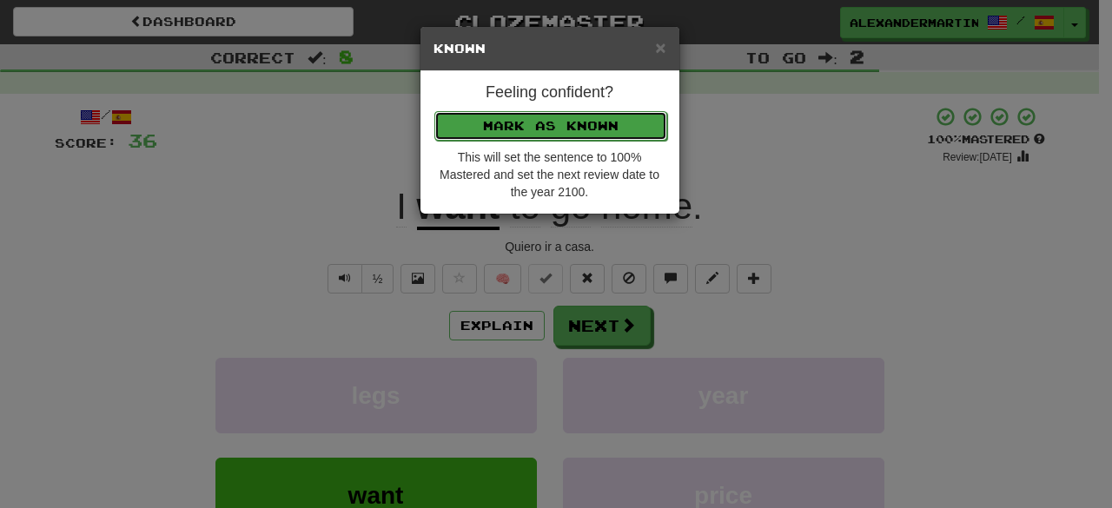
click at [536, 128] on button "Mark as Known" at bounding box center [551, 126] width 233 height 30
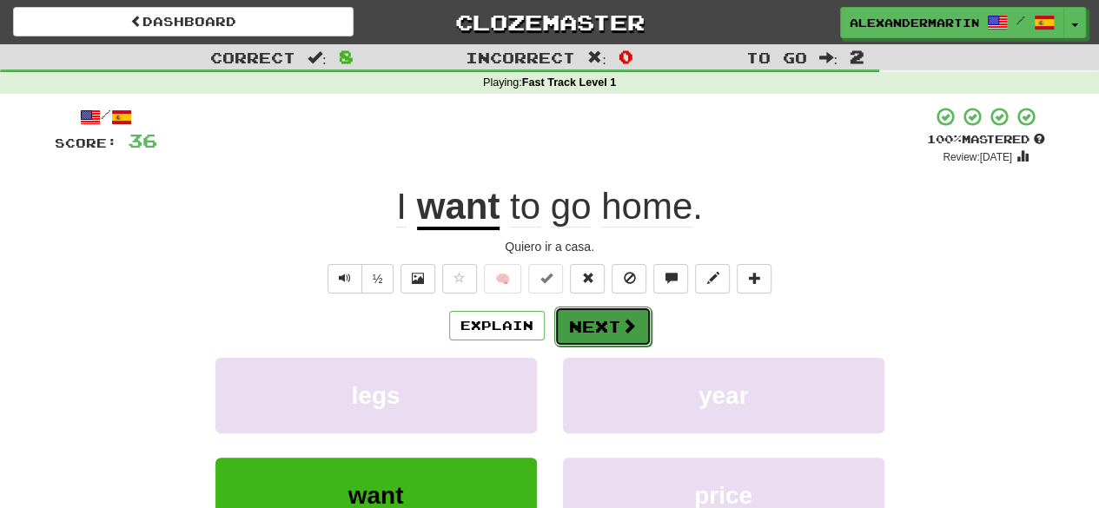
click at [591, 314] on button "Next" at bounding box center [602, 327] width 97 height 40
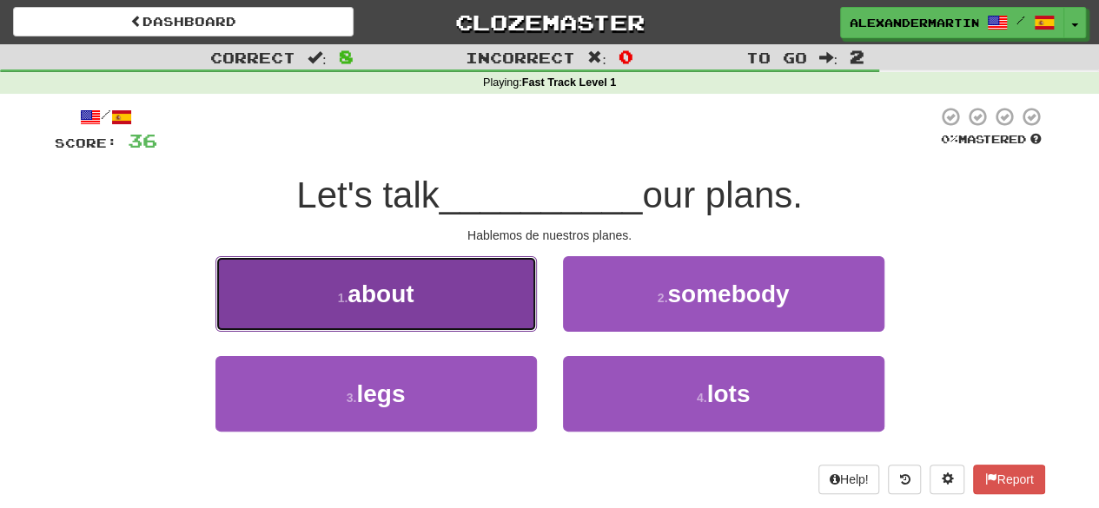
click at [461, 273] on button "1 . about" at bounding box center [377, 294] width 322 height 76
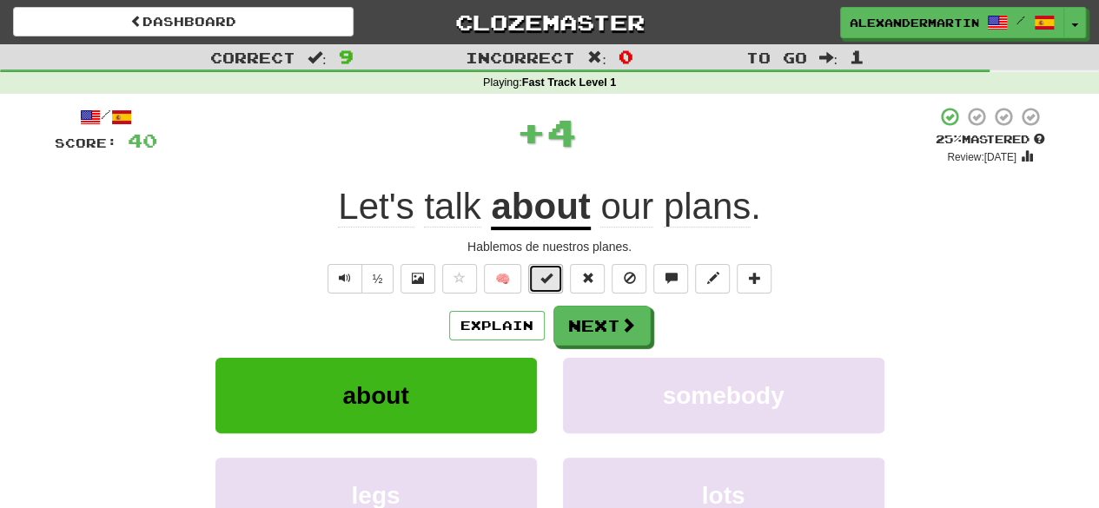
click at [552, 276] on span at bounding box center [546, 278] width 12 height 12
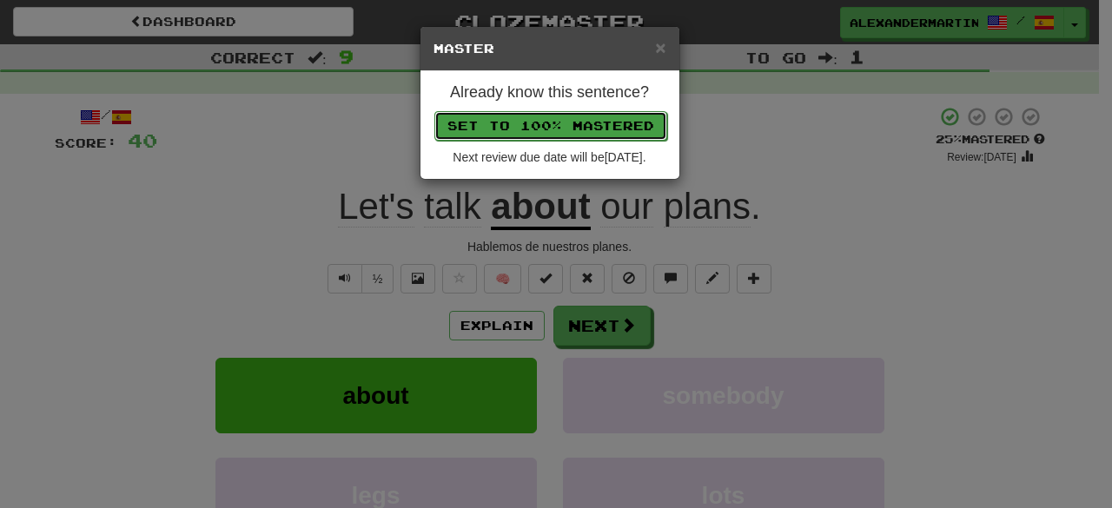
click at [574, 133] on button "Set to 100% Mastered" at bounding box center [551, 126] width 233 height 30
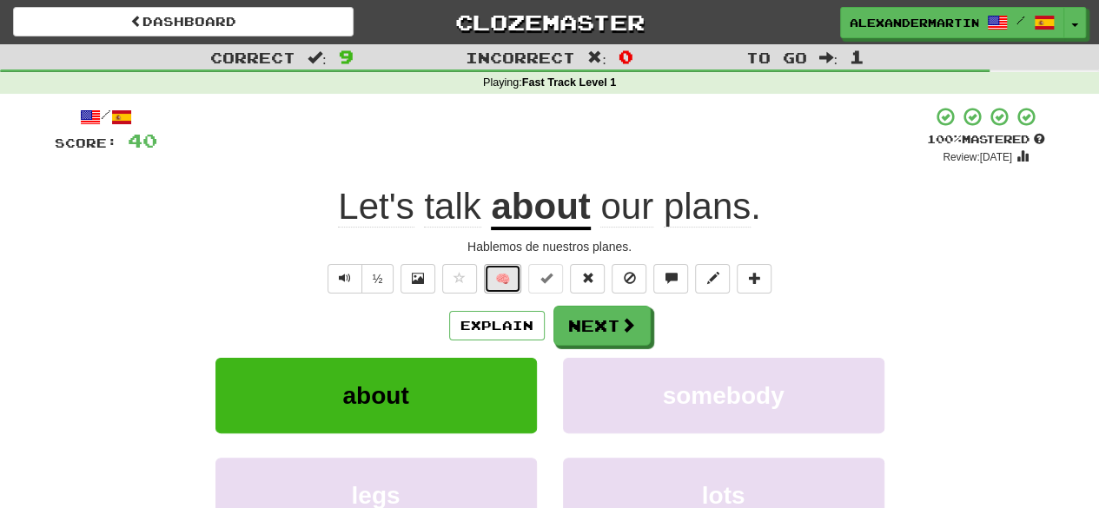
click at [514, 278] on button "🧠" at bounding box center [502, 279] width 37 height 30
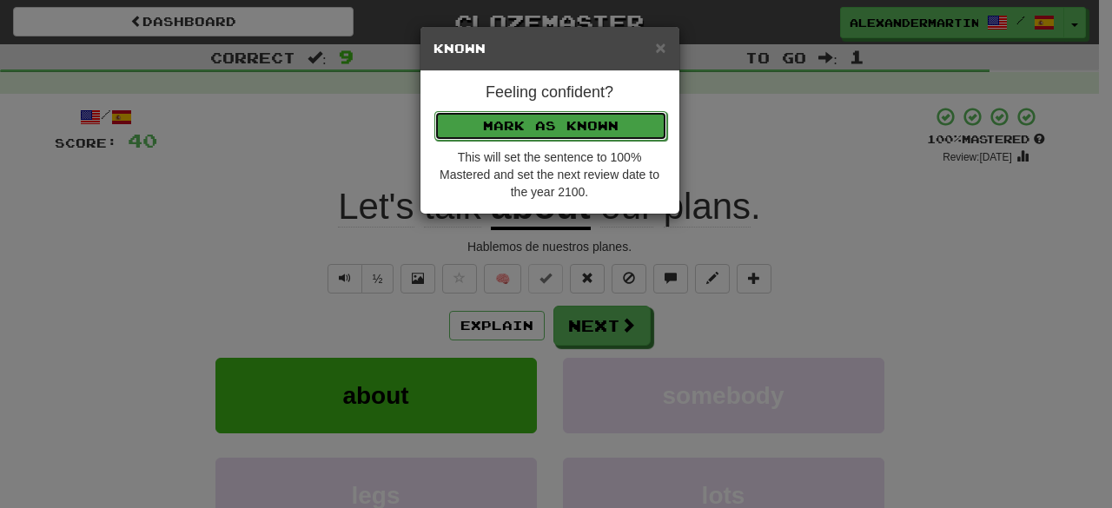
click at [539, 123] on button "Mark as Known" at bounding box center [551, 126] width 233 height 30
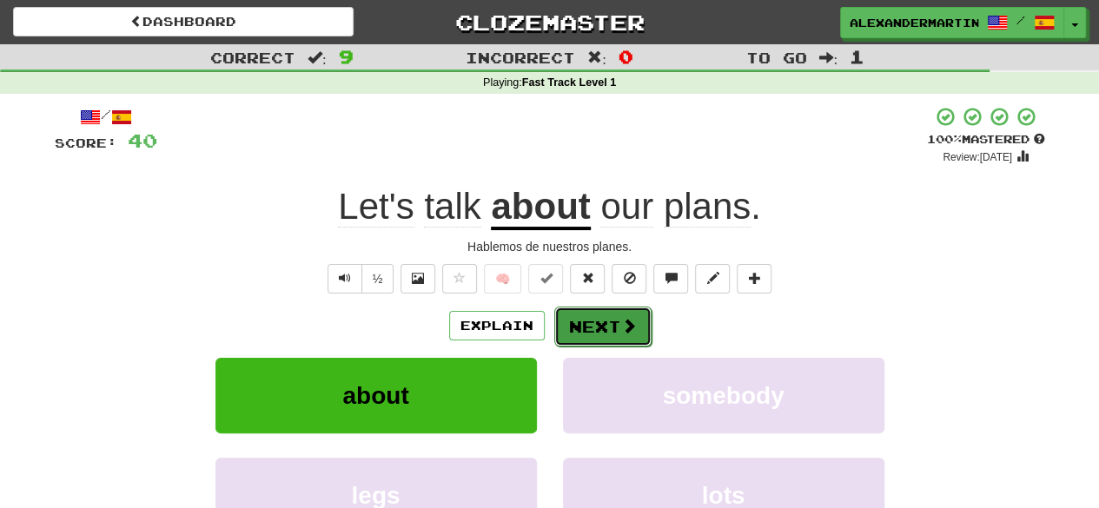
click at [596, 319] on button "Next" at bounding box center [602, 327] width 97 height 40
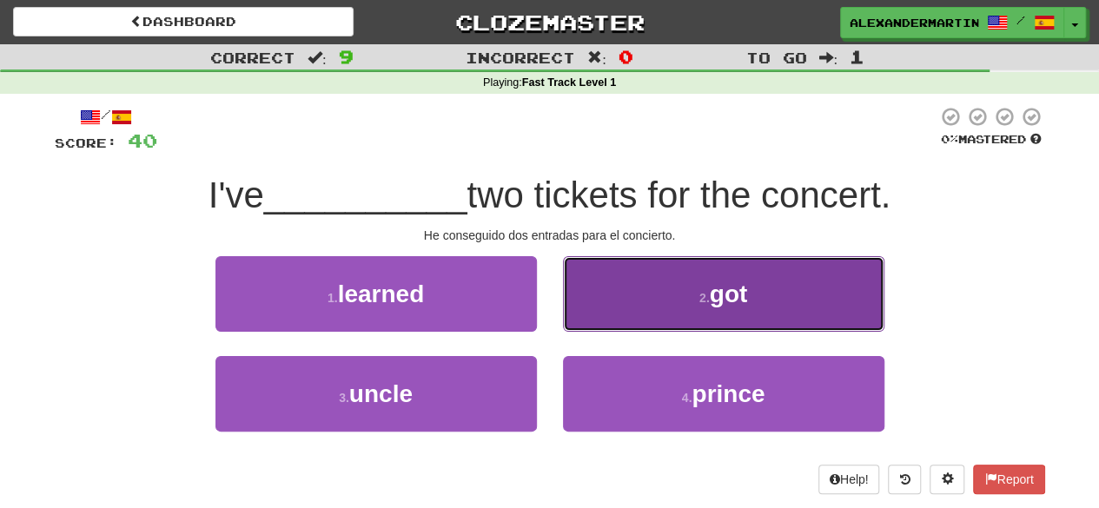
click at [707, 301] on small "2 ." at bounding box center [705, 298] width 10 height 14
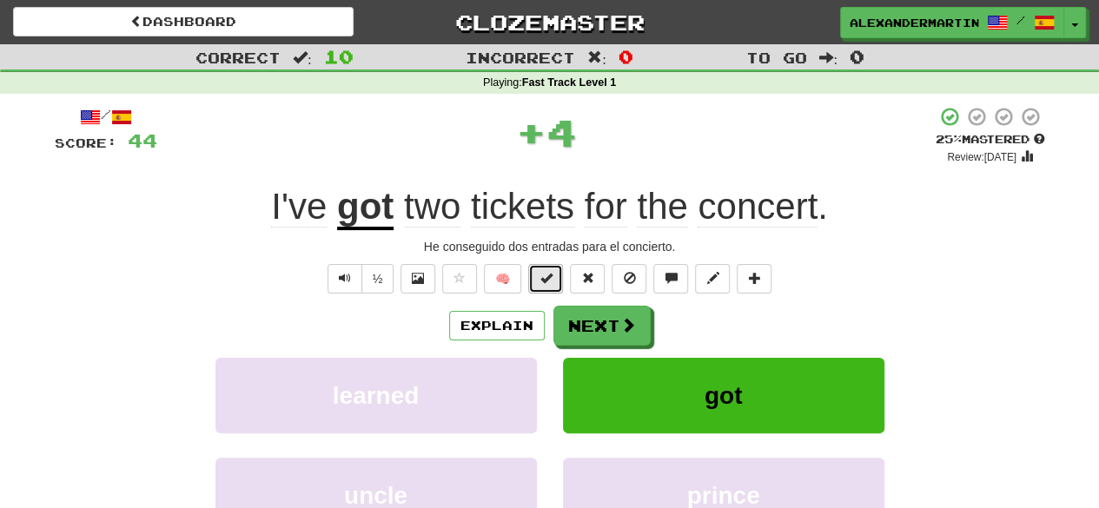
click at [562, 277] on button at bounding box center [545, 279] width 35 height 30
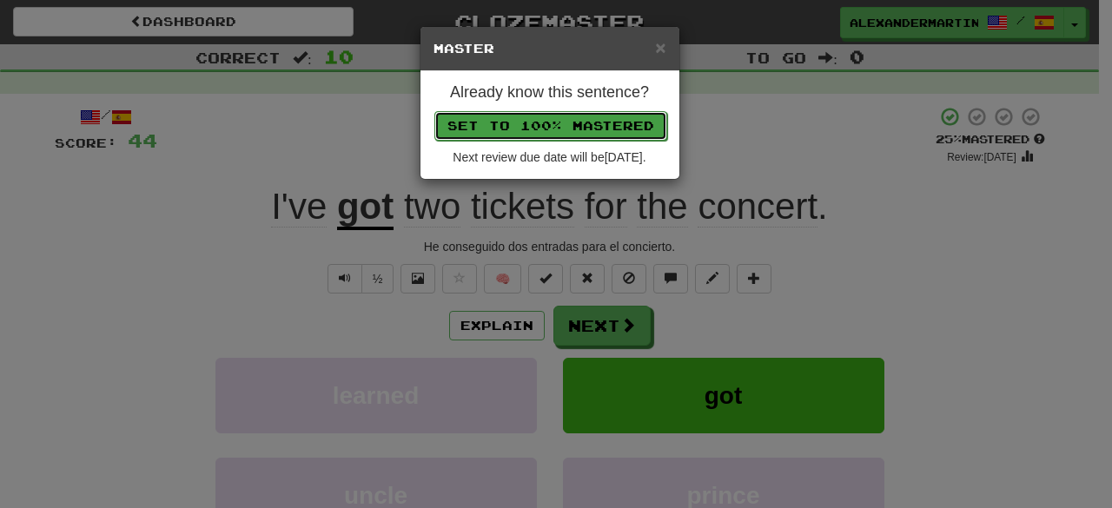
click at [594, 126] on button "Set to 100% Mastered" at bounding box center [551, 126] width 233 height 30
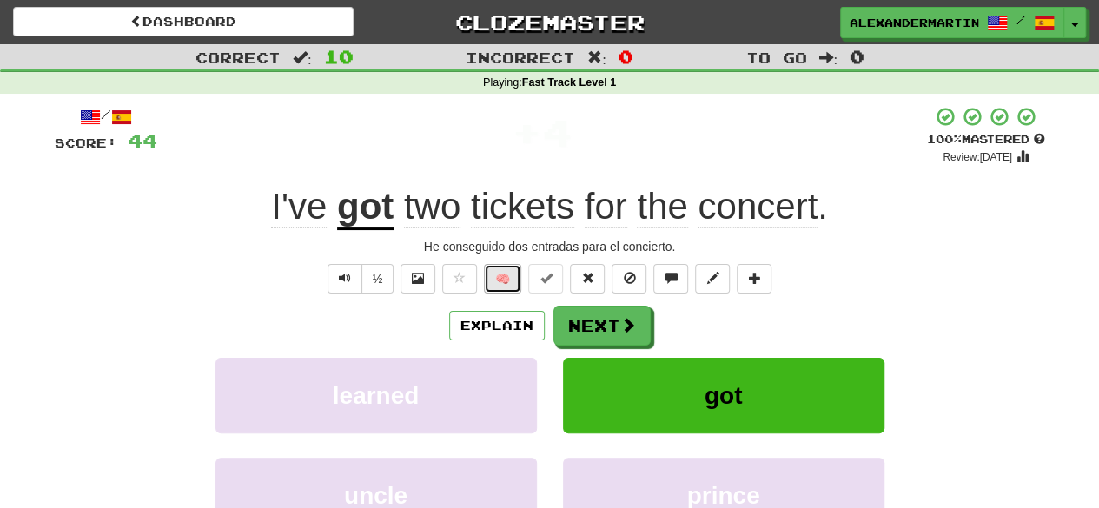
click at [518, 281] on button "🧠" at bounding box center [502, 279] width 37 height 30
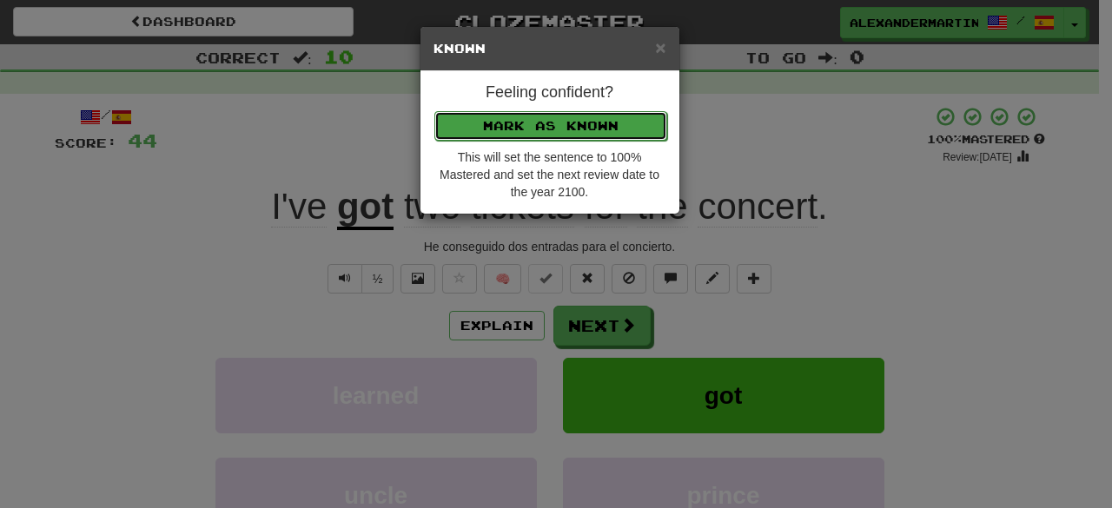
click at [518, 136] on button "Mark as Known" at bounding box center [551, 126] width 233 height 30
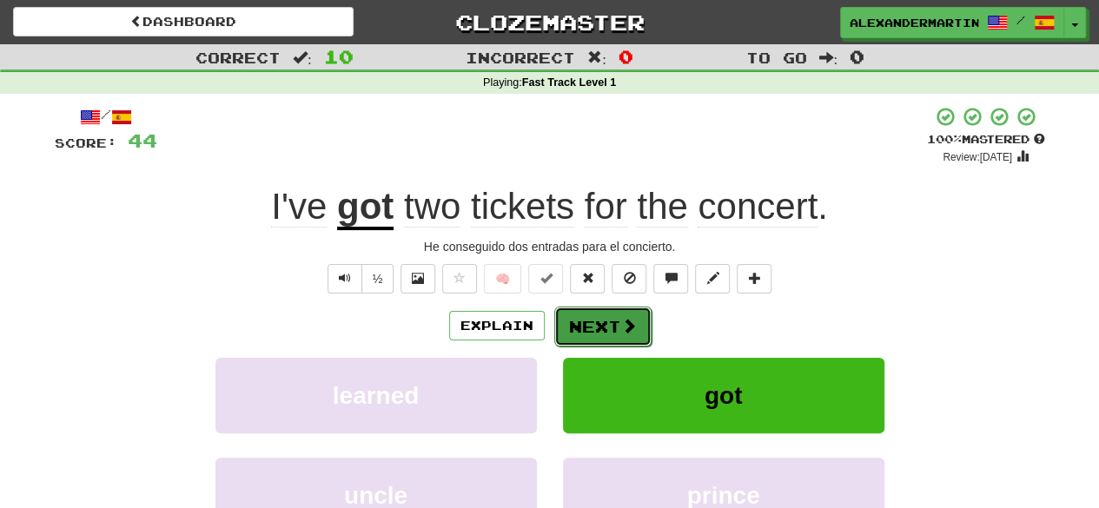
click at [598, 342] on button "Next" at bounding box center [602, 327] width 97 height 40
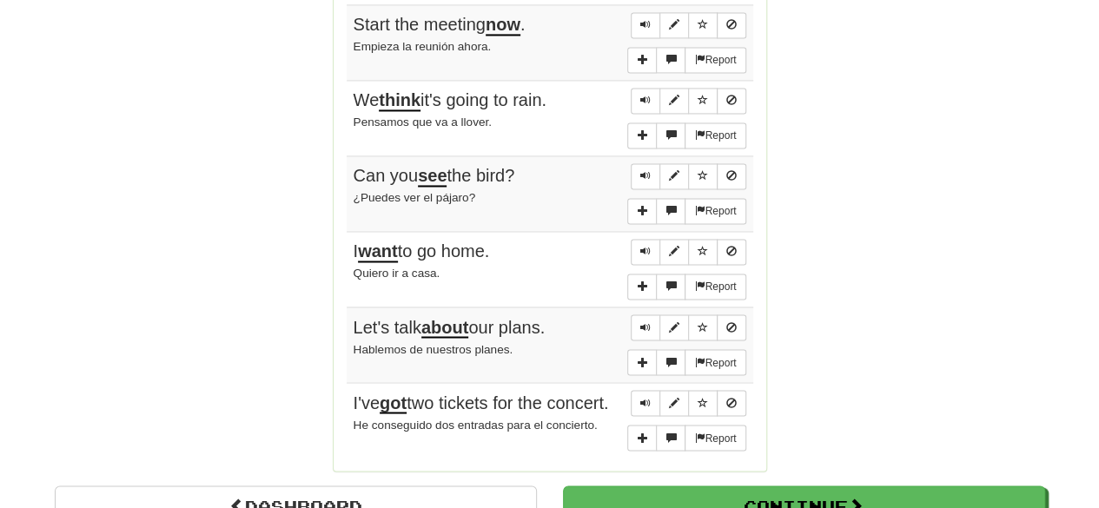
scroll to position [1337, 0]
click at [647, 424] on button "More sentence controls" at bounding box center [642, 437] width 30 height 26
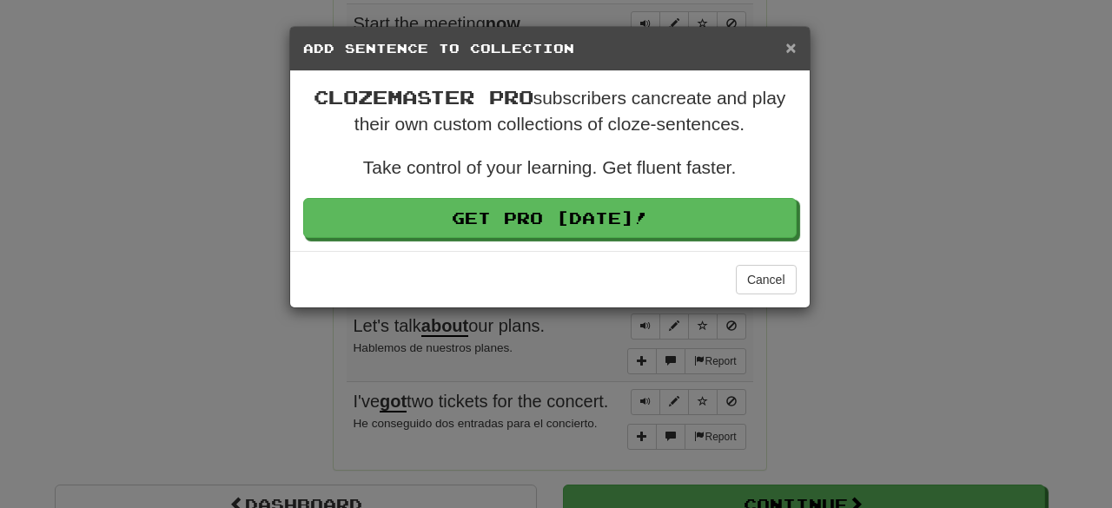
click at [787, 50] on span "×" at bounding box center [791, 47] width 10 height 20
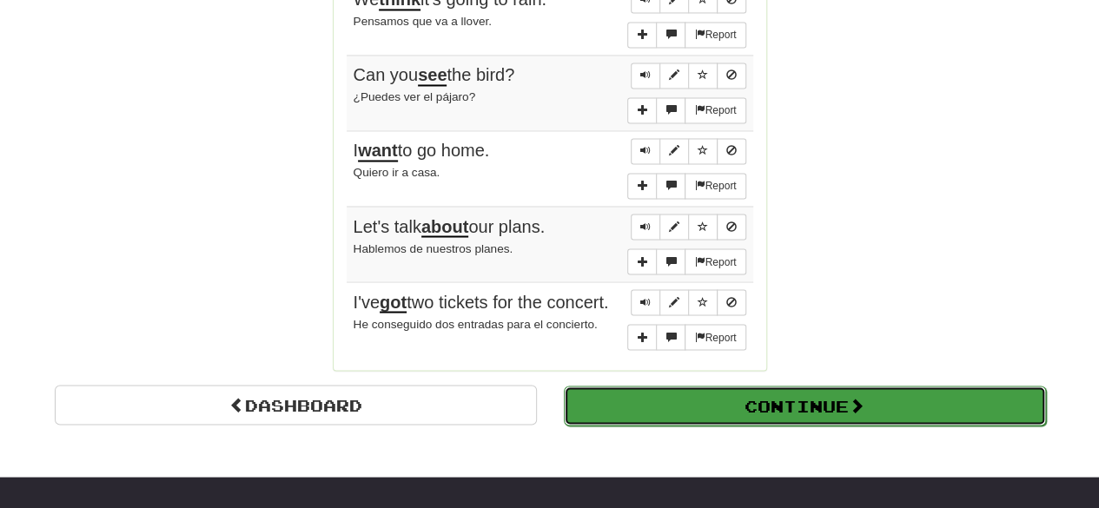
click at [829, 386] on button "Continue" at bounding box center [805, 406] width 482 height 40
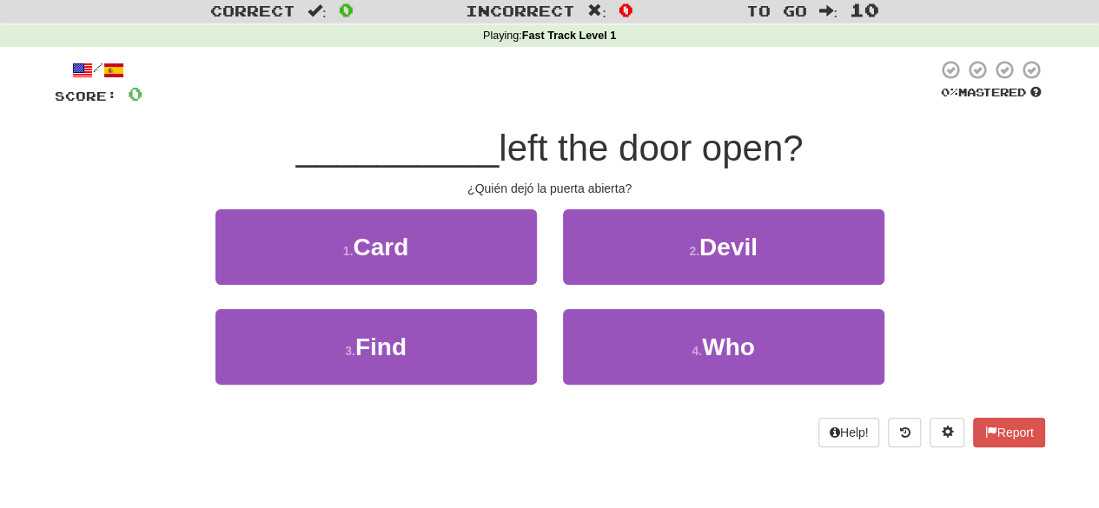
scroll to position [0, 0]
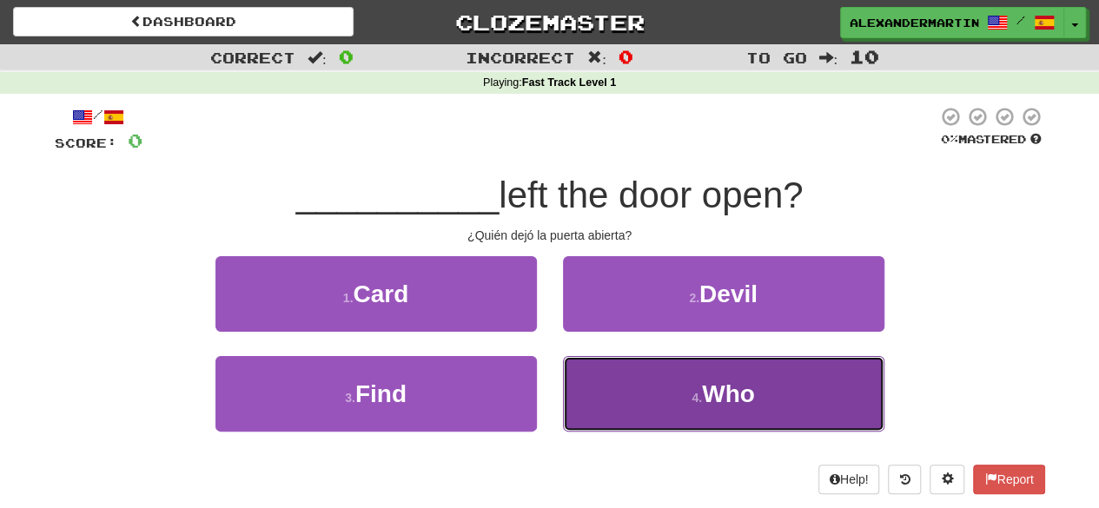
click at [660, 402] on button "4 . Who" at bounding box center [724, 394] width 322 height 76
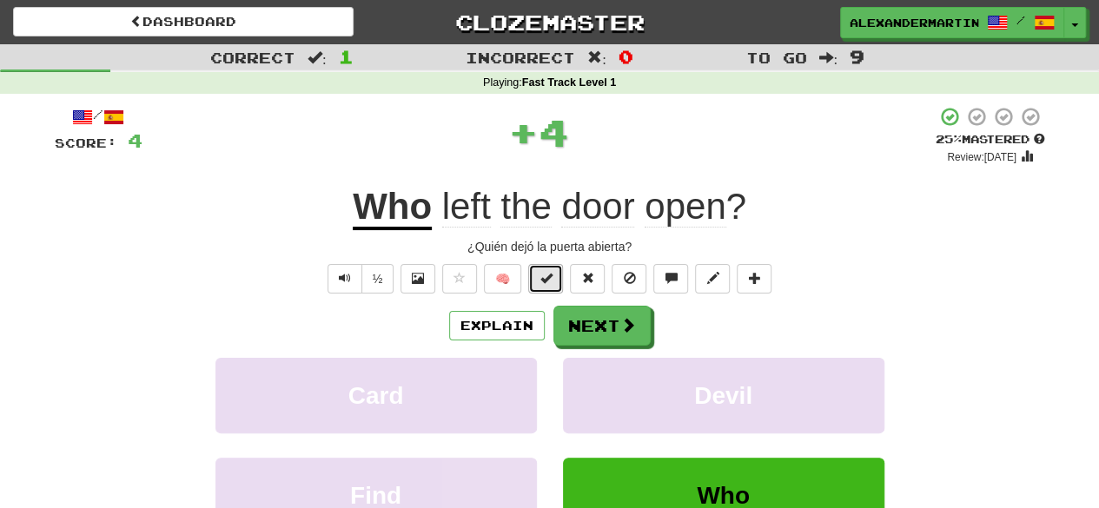
click at [543, 282] on span at bounding box center [546, 278] width 12 height 12
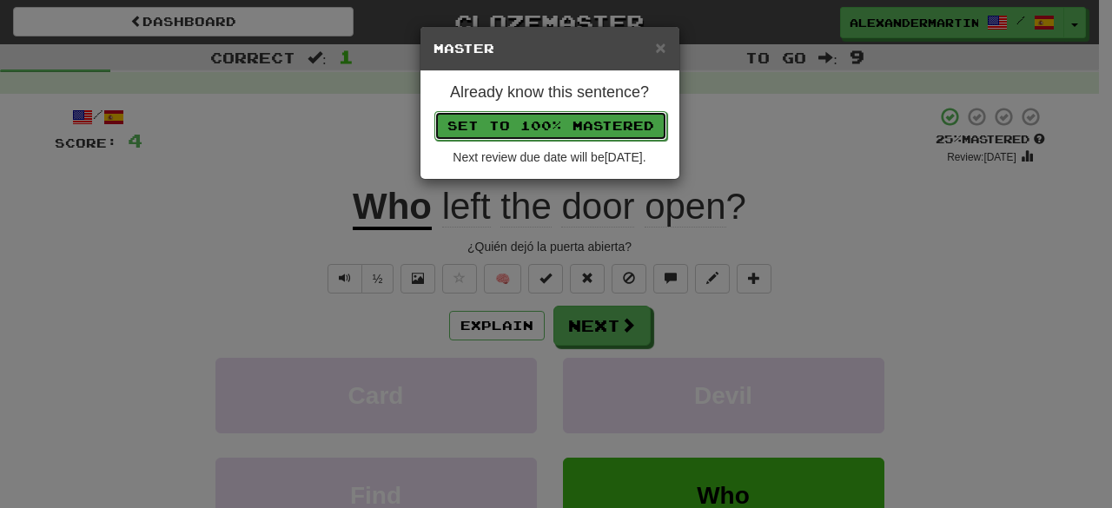
click at [540, 126] on button "Set to 100% Mastered" at bounding box center [551, 126] width 233 height 30
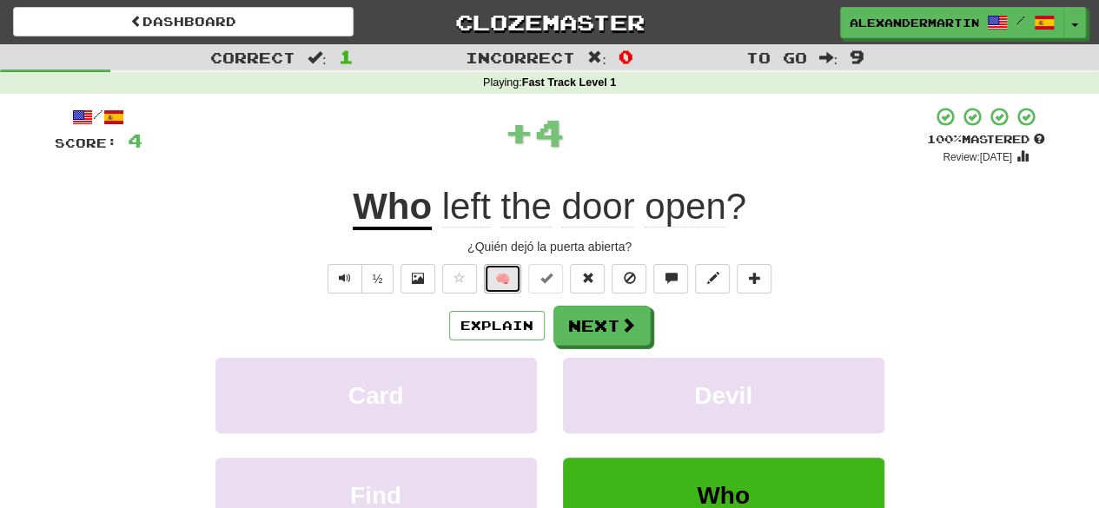
click at [508, 288] on button "🧠" at bounding box center [502, 279] width 37 height 30
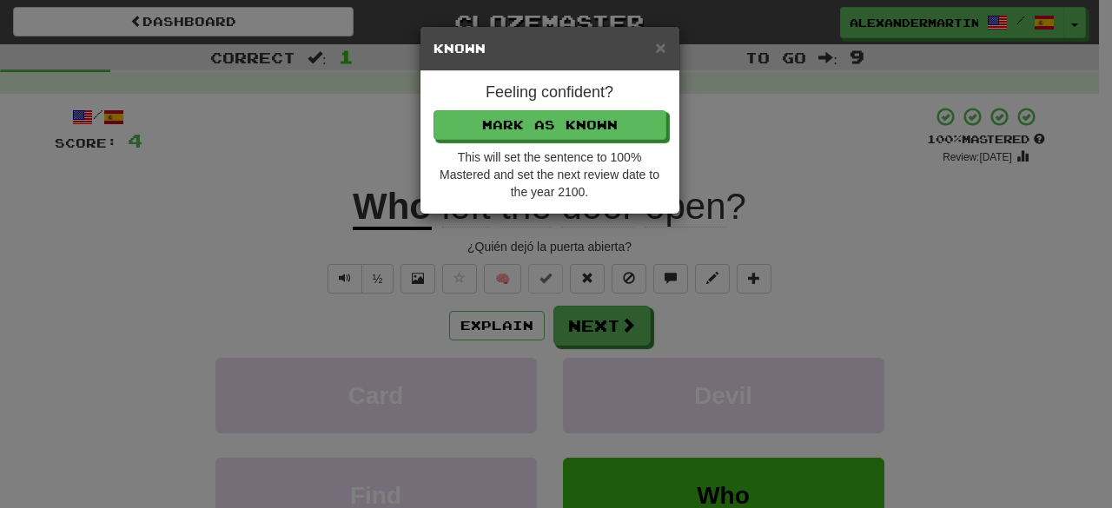
click at [521, 139] on div "Feeling confident? Mark as Known This will set the sentence to 100% Mastered an…" at bounding box center [550, 142] width 259 height 143
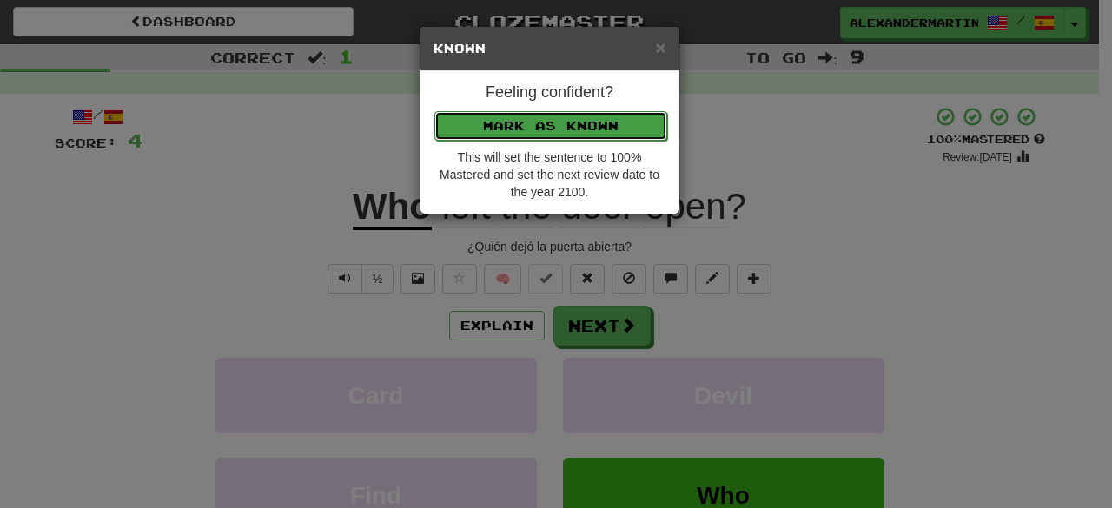
click at [511, 129] on button "Mark as Known" at bounding box center [551, 126] width 233 height 30
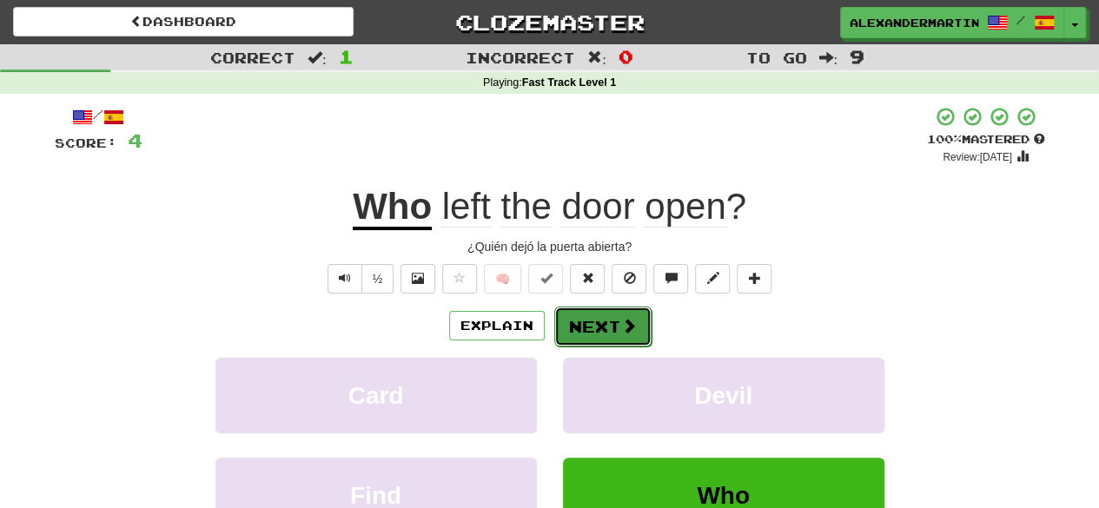
click at [595, 322] on button "Next" at bounding box center [602, 327] width 97 height 40
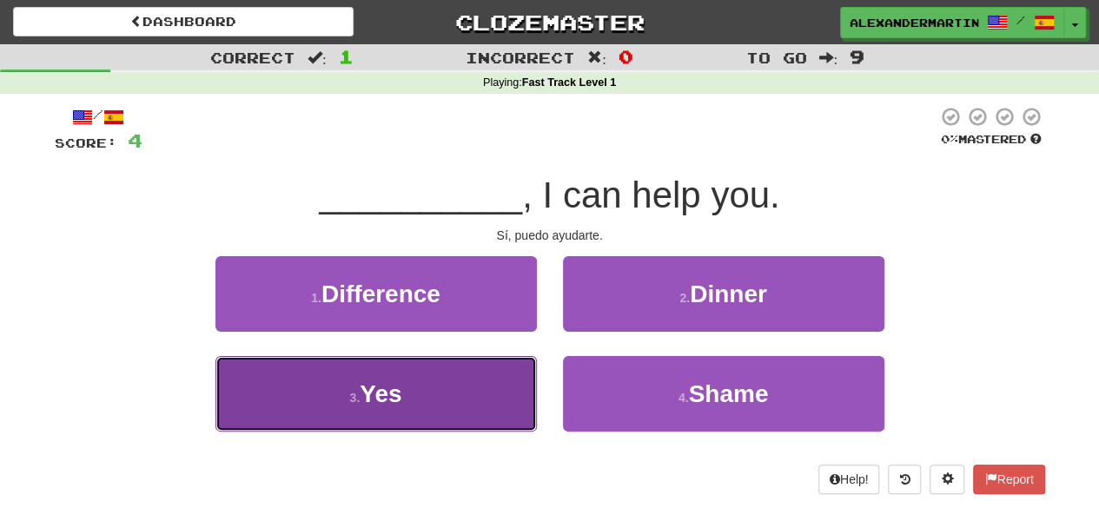
click at [461, 409] on button "3 . Yes" at bounding box center [377, 394] width 322 height 76
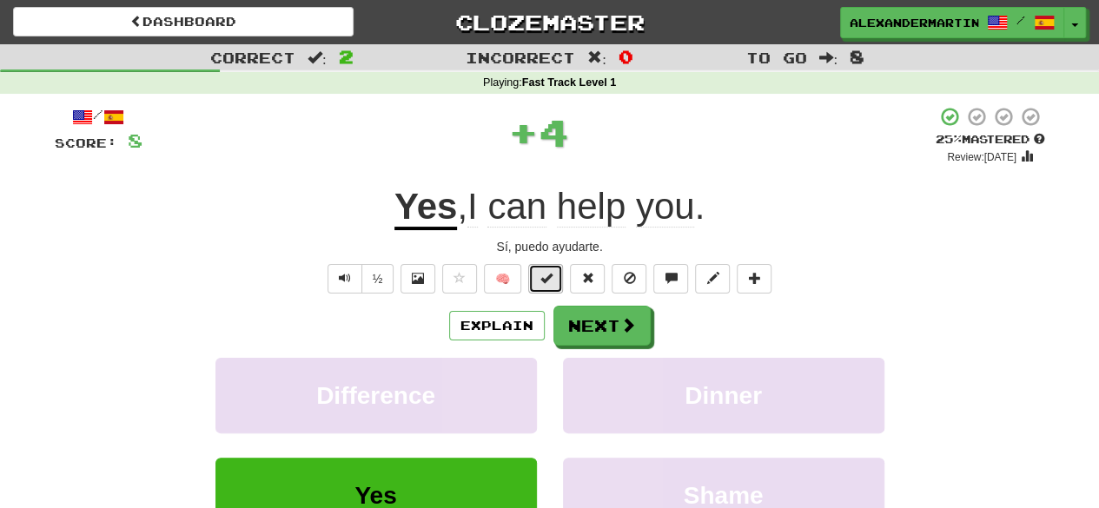
click at [547, 274] on span at bounding box center [546, 278] width 12 height 12
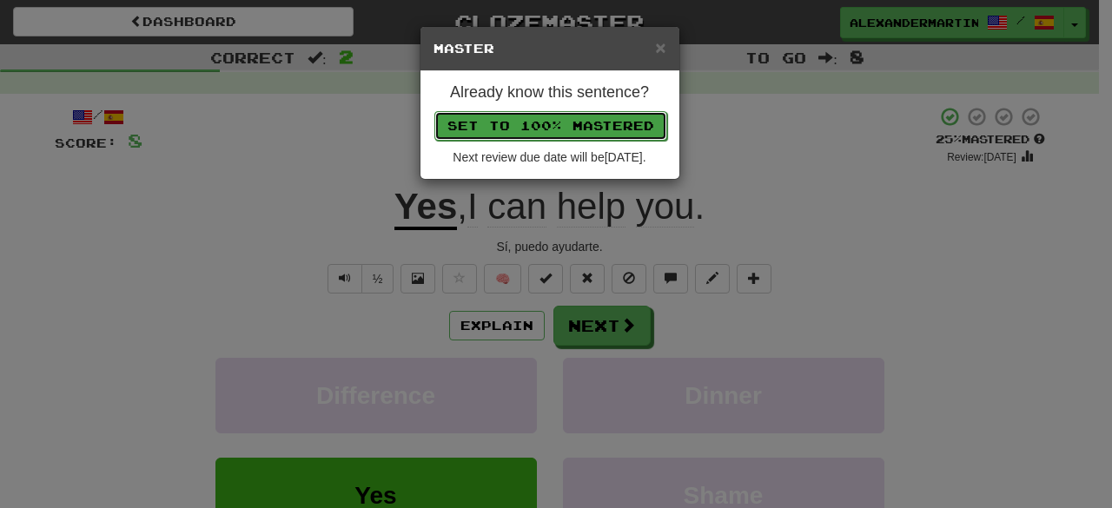
click at [506, 131] on button "Set to 100% Mastered" at bounding box center [551, 126] width 233 height 30
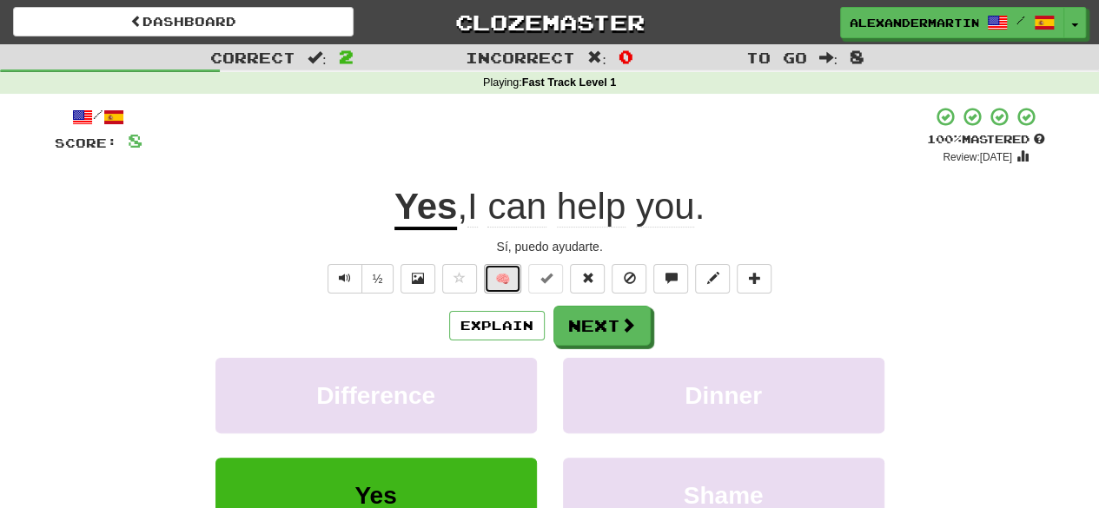
click at [514, 279] on button "🧠" at bounding box center [502, 279] width 37 height 30
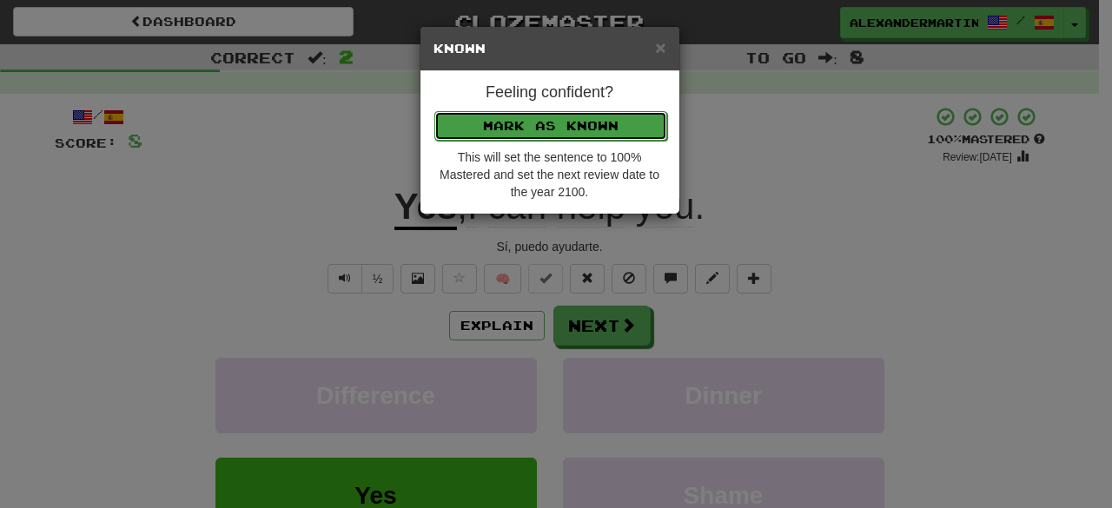
click at [524, 126] on button "Mark as Known" at bounding box center [551, 126] width 233 height 30
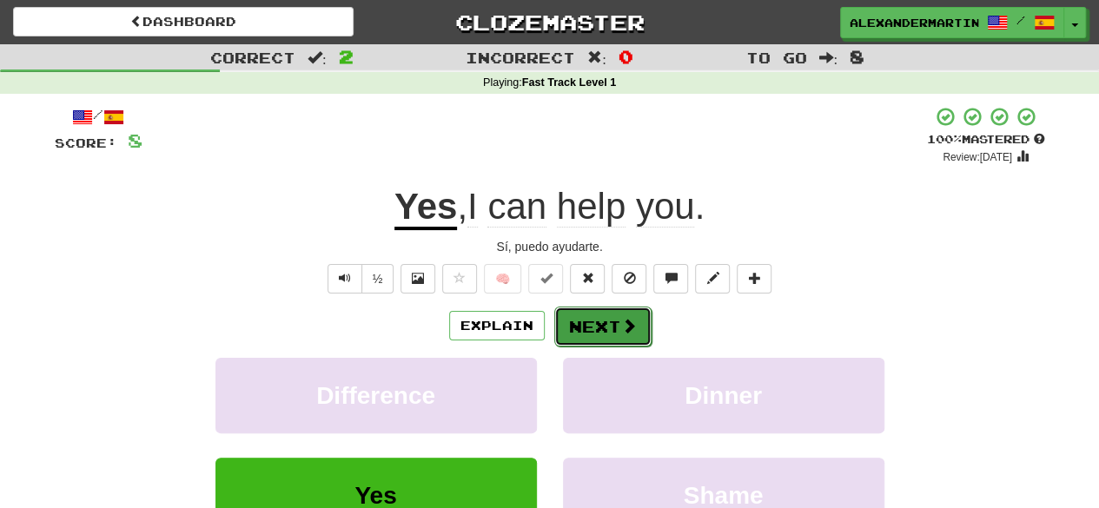
click at [577, 326] on button "Next" at bounding box center [602, 327] width 97 height 40
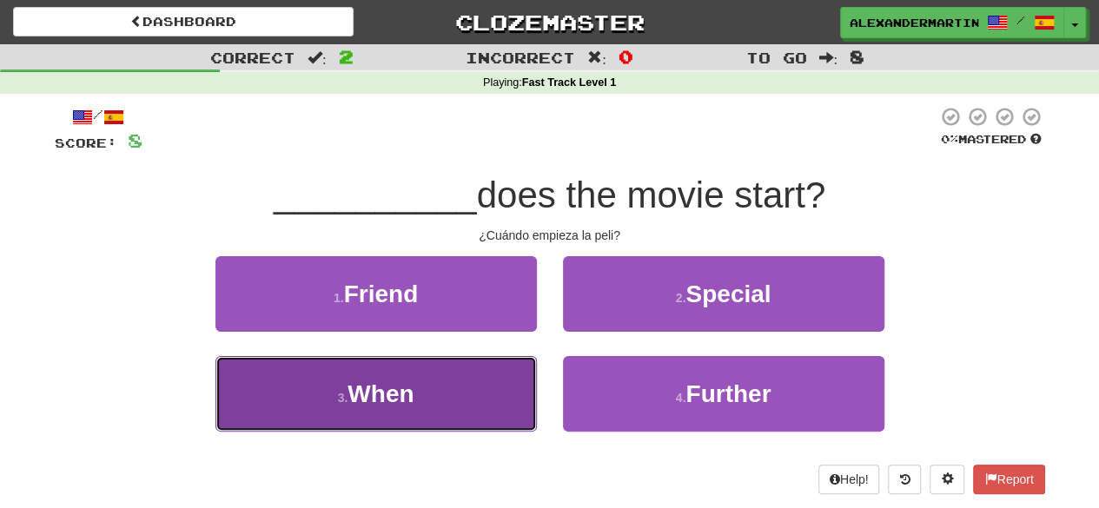
click at [487, 403] on button "3 . When" at bounding box center [377, 394] width 322 height 76
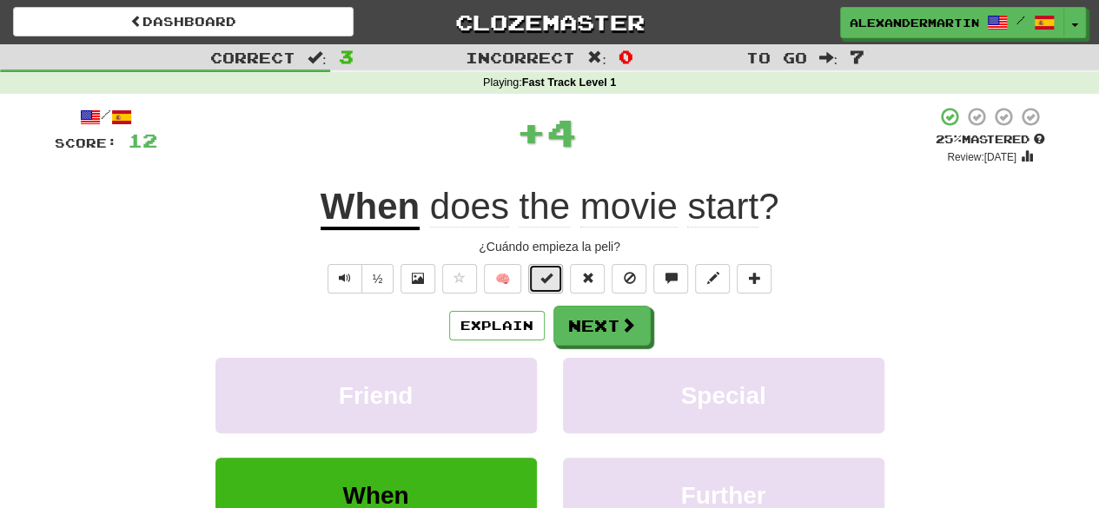
click at [548, 272] on span at bounding box center [546, 278] width 12 height 12
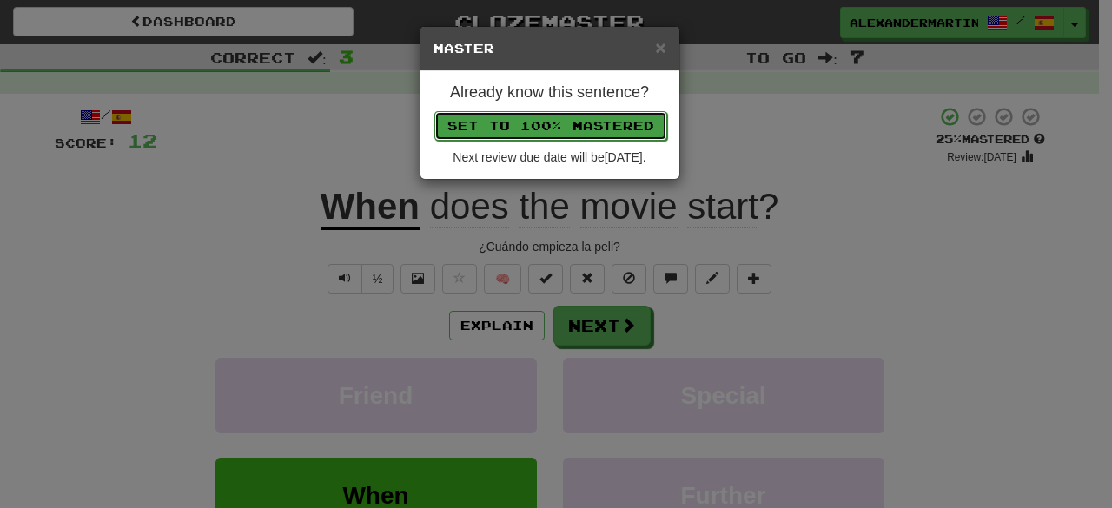
click at [544, 132] on button "Set to 100% Mastered" at bounding box center [551, 126] width 233 height 30
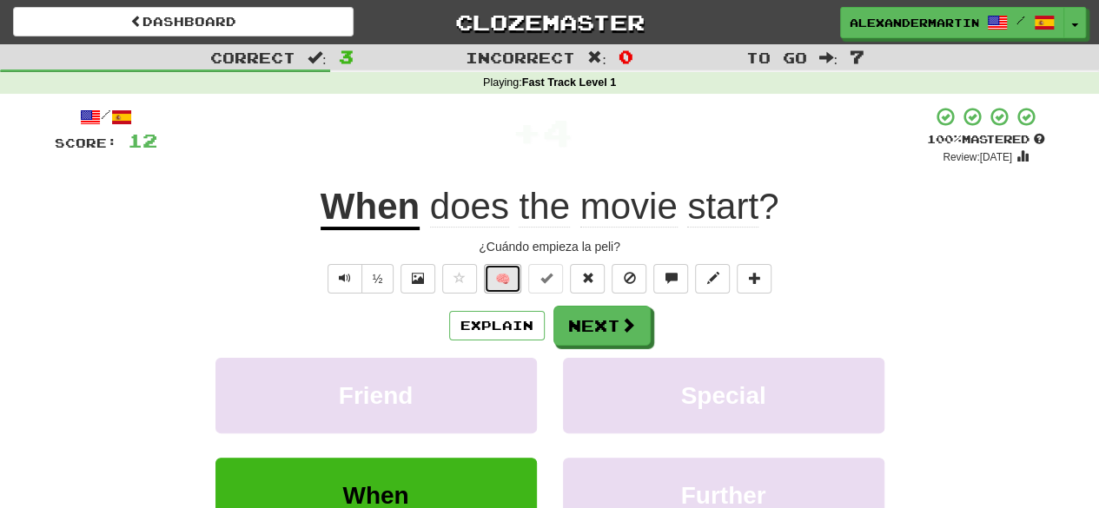
click at [508, 272] on button "🧠" at bounding box center [502, 279] width 37 height 30
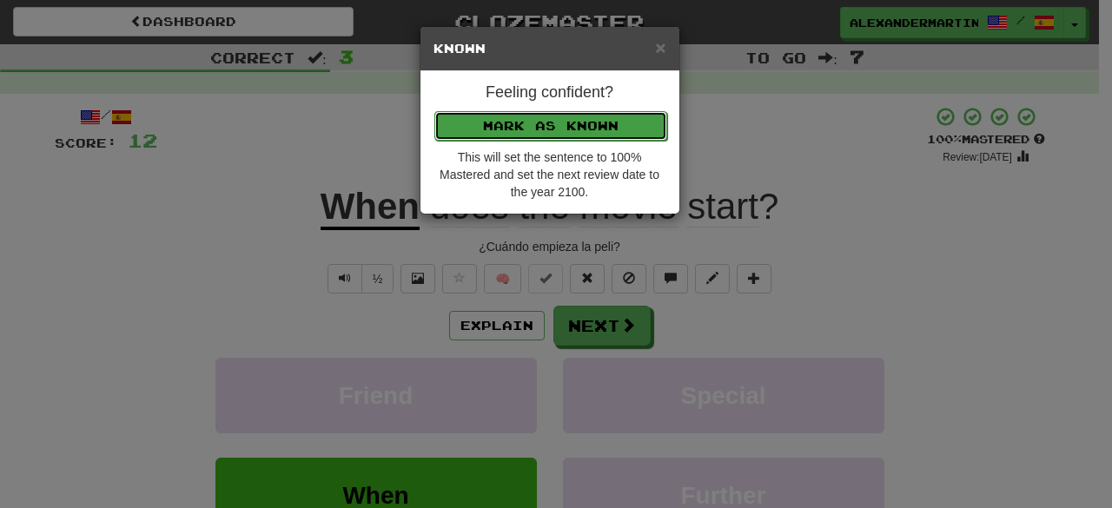
click at [538, 116] on button "Mark as Known" at bounding box center [551, 126] width 233 height 30
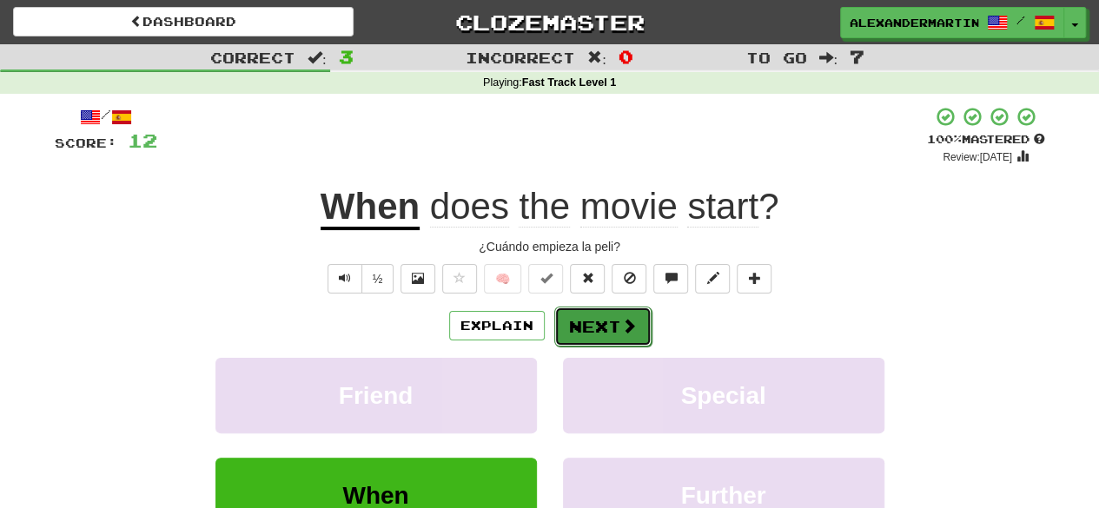
click at [597, 329] on button "Next" at bounding box center [602, 327] width 97 height 40
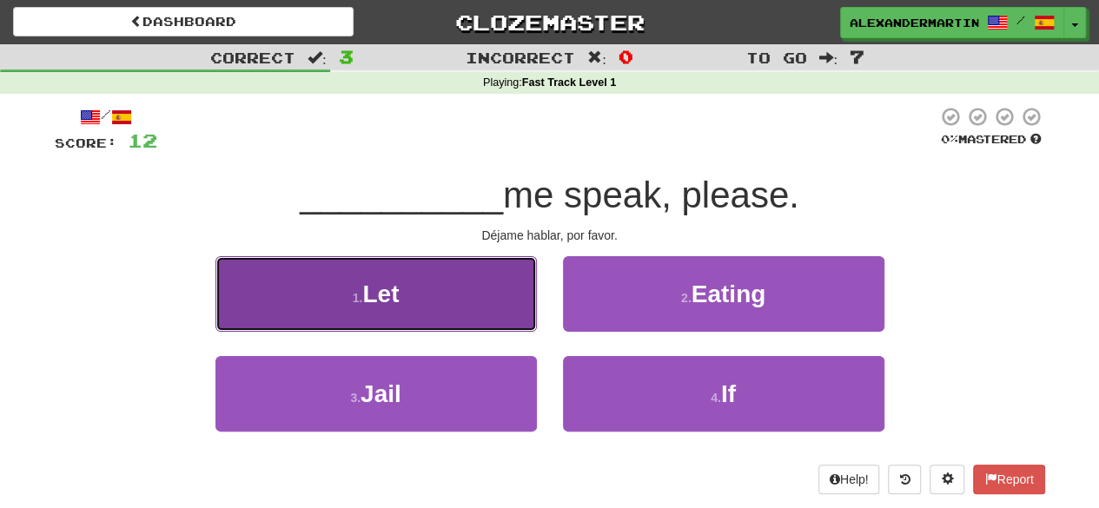
click at [449, 312] on button "1 . Let" at bounding box center [377, 294] width 322 height 76
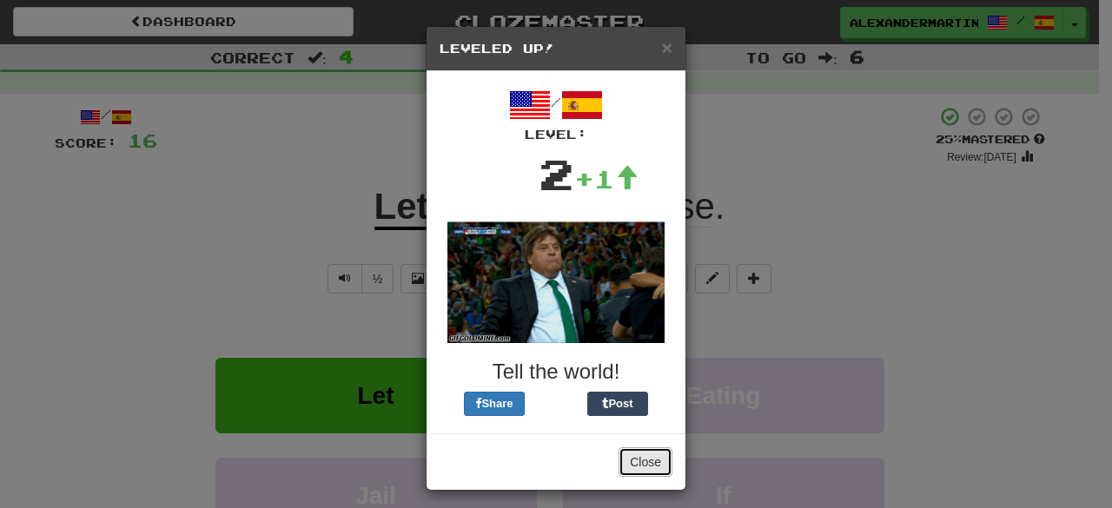
click at [627, 456] on button "Close" at bounding box center [646, 463] width 54 height 30
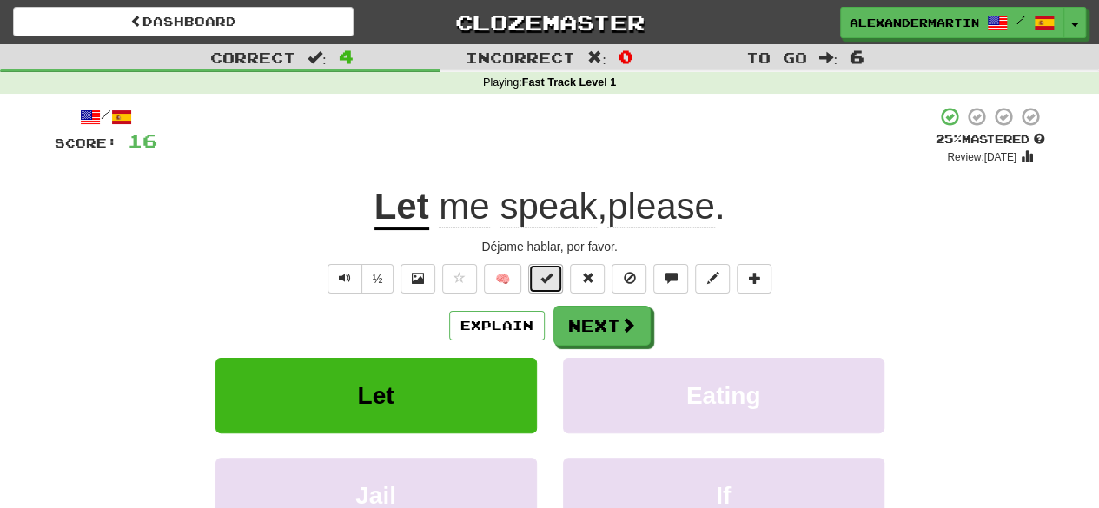
click at [551, 285] on button at bounding box center [545, 279] width 35 height 30
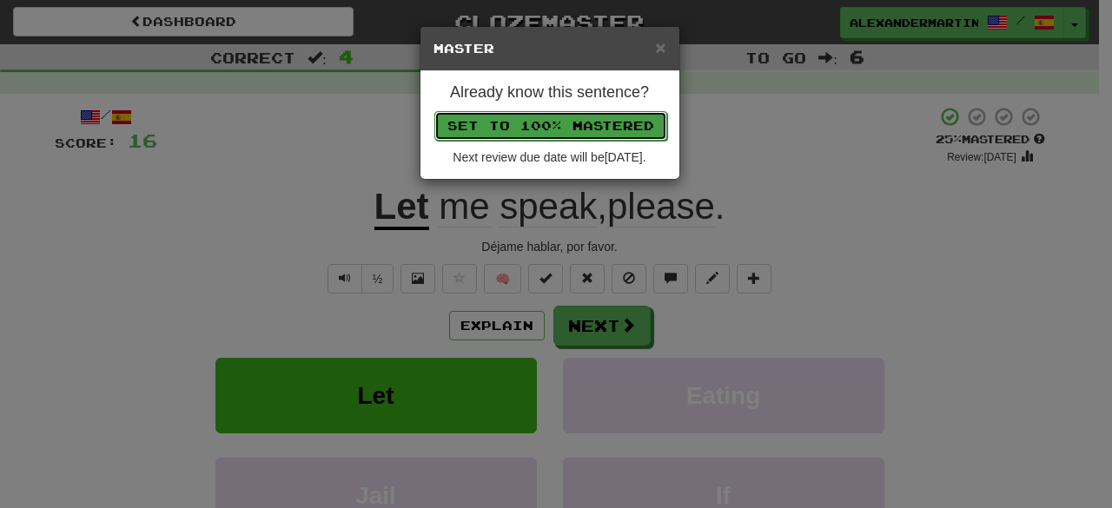
click at [555, 128] on button "Set to 100% Mastered" at bounding box center [551, 126] width 233 height 30
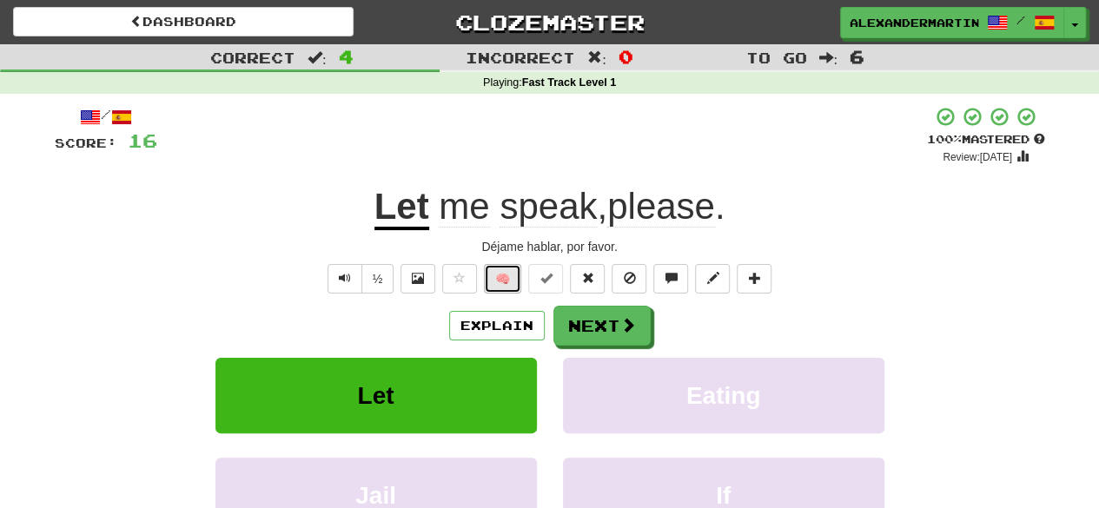
click at [504, 271] on button "🧠" at bounding box center [502, 279] width 37 height 30
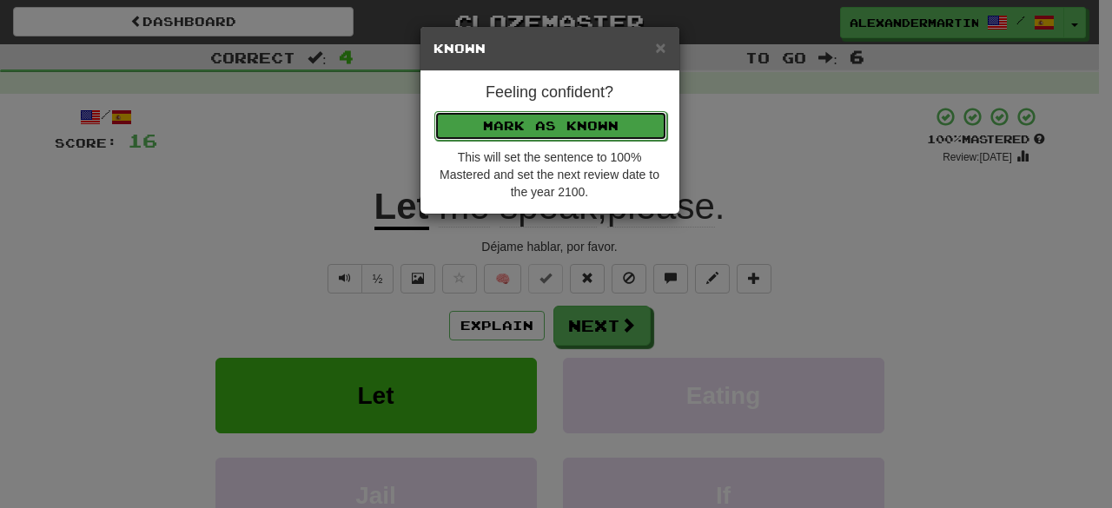
click at [514, 129] on button "Mark as Known" at bounding box center [551, 126] width 233 height 30
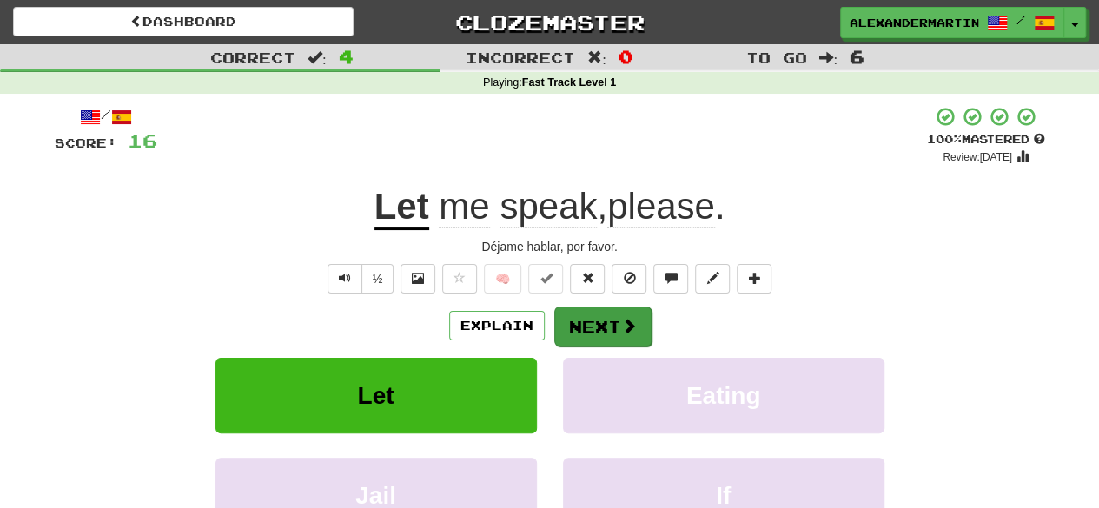
click at [580, 306] on div "Explain Next" at bounding box center [550, 326] width 991 height 40
click at [587, 316] on button "Next" at bounding box center [602, 327] width 97 height 40
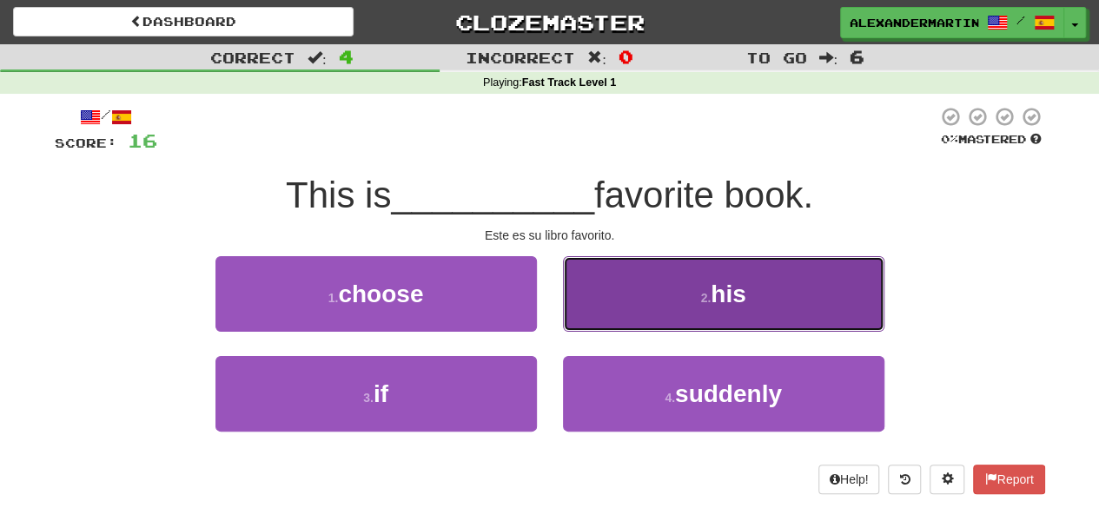
click at [629, 295] on button "2 . his" at bounding box center [724, 294] width 322 height 76
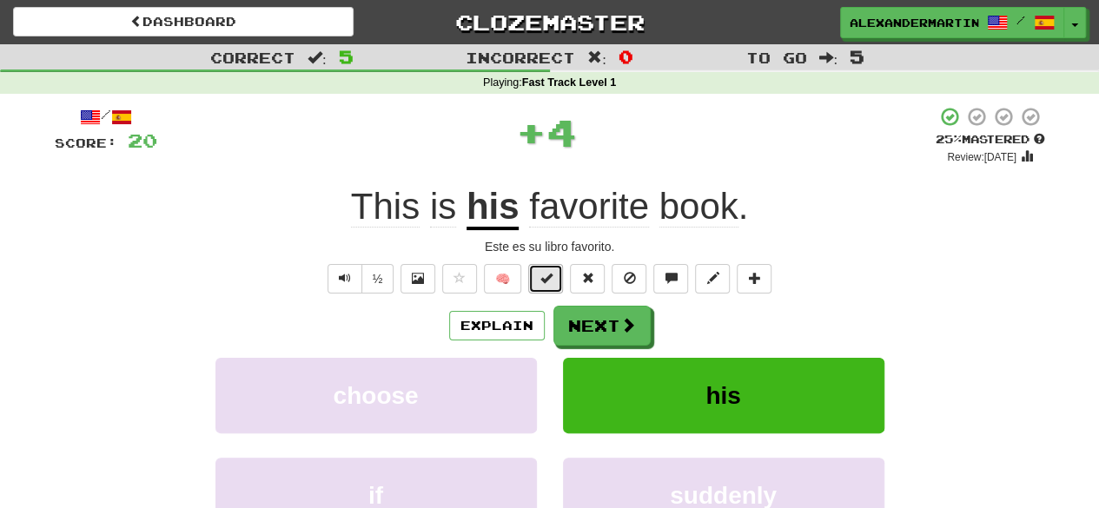
click at [549, 267] on button at bounding box center [545, 279] width 35 height 30
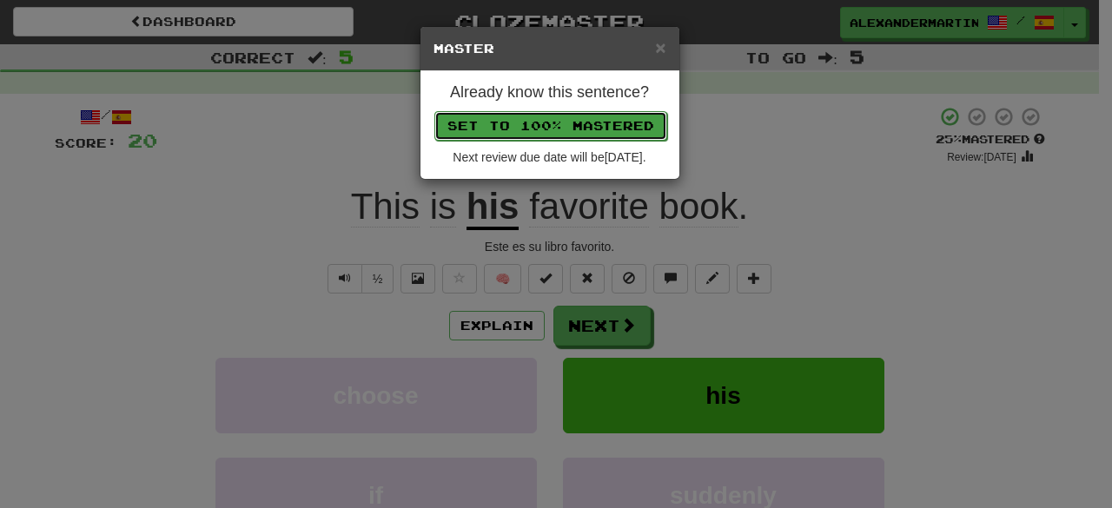
click at [521, 129] on button "Set to 100% Mastered" at bounding box center [551, 126] width 233 height 30
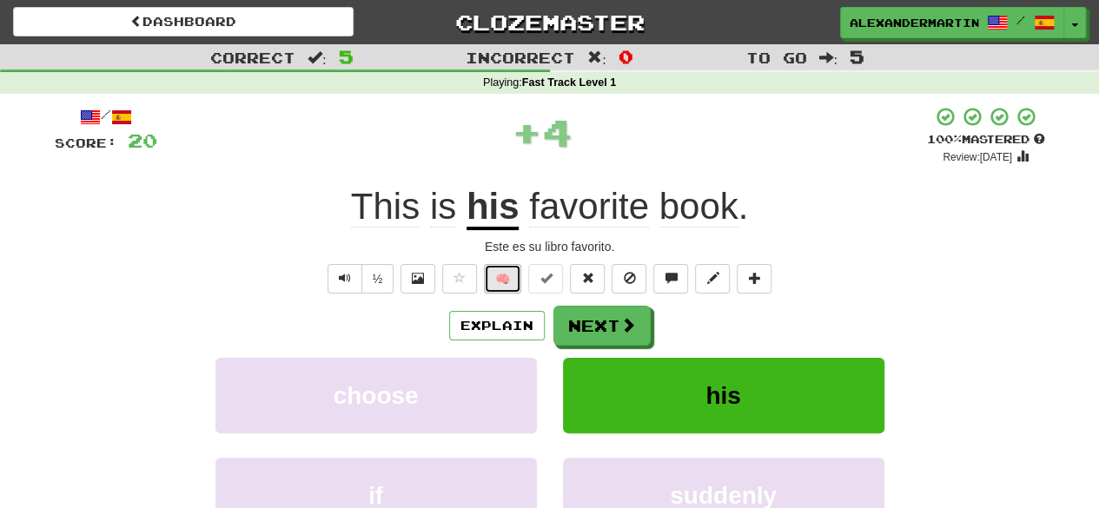
click at [501, 270] on button "🧠" at bounding box center [502, 279] width 37 height 30
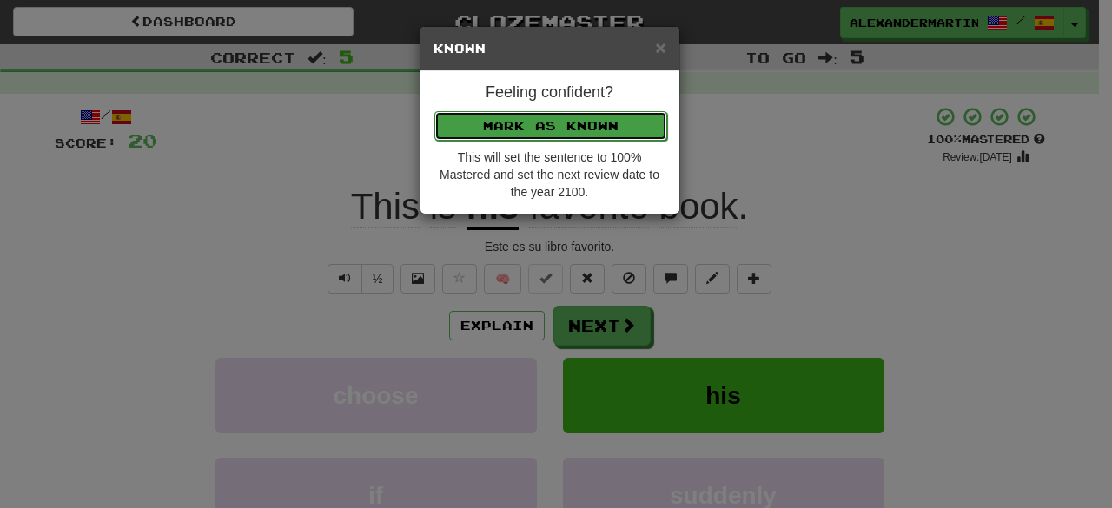
click at [506, 132] on button "Mark as Known" at bounding box center [551, 126] width 233 height 30
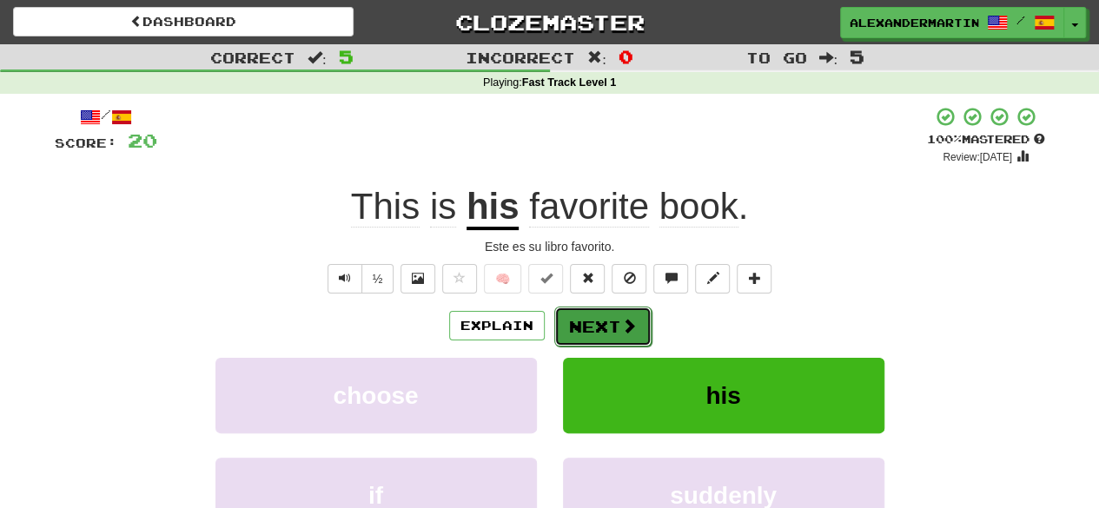
click at [581, 308] on button "Next" at bounding box center [602, 327] width 97 height 40
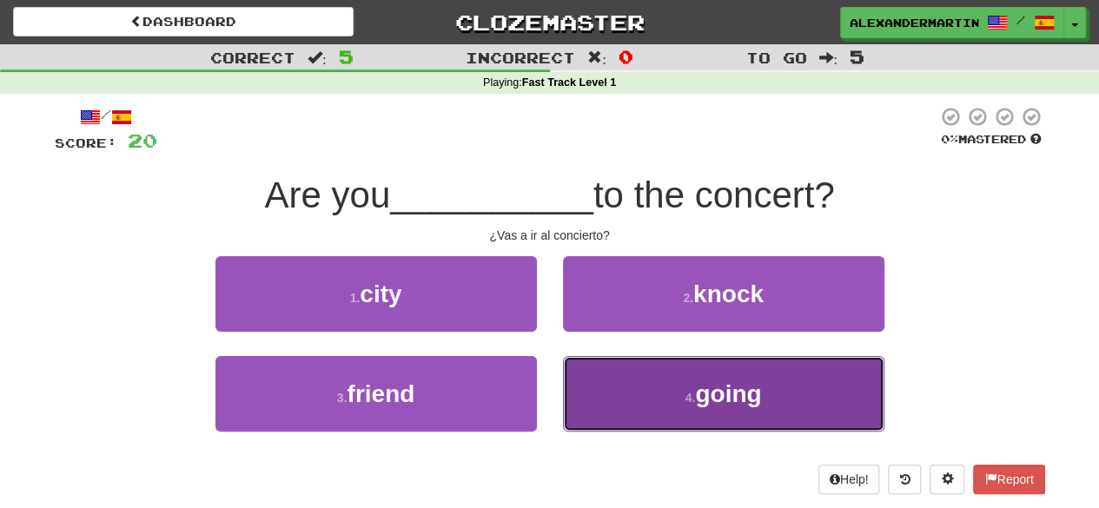
click at [667, 428] on button "4 . going" at bounding box center [724, 394] width 322 height 76
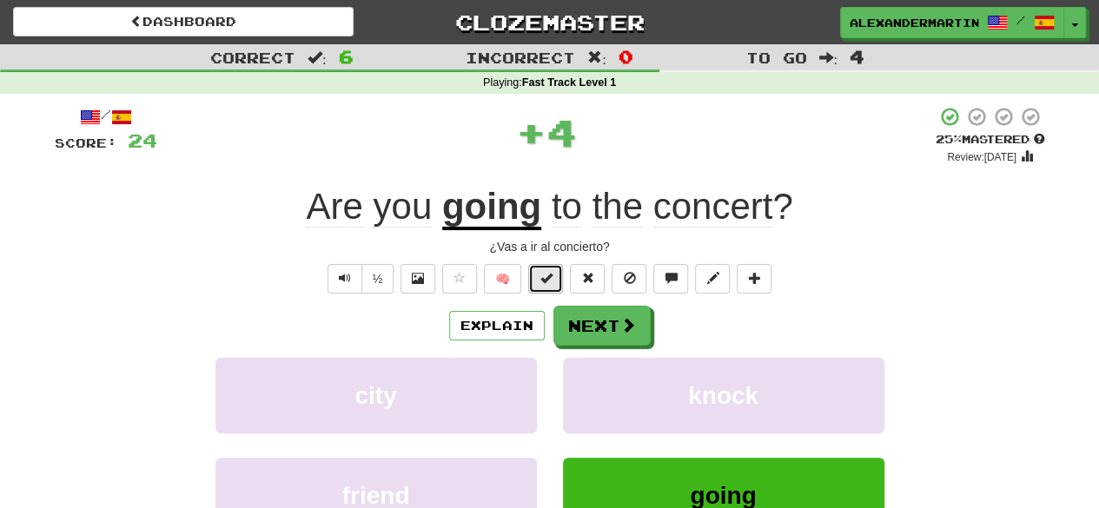
click at [550, 277] on span at bounding box center [546, 278] width 12 height 12
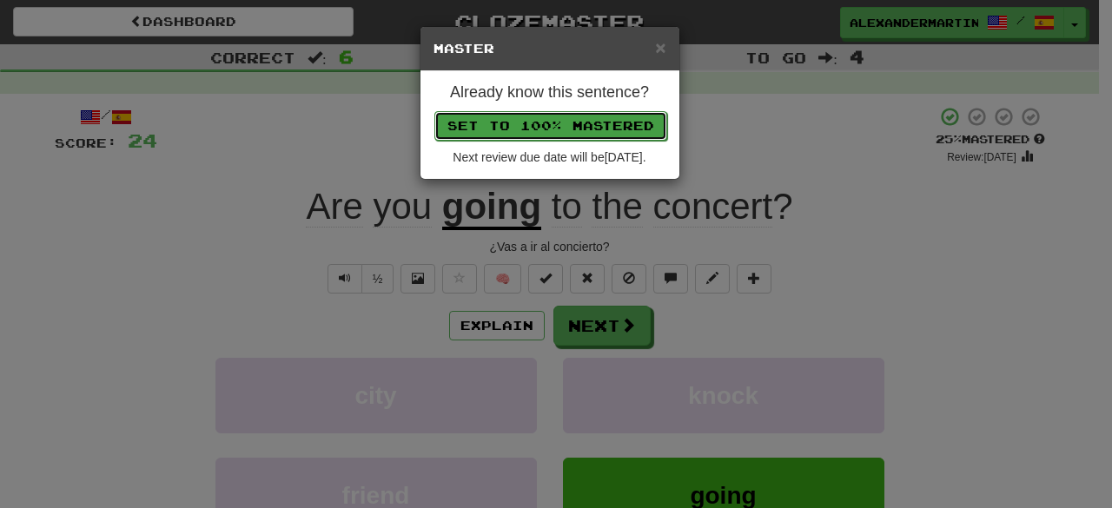
click at [524, 111] on button "Set to 100% Mastered" at bounding box center [551, 126] width 233 height 30
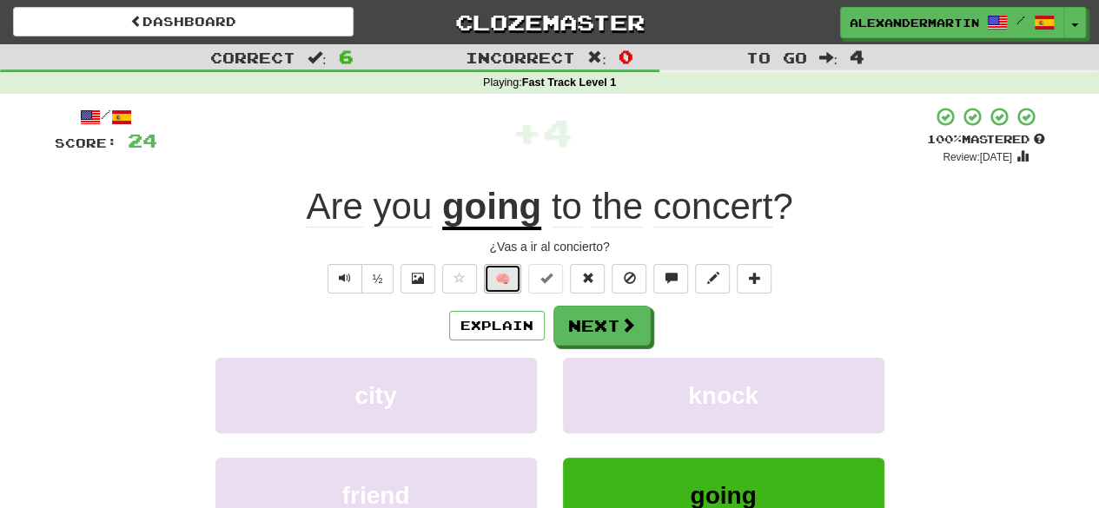
click at [510, 285] on button "🧠" at bounding box center [502, 279] width 37 height 30
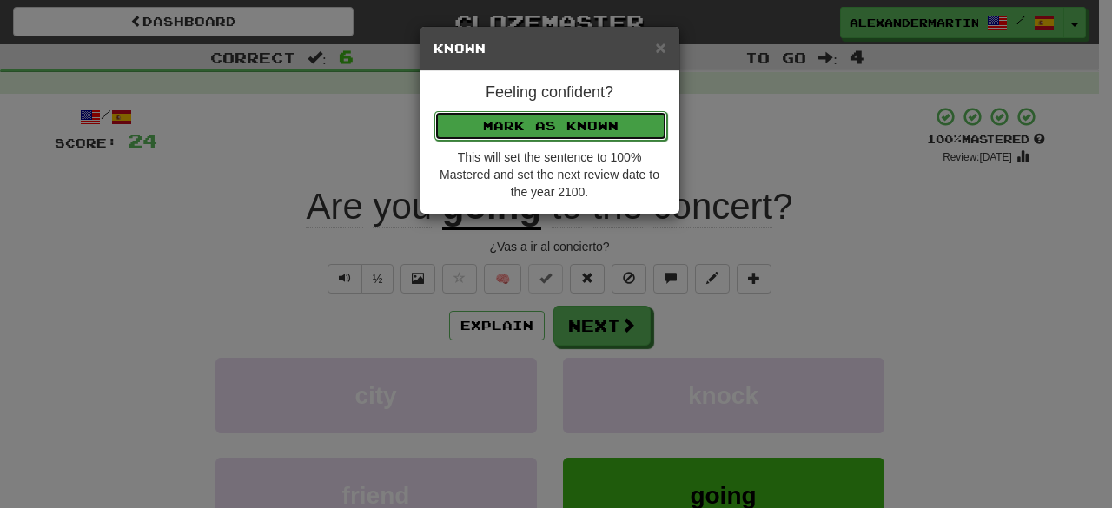
click at [544, 131] on button "Mark as Known" at bounding box center [551, 126] width 233 height 30
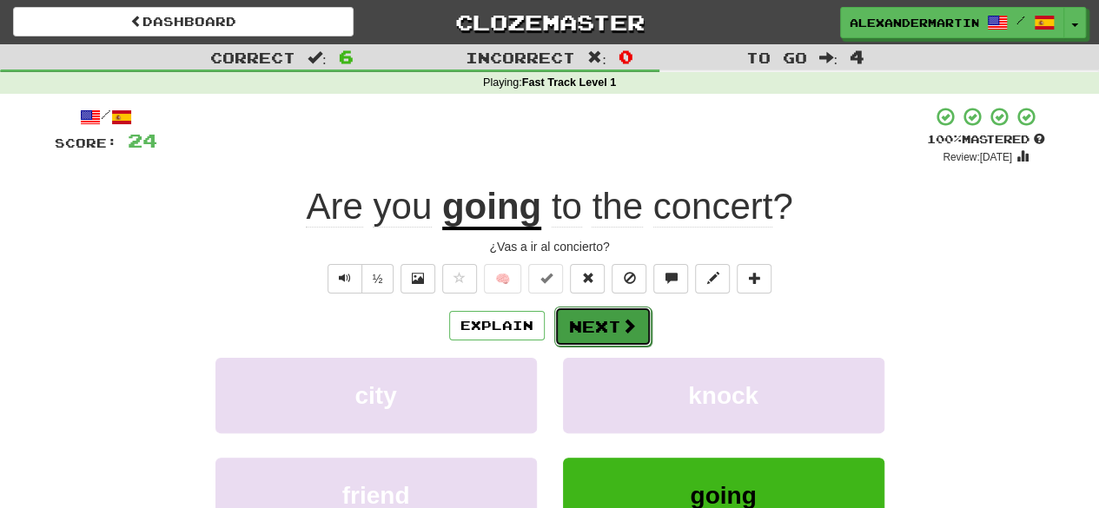
click at [579, 315] on button "Next" at bounding box center [602, 327] width 97 height 40
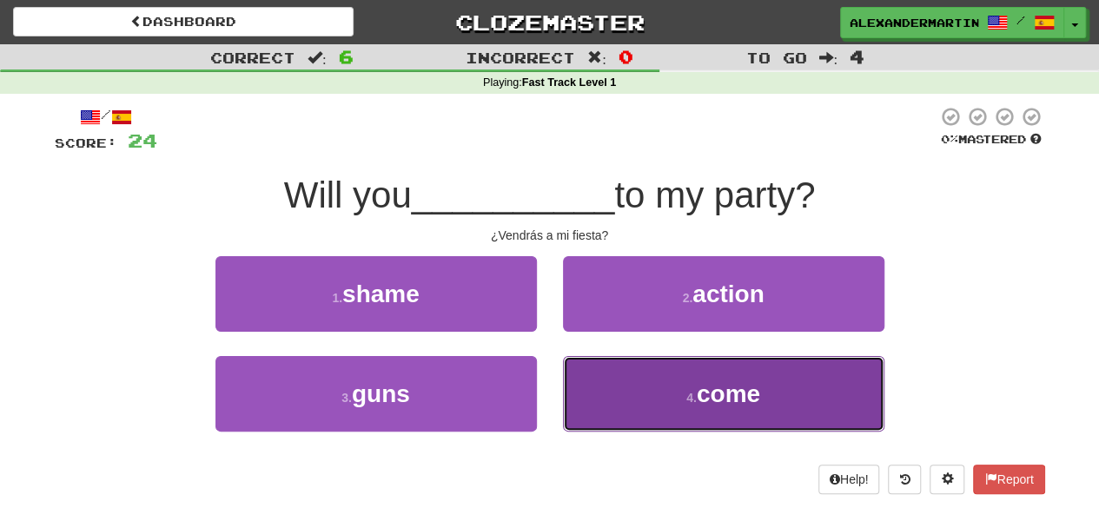
click at [704, 385] on span "come" at bounding box center [728, 394] width 63 height 27
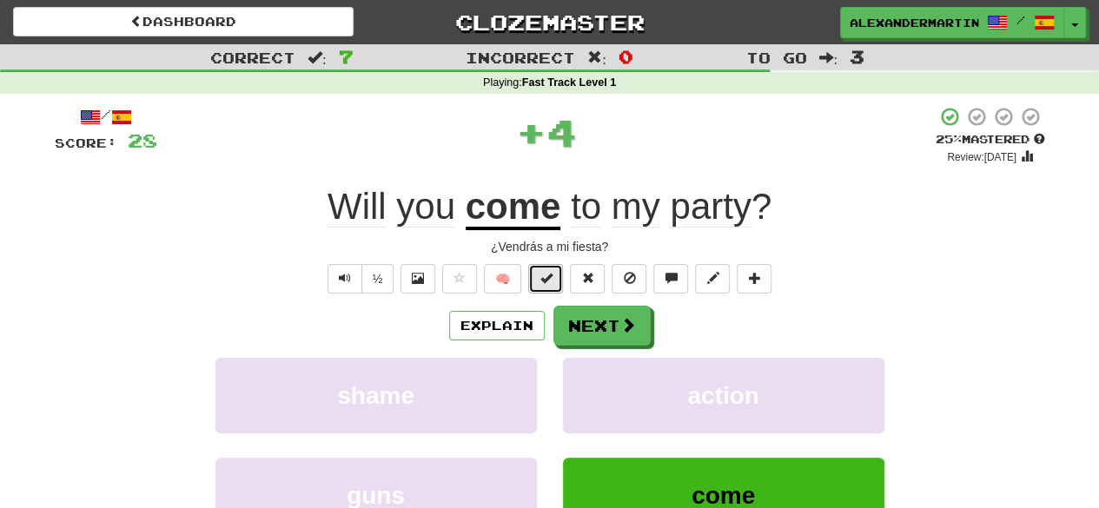
click at [546, 284] on span at bounding box center [546, 278] width 12 height 12
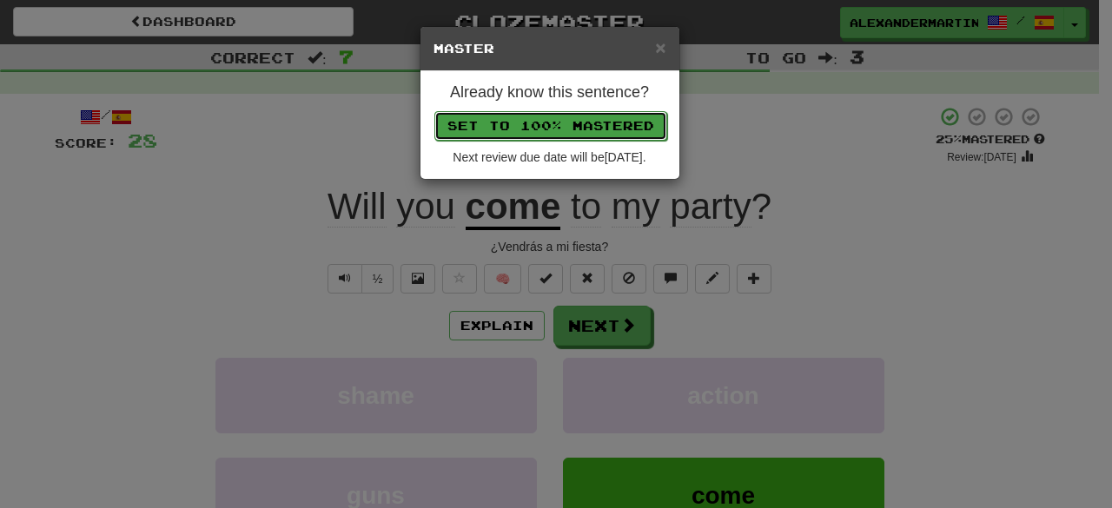
click at [544, 122] on button "Set to 100% Mastered" at bounding box center [551, 126] width 233 height 30
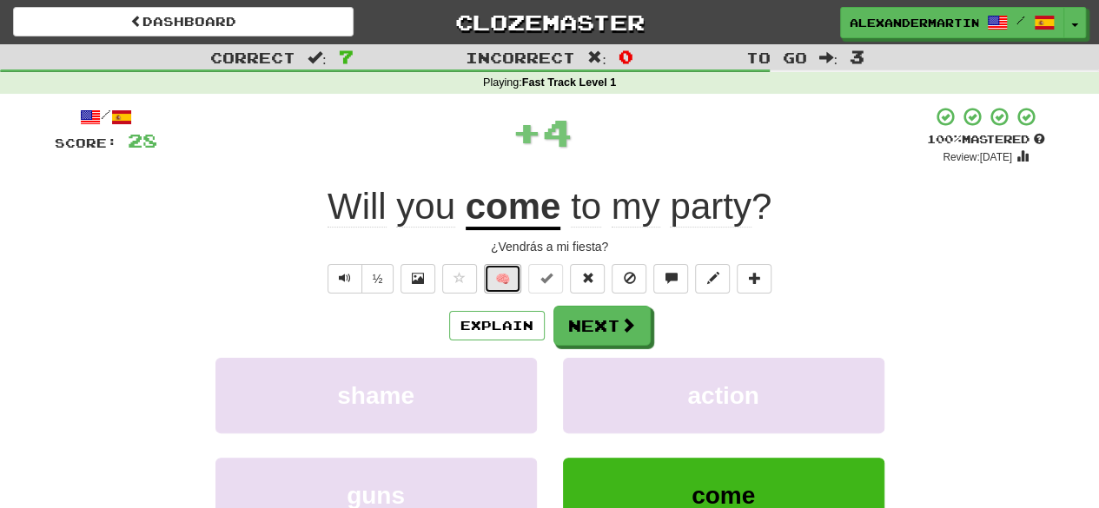
click at [510, 279] on button "🧠" at bounding box center [502, 279] width 37 height 30
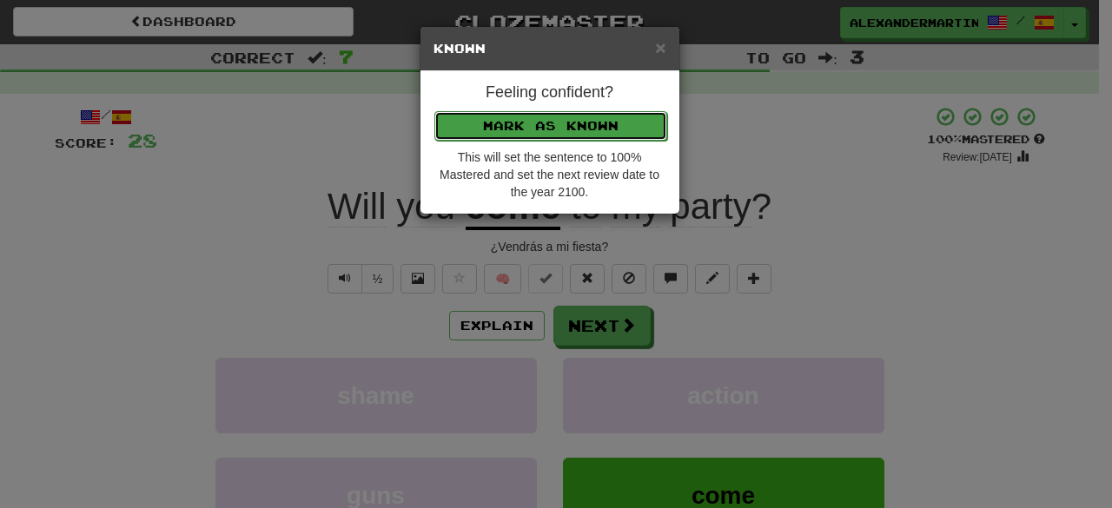
click at [532, 121] on button "Mark as Known" at bounding box center [551, 126] width 233 height 30
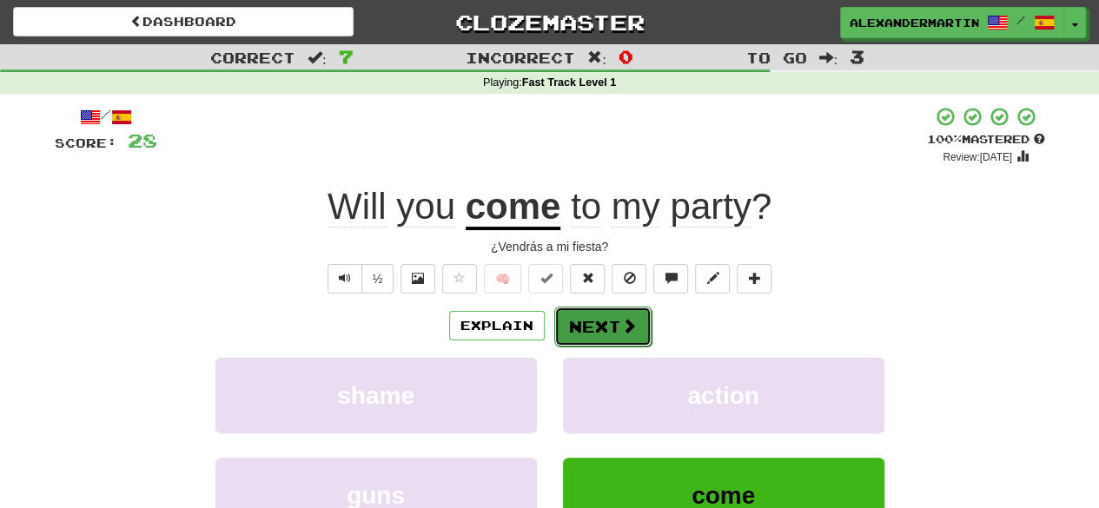
click at [579, 321] on button "Next" at bounding box center [602, 327] width 97 height 40
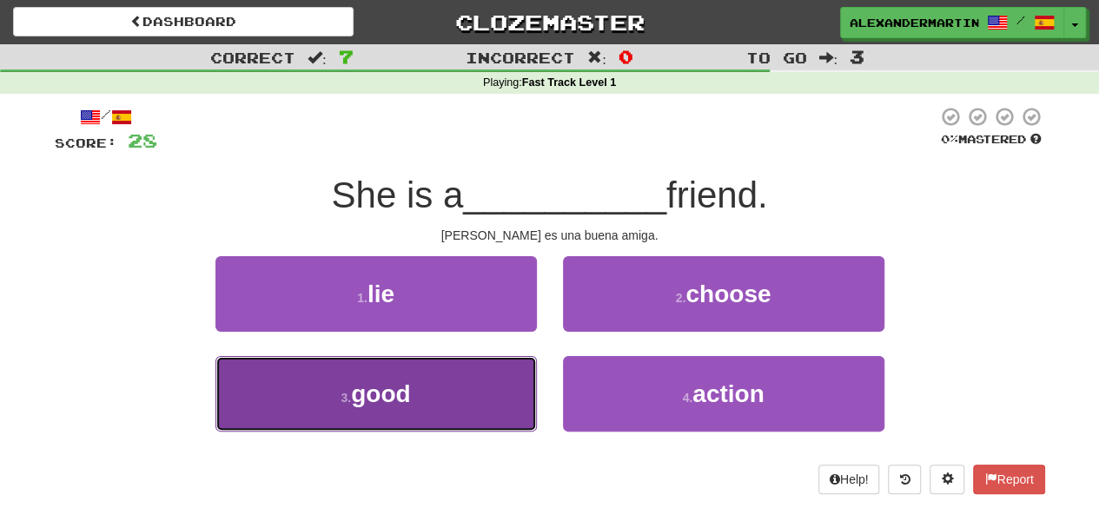
click at [450, 406] on button "3 . good" at bounding box center [377, 394] width 322 height 76
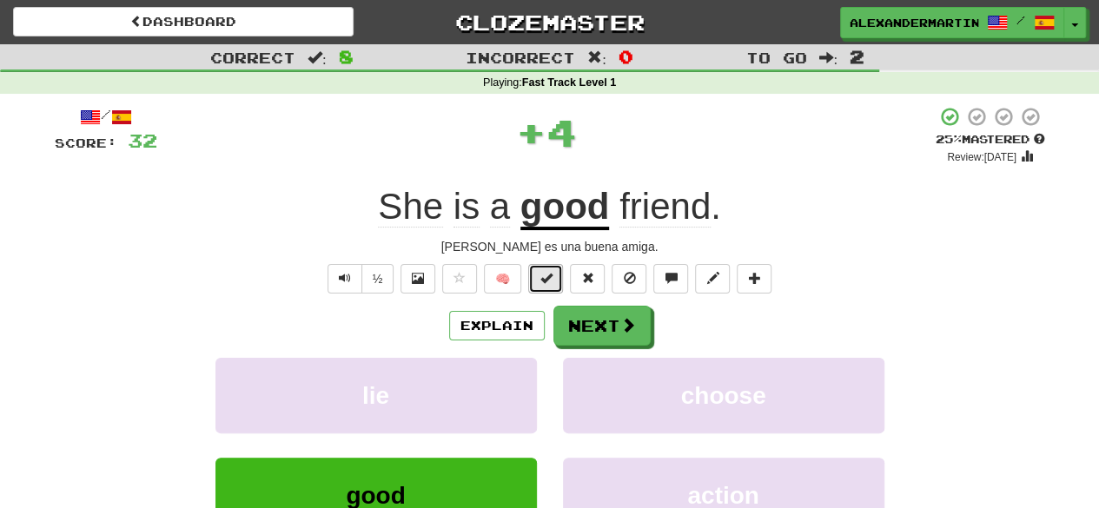
click at [551, 272] on span at bounding box center [546, 278] width 12 height 12
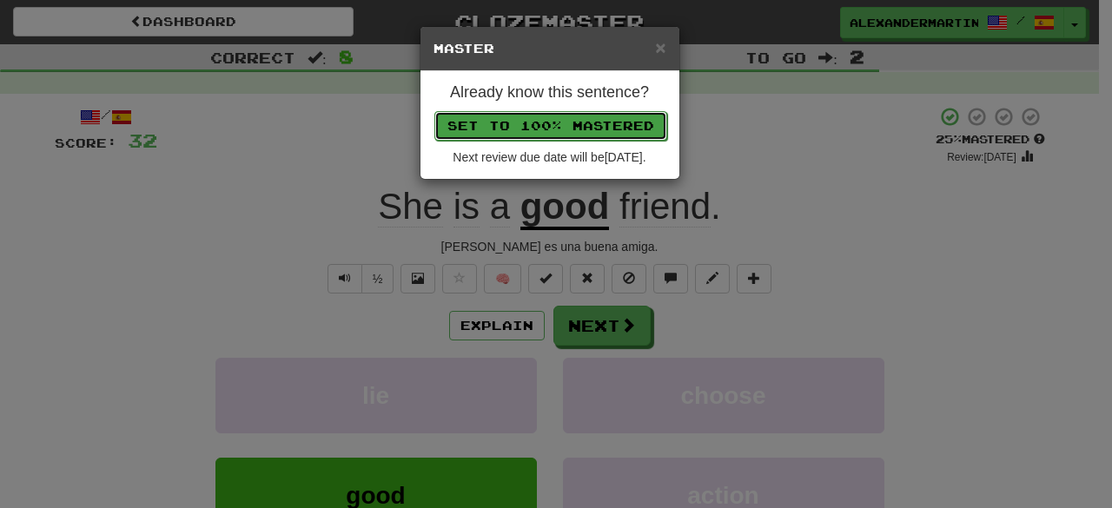
click at [513, 129] on button "Set to 100% Mastered" at bounding box center [551, 126] width 233 height 30
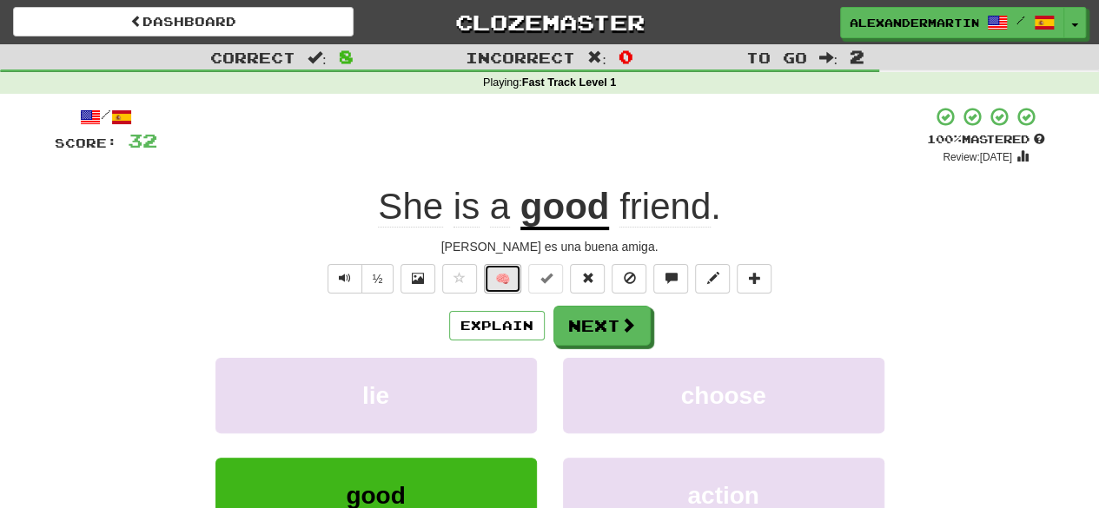
click at [506, 276] on button "🧠" at bounding box center [502, 279] width 37 height 30
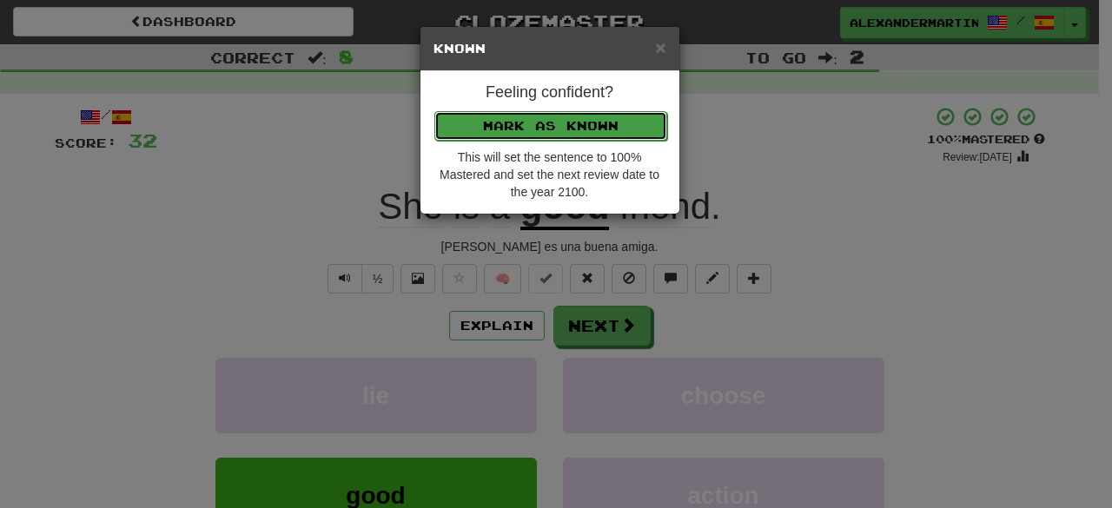
click at [487, 127] on button "Mark as Known" at bounding box center [551, 126] width 233 height 30
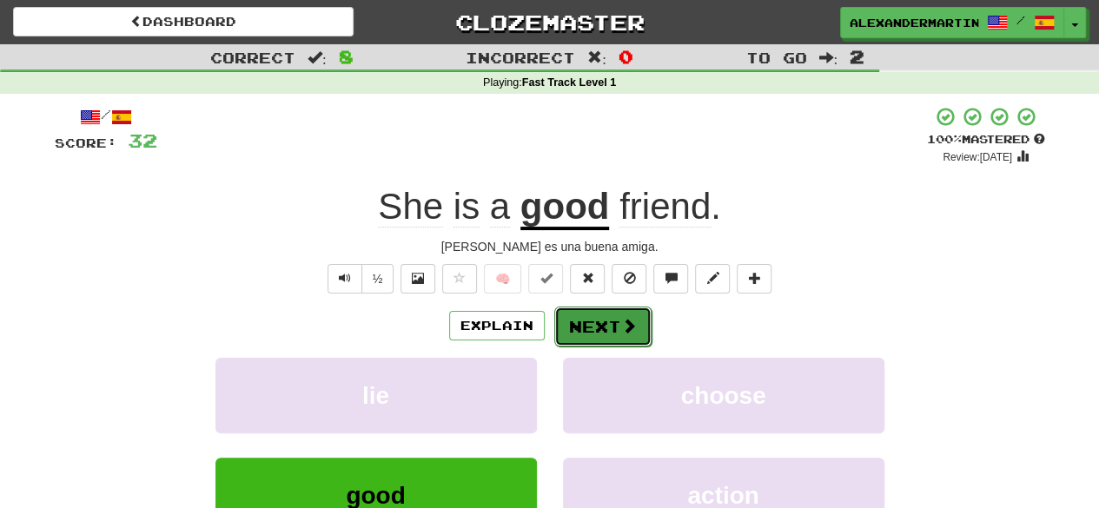
click at [584, 315] on button "Next" at bounding box center [602, 327] width 97 height 40
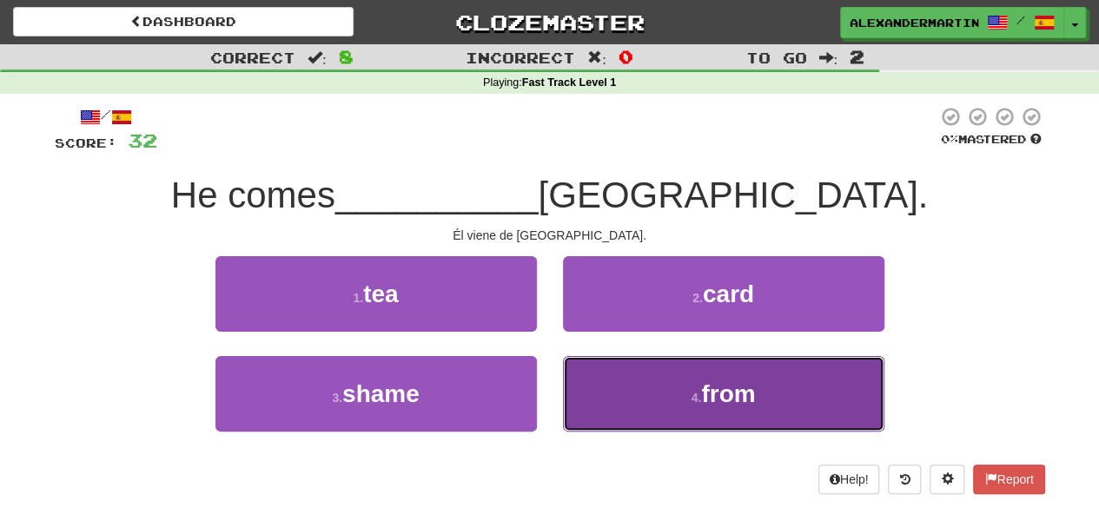
click at [685, 395] on button "4 . from" at bounding box center [724, 394] width 322 height 76
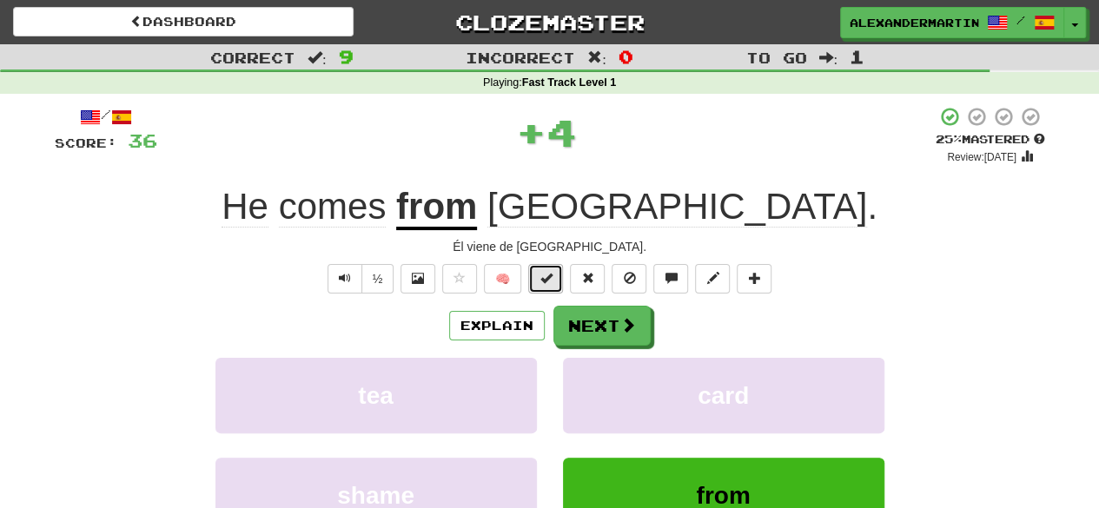
click at [556, 281] on button at bounding box center [545, 279] width 35 height 30
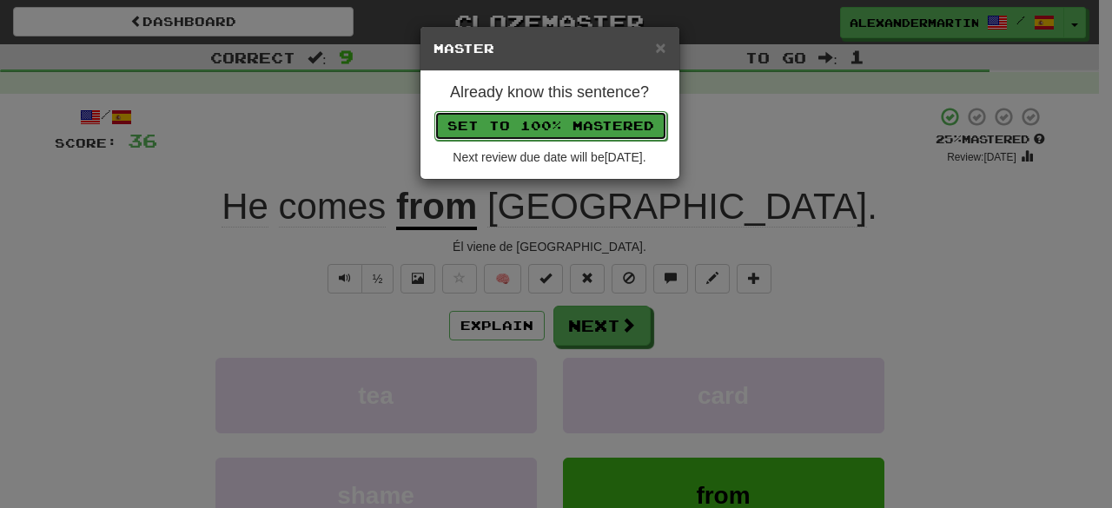
click at [551, 123] on button "Set to 100% Mastered" at bounding box center [551, 126] width 233 height 30
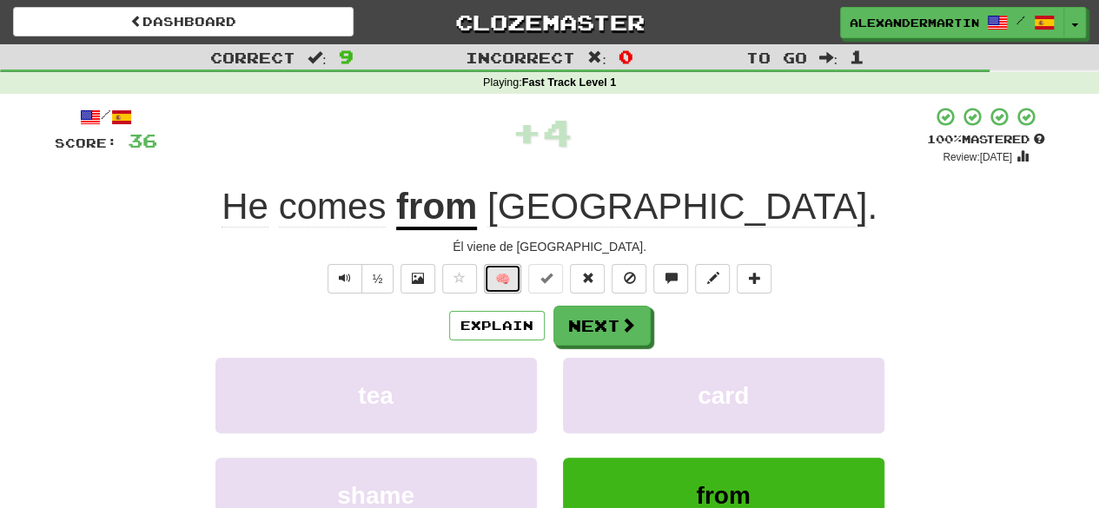
click at [506, 284] on button "🧠" at bounding box center [502, 279] width 37 height 30
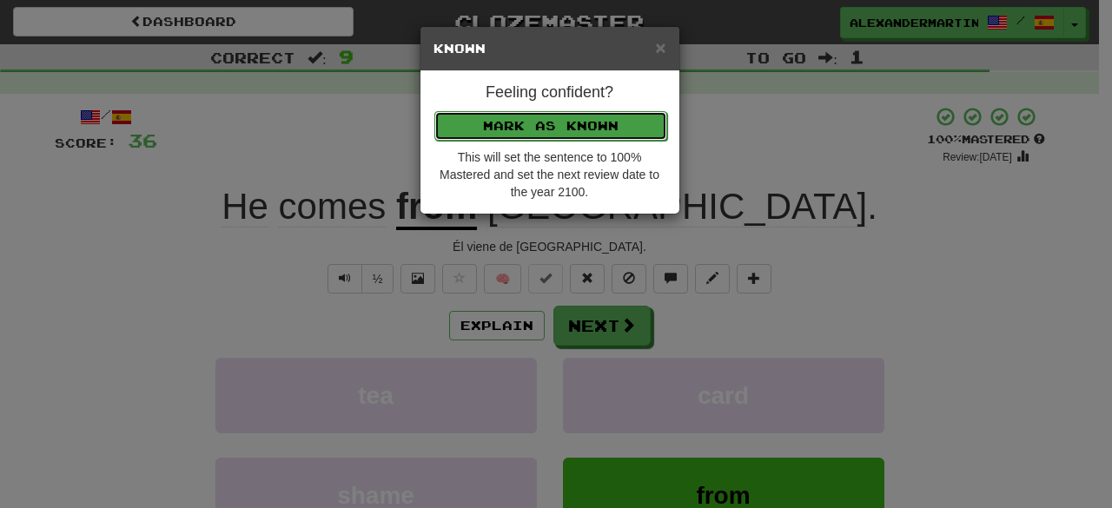
click at [525, 136] on button "Mark as Known" at bounding box center [551, 126] width 233 height 30
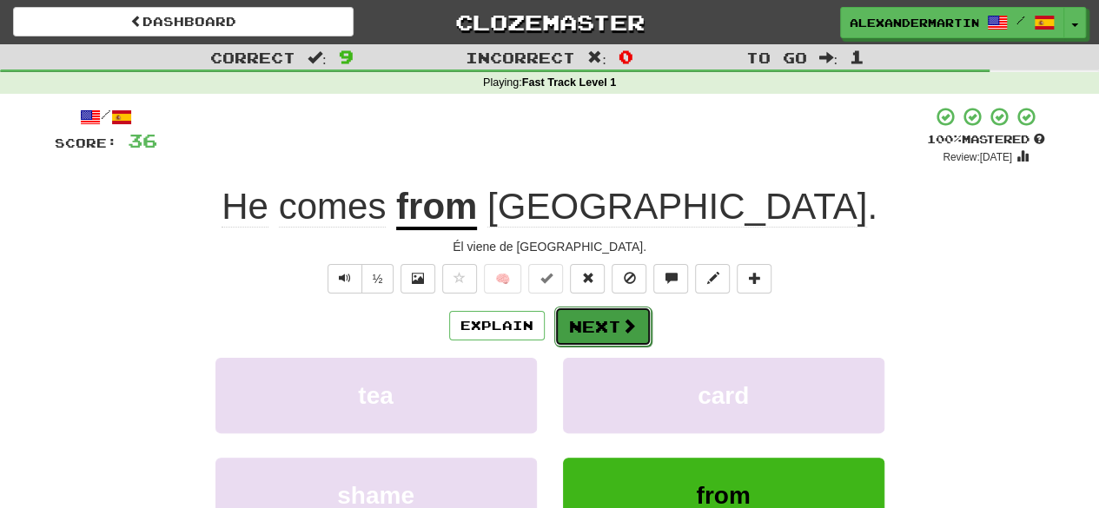
click at [579, 326] on button "Next" at bounding box center [602, 327] width 97 height 40
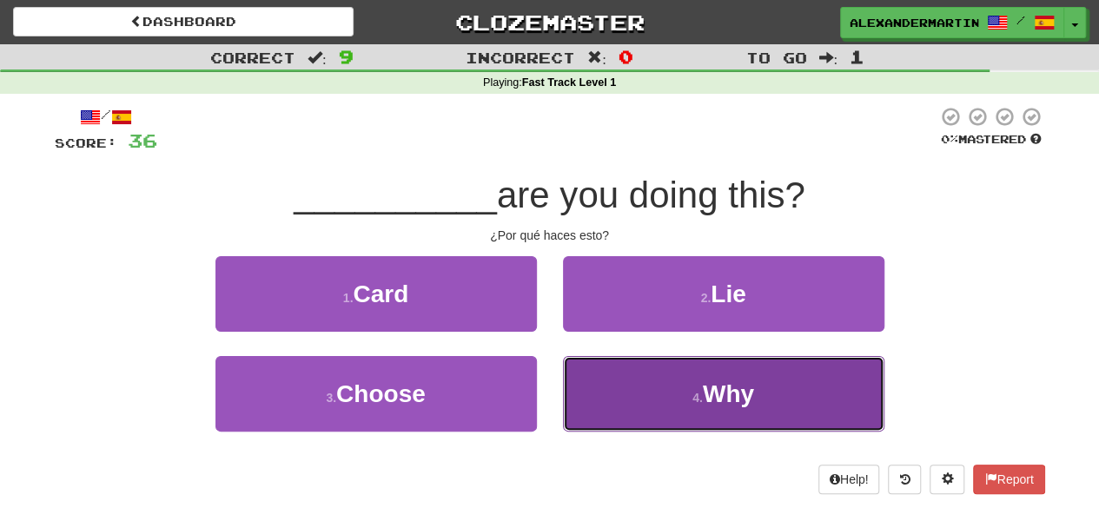
click at [678, 384] on button "4 . Why" at bounding box center [724, 394] width 322 height 76
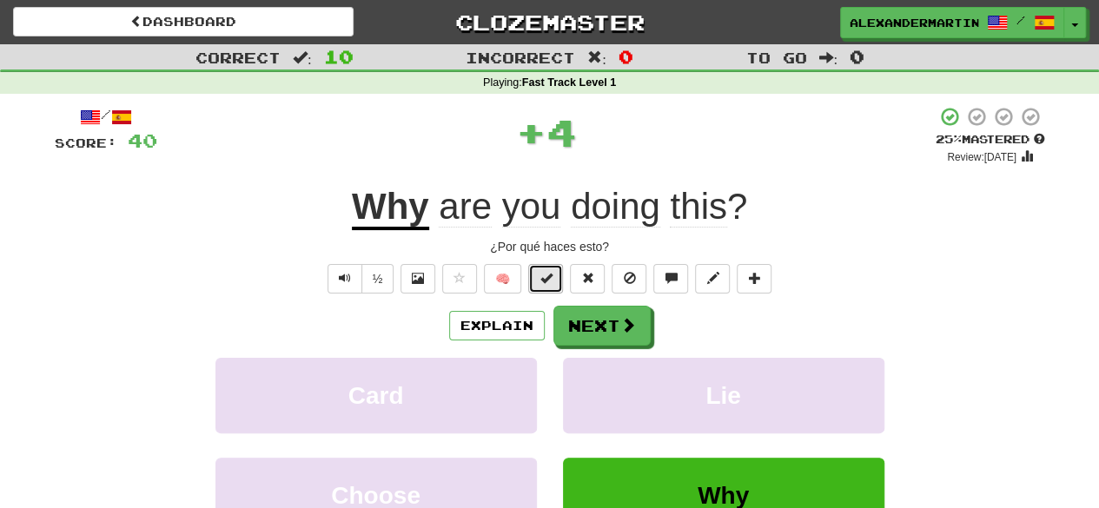
click at [551, 272] on span at bounding box center [546, 278] width 12 height 12
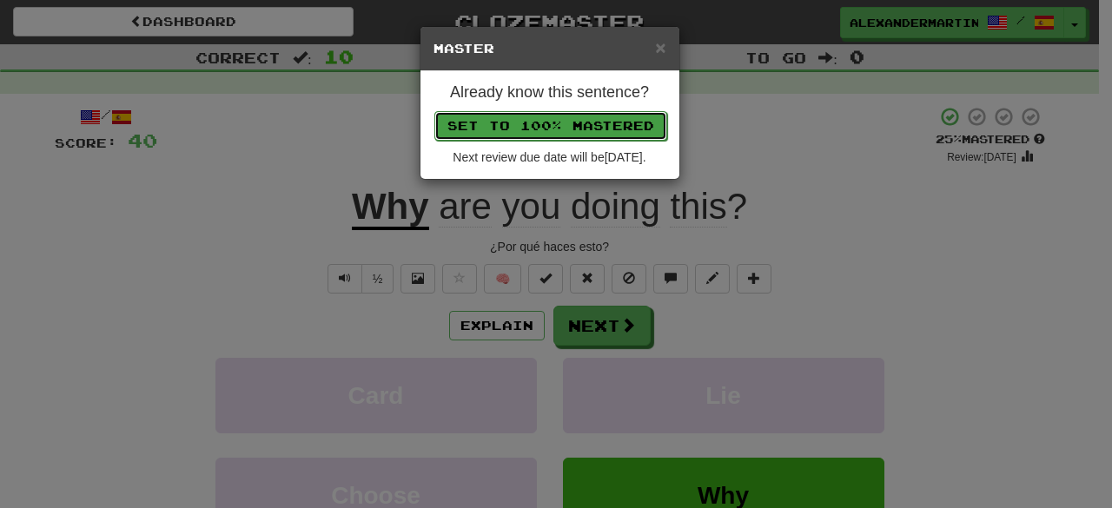
click at [546, 129] on button "Set to 100% Mastered" at bounding box center [551, 126] width 233 height 30
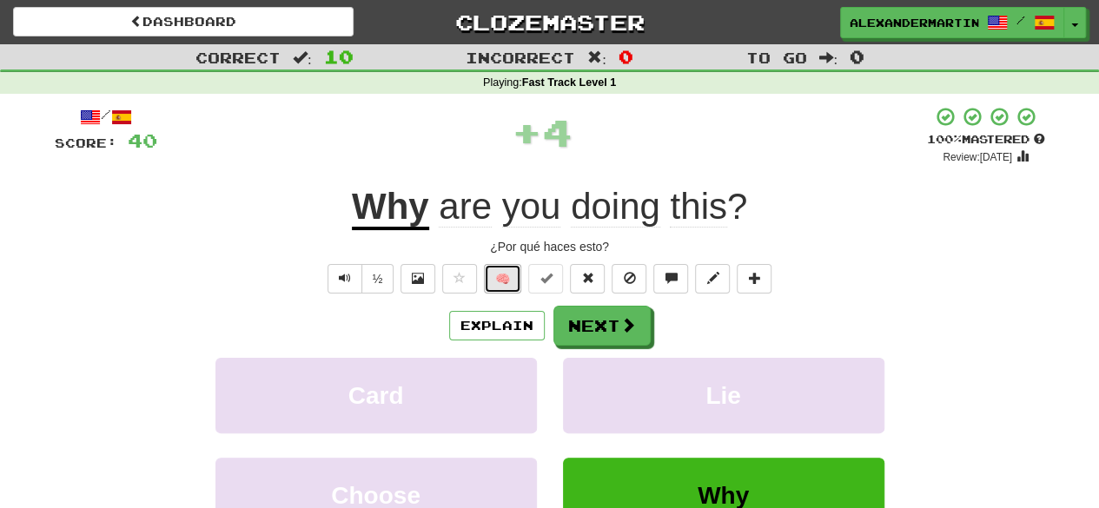
click at [502, 272] on button "🧠" at bounding box center [502, 279] width 37 height 30
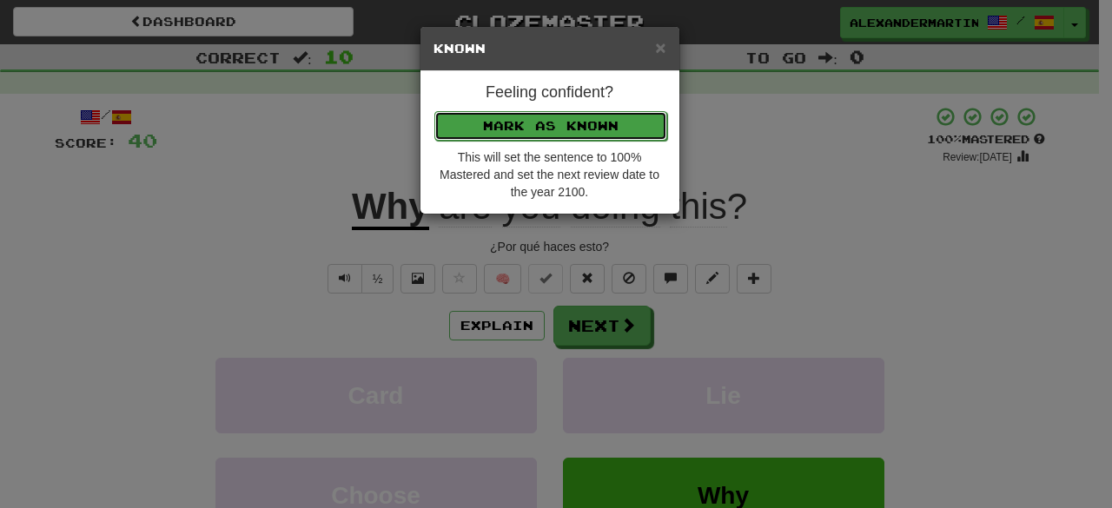
click at [549, 128] on button "Mark as Known" at bounding box center [551, 126] width 233 height 30
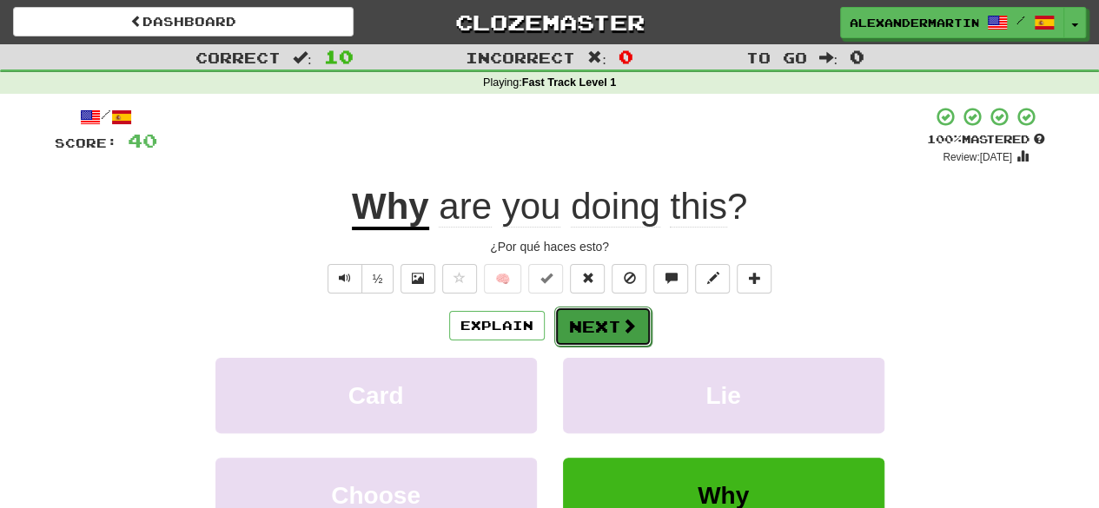
click at [590, 324] on button "Next" at bounding box center [602, 327] width 97 height 40
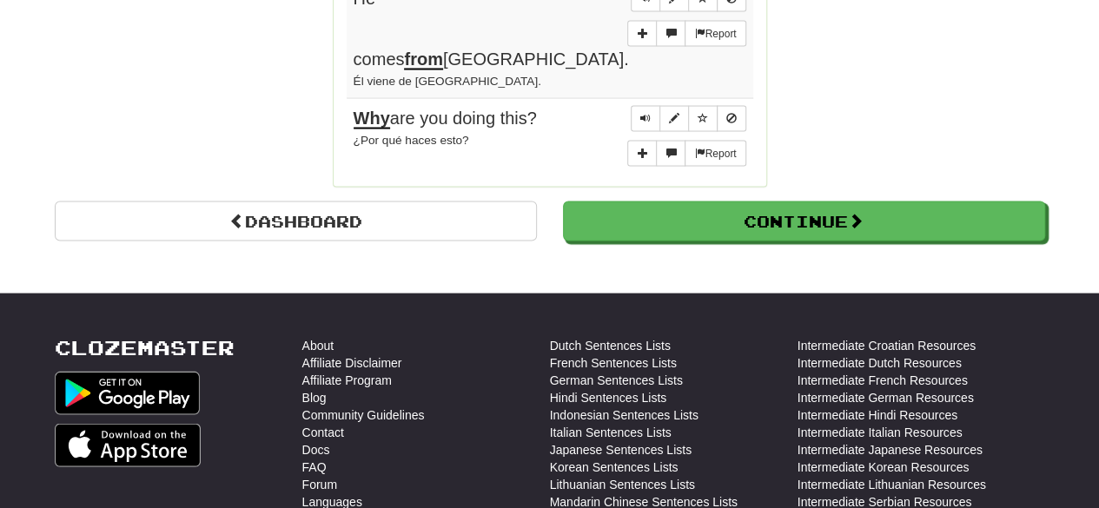
scroll to position [1661, 0]
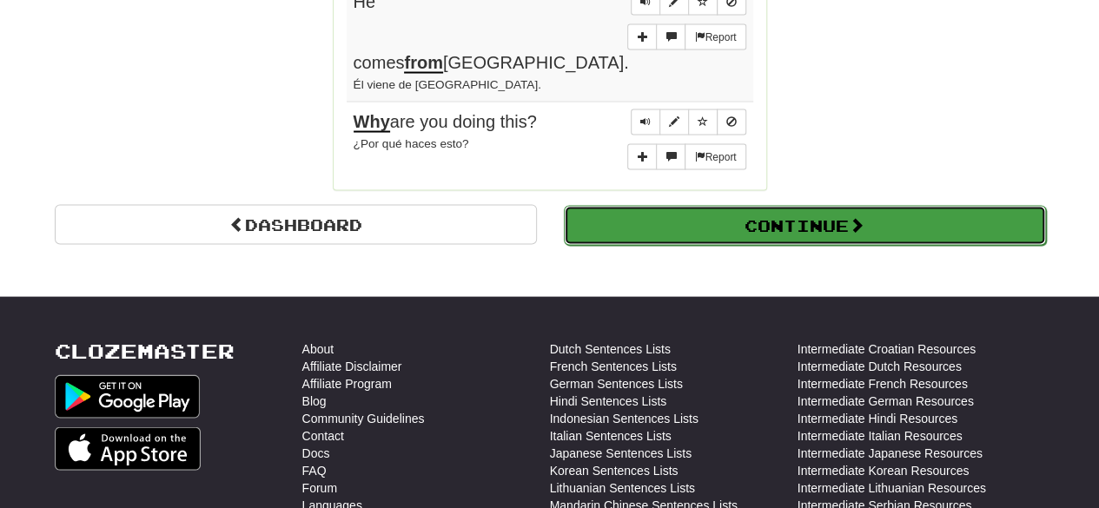
click at [787, 206] on button "Continue" at bounding box center [805, 226] width 482 height 40
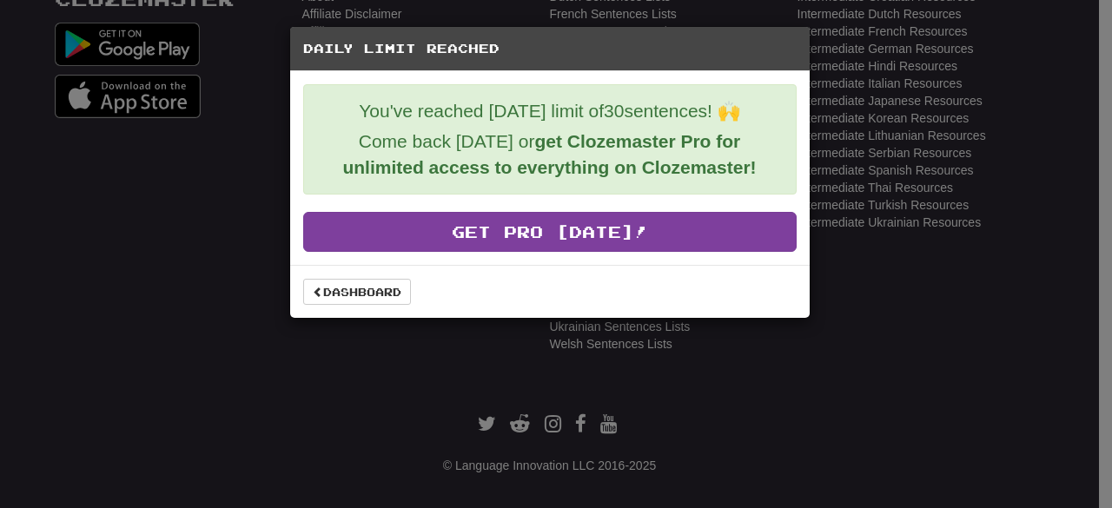
scroll to position [626, 0]
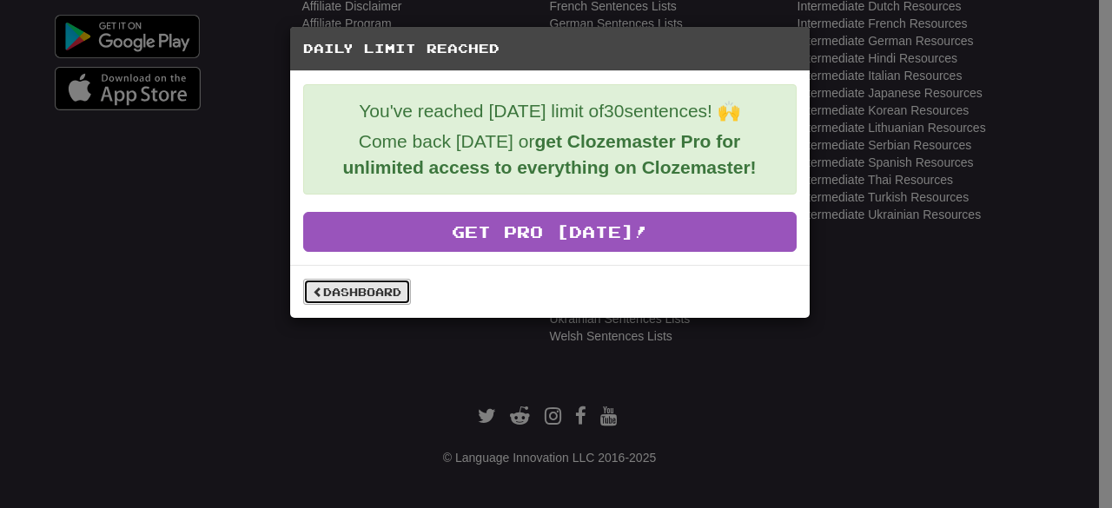
click at [402, 295] on link "Dashboard" at bounding box center [357, 292] width 108 height 26
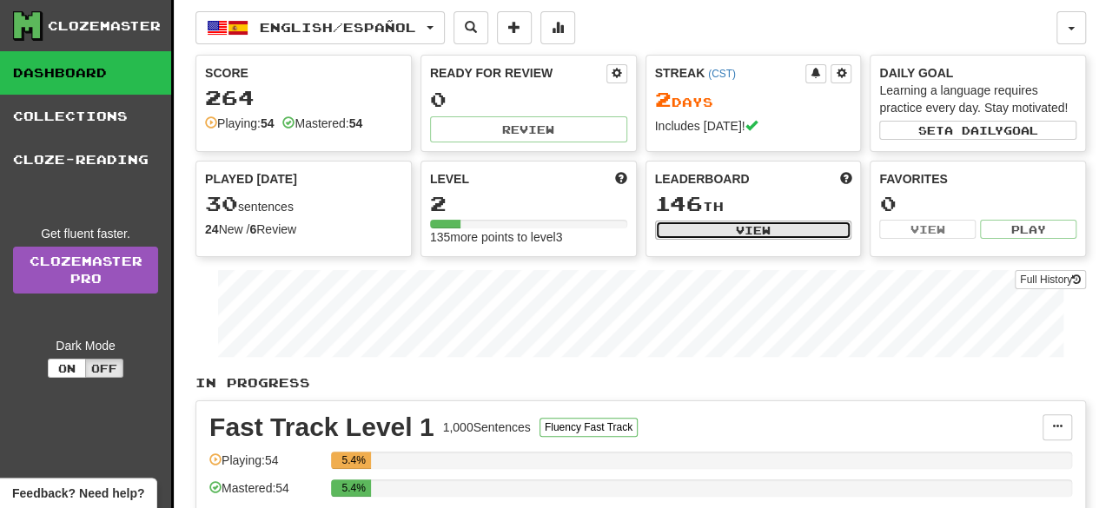
click at [760, 230] on button "View" at bounding box center [753, 230] width 197 height 19
select select "**********"
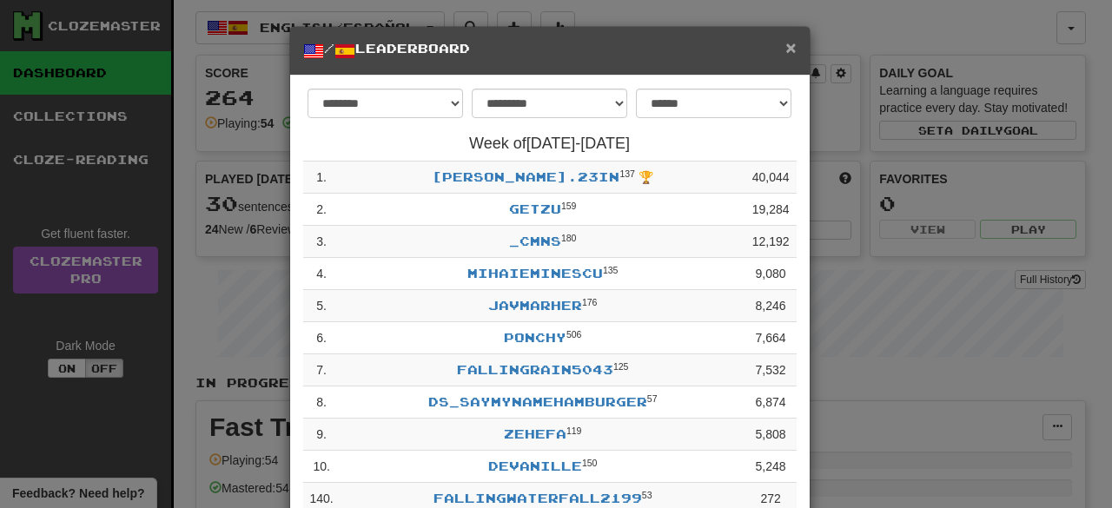
click at [786, 56] on span "×" at bounding box center [791, 47] width 10 height 20
